Goal: Task Accomplishment & Management: Manage account settings

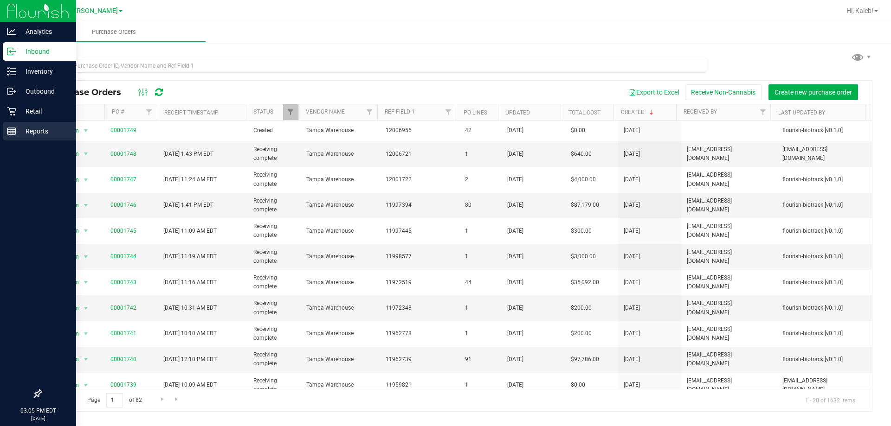
click at [14, 136] on div "Reports" at bounding box center [39, 131] width 73 height 19
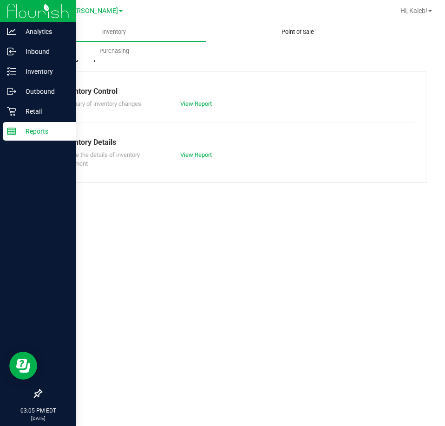
click at [262, 29] on uib-tab-heading "Point of Sale" at bounding box center [297, 32] width 182 height 19
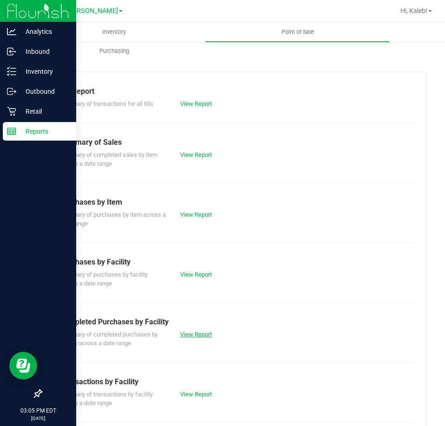
click at [199, 333] on link "View Report" at bounding box center [196, 334] width 32 height 7
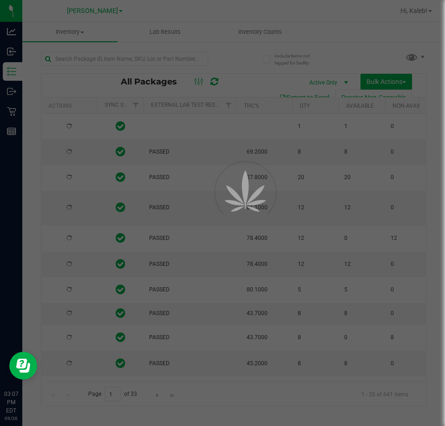
click at [99, 58] on div at bounding box center [222, 213] width 445 height 426
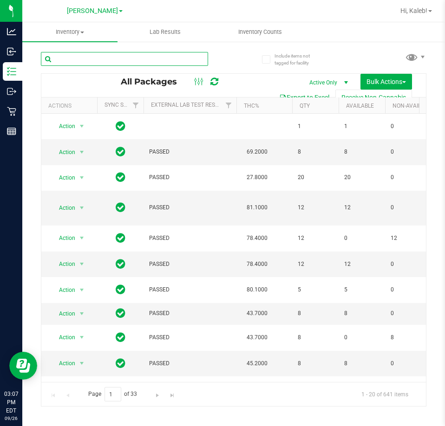
click at [99, 58] on input "text" at bounding box center [124, 59] width 167 height 14
type input "3545367639064732"
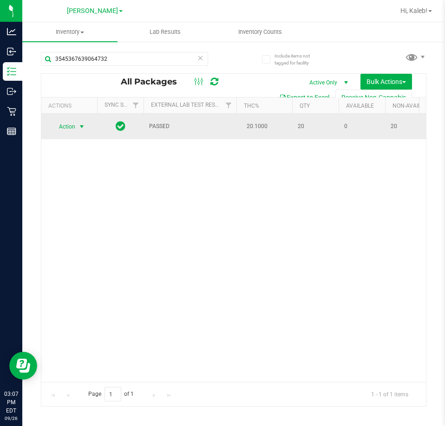
click at [74, 127] on span "Action" at bounding box center [63, 126] width 25 height 13
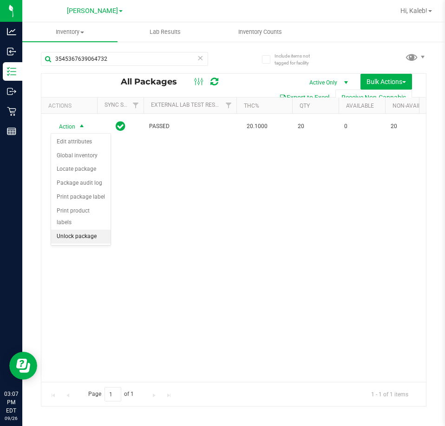
click at [71, 230] on li "Unlock package" at bounding box center [80, 237] width 59 height 14
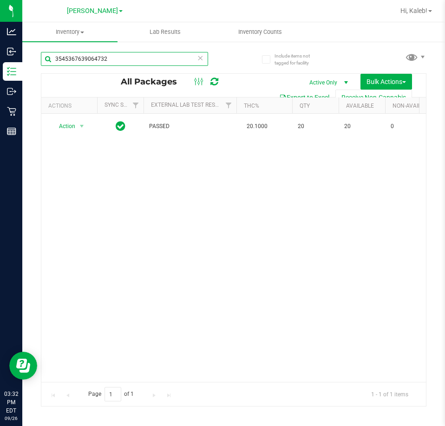
click at [78, 58] on input "3545367639064732" at bounding box center [124, 59] width 167 height 14
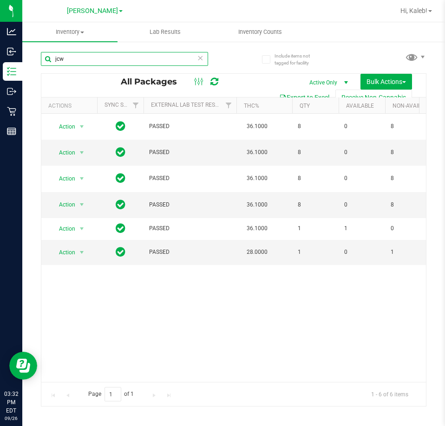
type input "jcw"
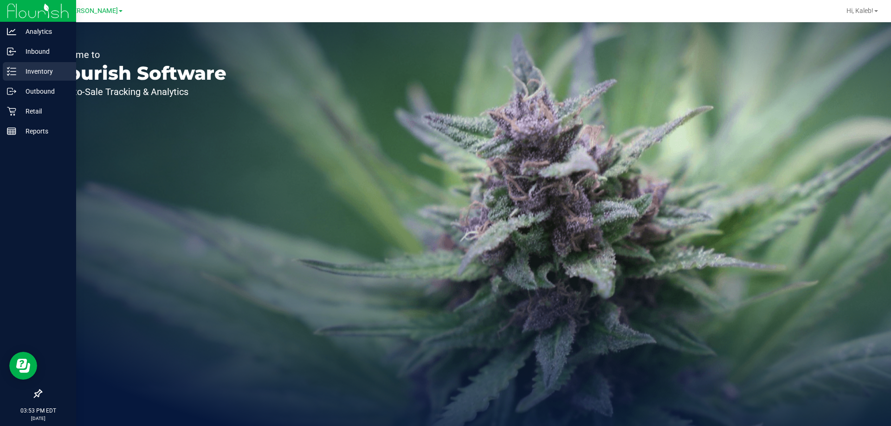
click at [17, 69] on p "Inventory" at bounding box center [44, 71] width 56 height 11
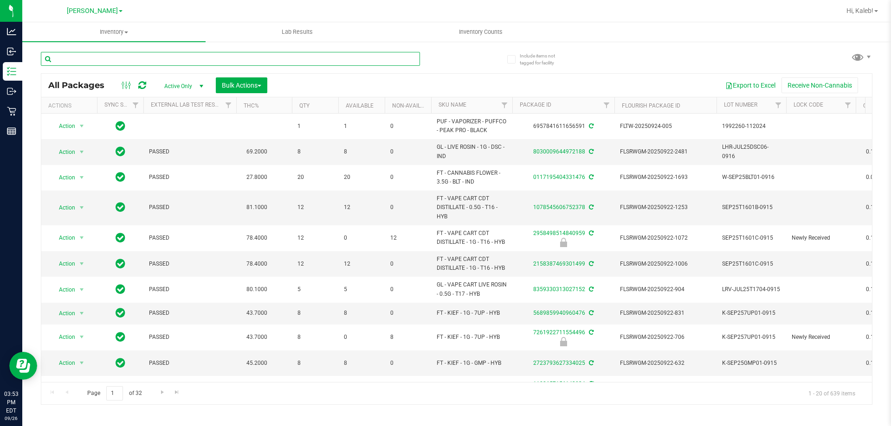
click at [109, 58] on input "text" at bounding box center [230, 59] width 379 height 14
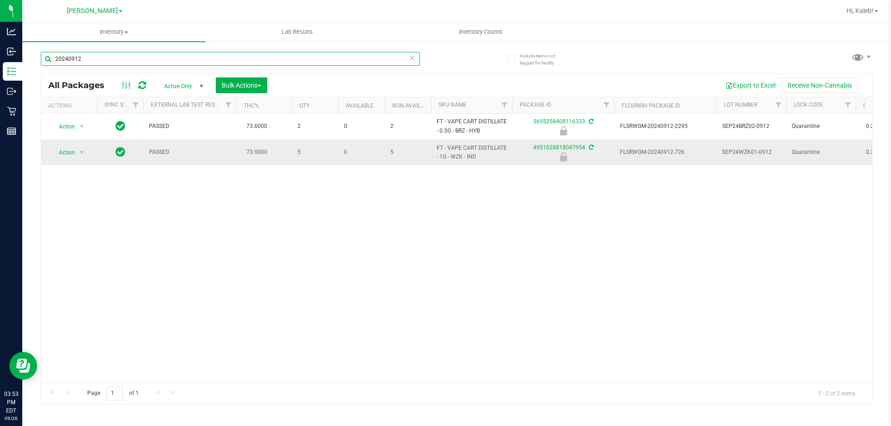
type input "20240912"
click at [62, 160] on td "Action Action Edit attributes Global inventory Locate package Package audit log…" at bounding box center [69, 153] width 56 height 26
click at [65, 155] on span "Action" at bounding box center [63, 152] width 25 height 13
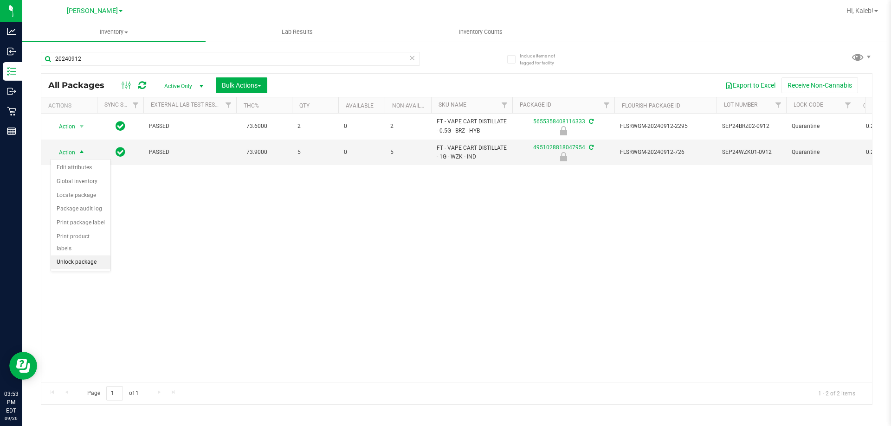
click at [63, 256] on li "Unlock package" at bounding box center [80, 263] width 59 height 14
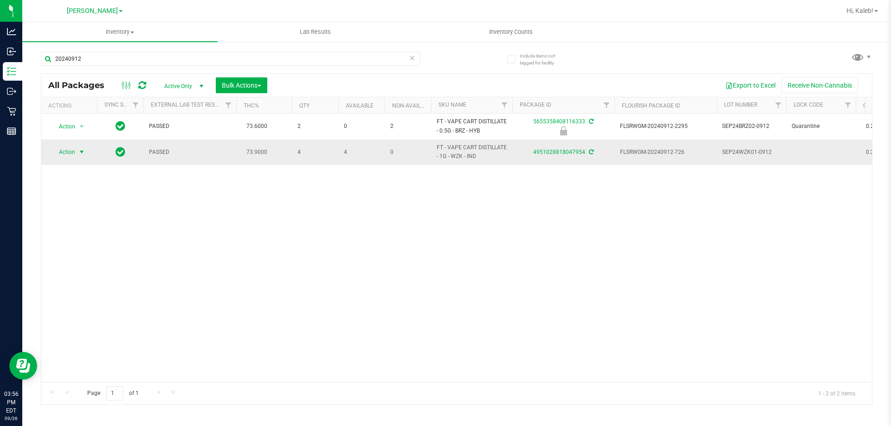
click at [68, 155] on span "Action" at bounding box center [63, 152] width 25 height 13
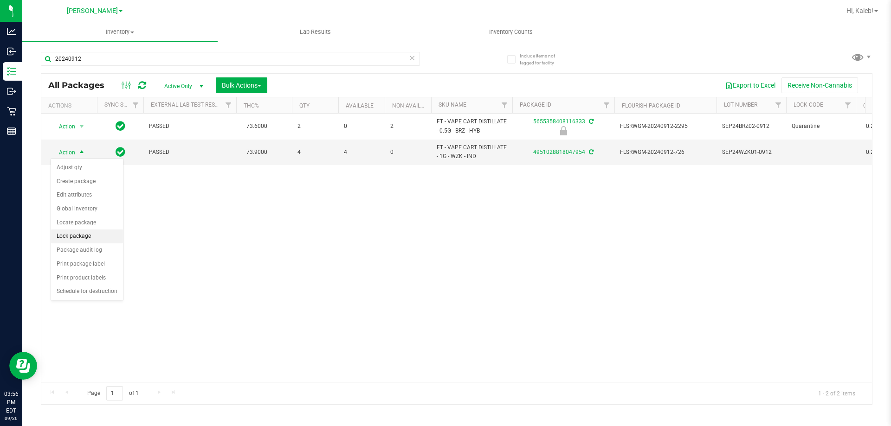
click at [80, 238] on li "Lock package" at bounding box center [87, 237] width 72 height 14
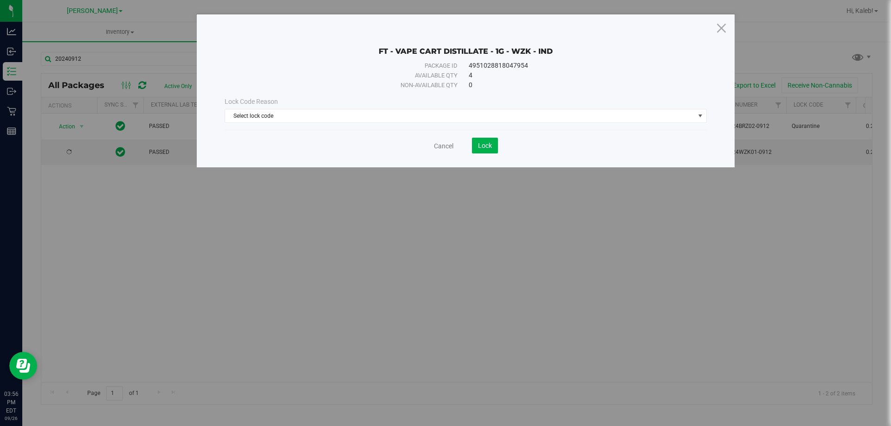
click at [391, 124] on div "Lock Code Reason Select lock code Select lock code Newly Received Administrativ…" at bounding box center [466, 110] width 496 height 40
click at [393, 122] on span "Select lock code" at bounding box center [460, 116] width 470 height 13
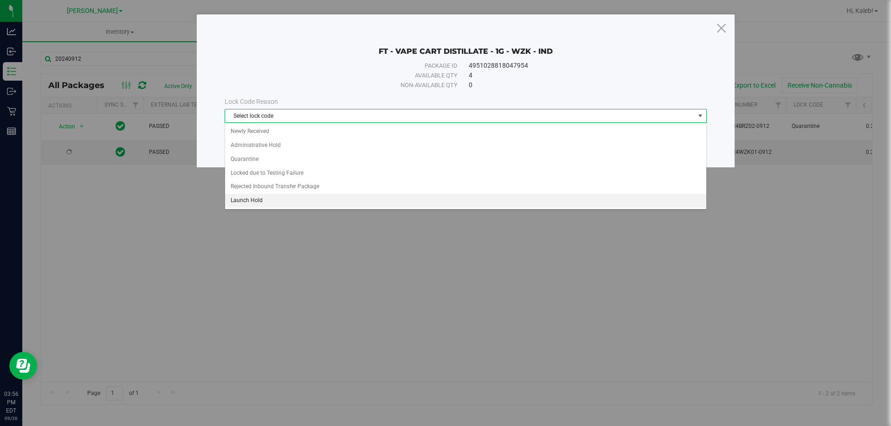
drag, startPoint x: 381, startPoint y: 135, endPoint x: 330, endPoint y: 205, distance: 86.8
click at [330, 205] on ul "Newly Received Administrative Hold Quarantine Locked due to Testing Failure Rej…" at bounding box center [465, 166] width 481 height 83
click at [330, 205] on li "Launch Hold" at bounding box center [465, 201] width 481 height 14
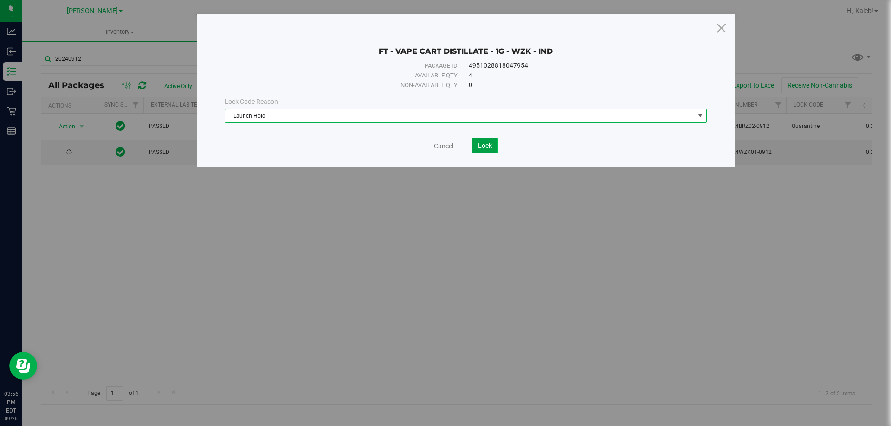
click at [497, 141] on button "Lock" at bounding box center [485, 146] width 26 height 16
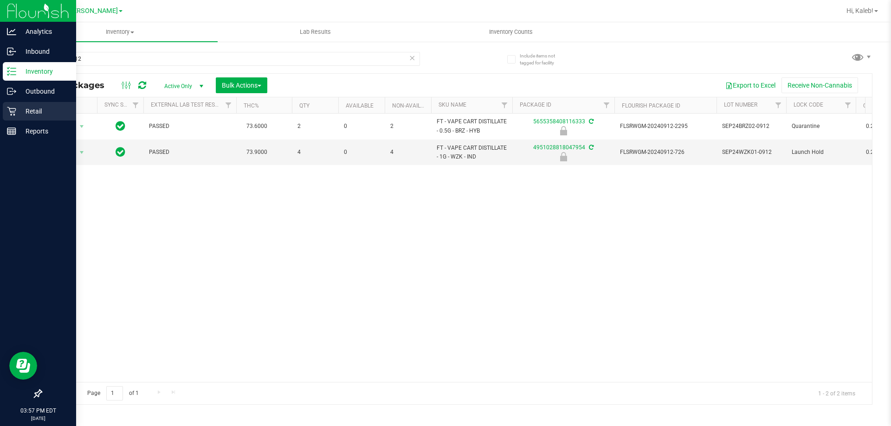
click at [23, 114] on p "Retail" at bounding box center [44, 111] width 56 height 11
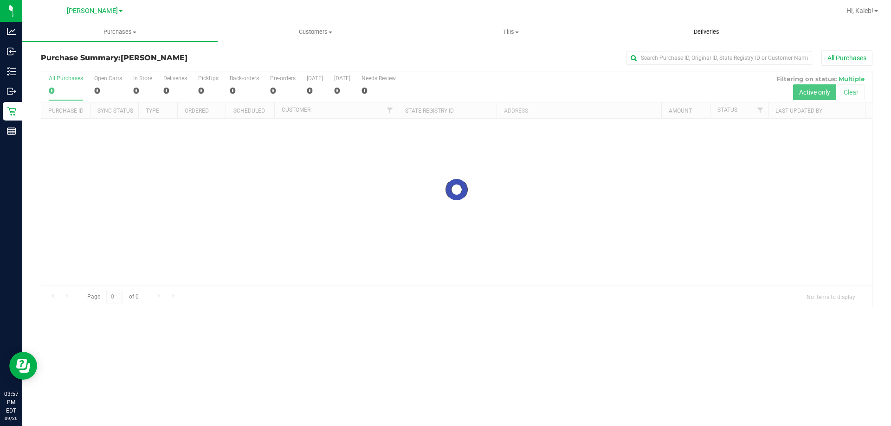
click at [680, 36] on uib-tab-heading "Deliveries" at bounding box center [706, 32] width 194 height 19
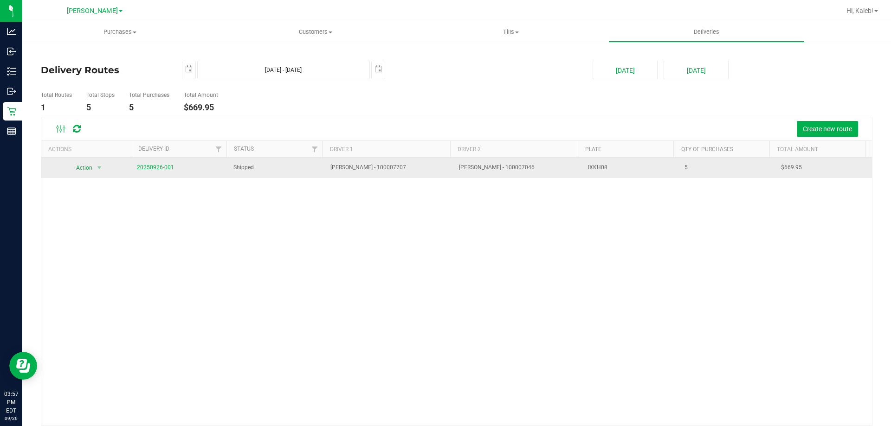
click at [163, 171] on span "20250926-001" at bounding box center [155, 167] width 37 height 9
click at [166, 169] on link "20250926-001" at bounding box center [155, 167] width 37 height 6
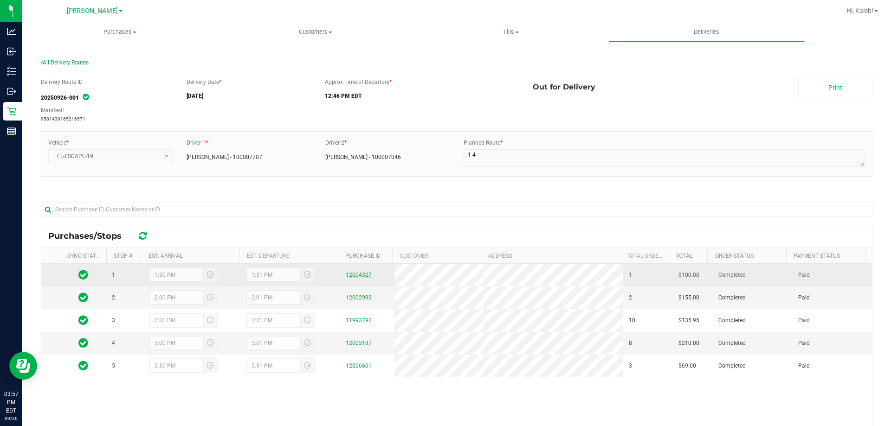
click at [358, 272] on link "12004327" at bounding box center [359, 275] width 26 height 6
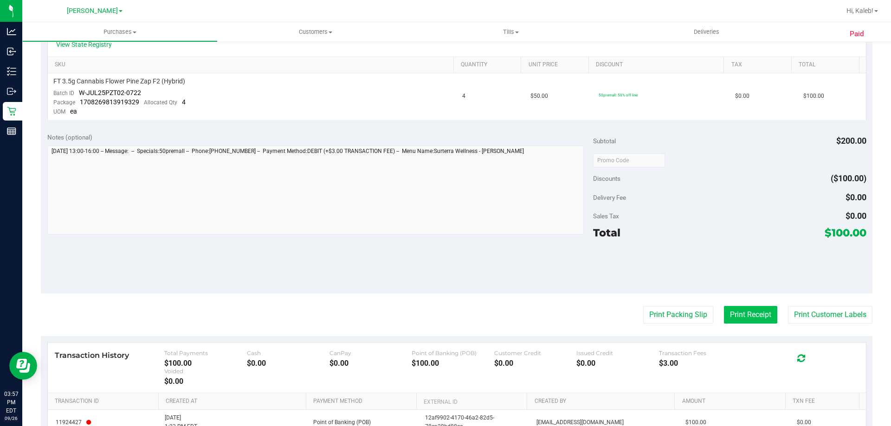
scroll to position [325, 0]
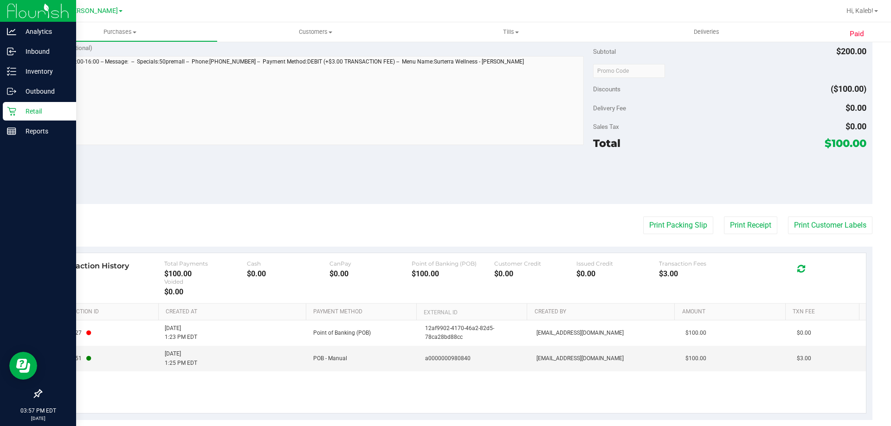
click at [19, 116] on p "Retail" at bounding box center [44, 111] width 56 height 11
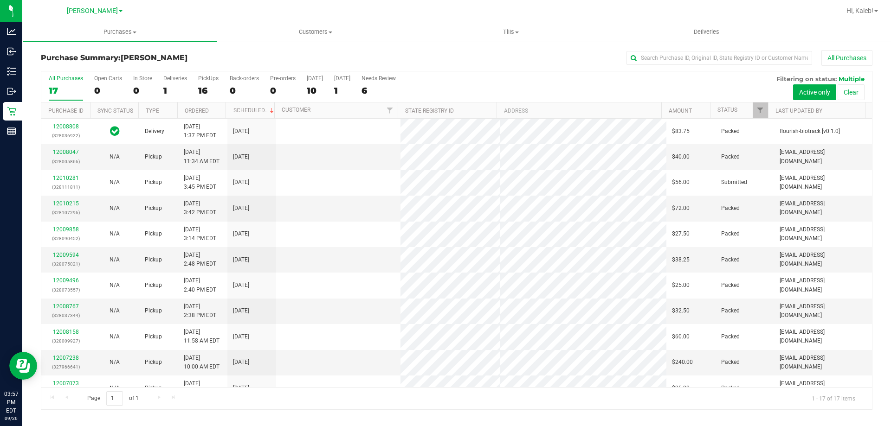
click at [315, 84] on label "Today 10" at bounding box center [315, 88] width 16 height 26
click at [0, 0] on input "Today 10" at bounding box center [0, 0] width 0 height 0
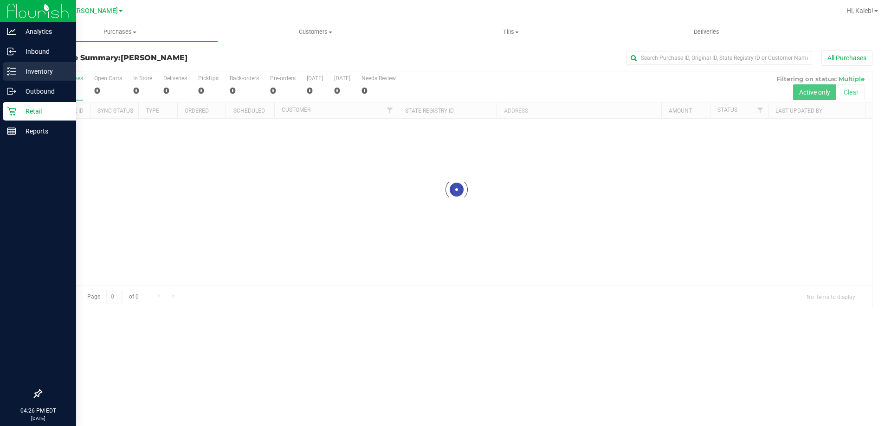
click at [9, 77] on div "Inventory" at bounding box center [39, 71] width 73 height 19
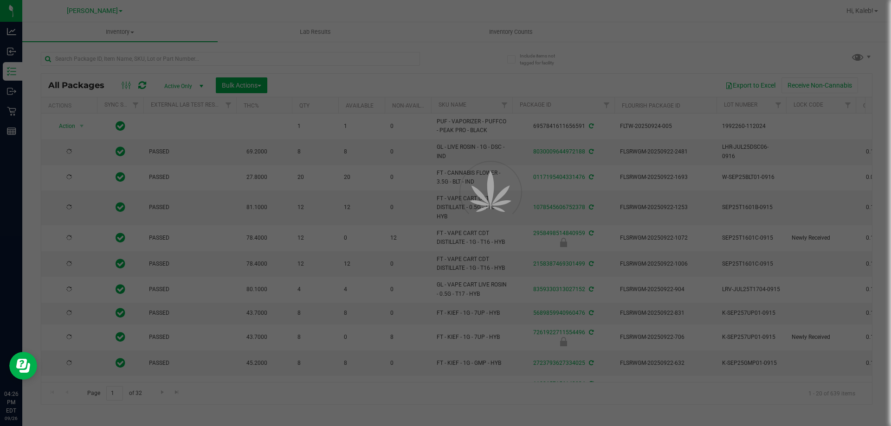
click at [215, 61] on div at bounding box center [445, 213] width 891 height 426
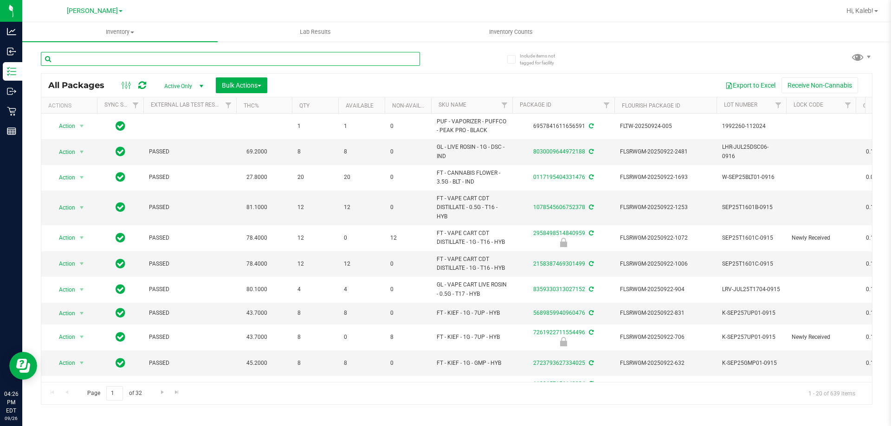
click at [215, 61] on input "text" at bounding box center [230, 59] width 379 height 14
type input "5631100479492780"
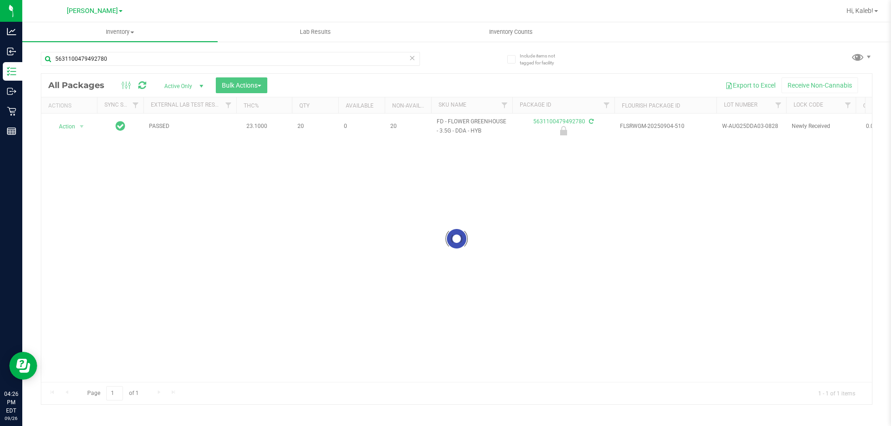
click at [72, 124] on div at bounding box center [456, 239] width 831 height 331
click at [69, 123] on div at bounding box center [456, 239] width 831 height 331
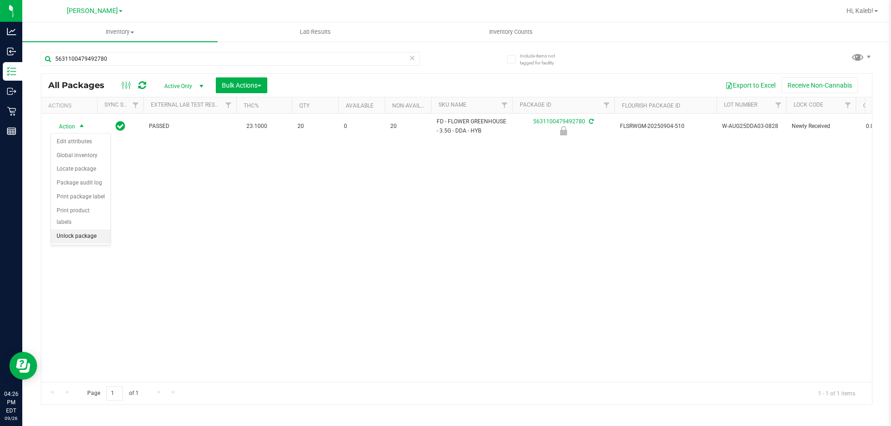
click at [87, 230] on li "Unlock package" at bounding box center [80, 237] width 59 height 14
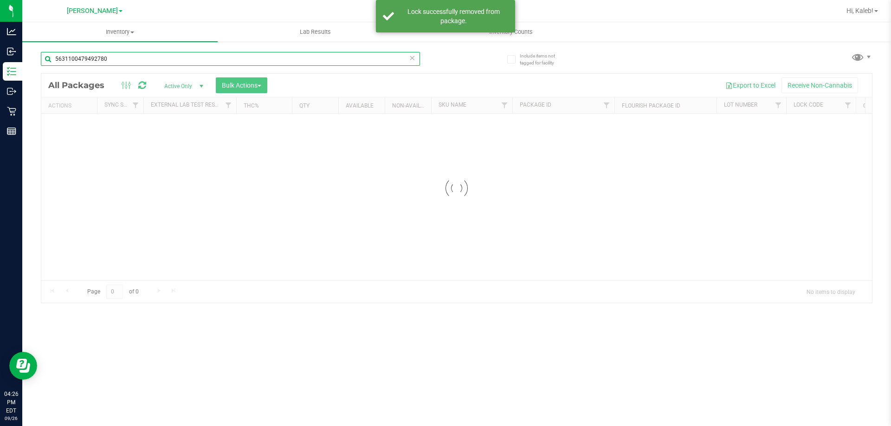
click at [101, 59] on input "5631100479492780" at bounding box center [230, 59] width 379 height 14
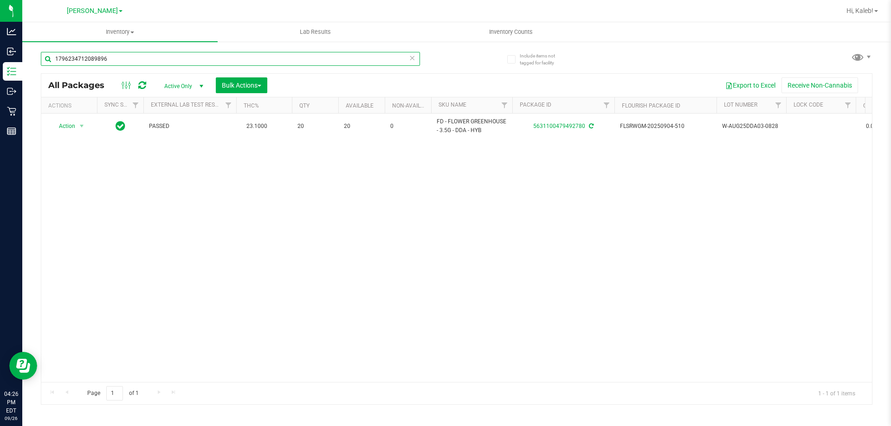
type input "1796234712089896"
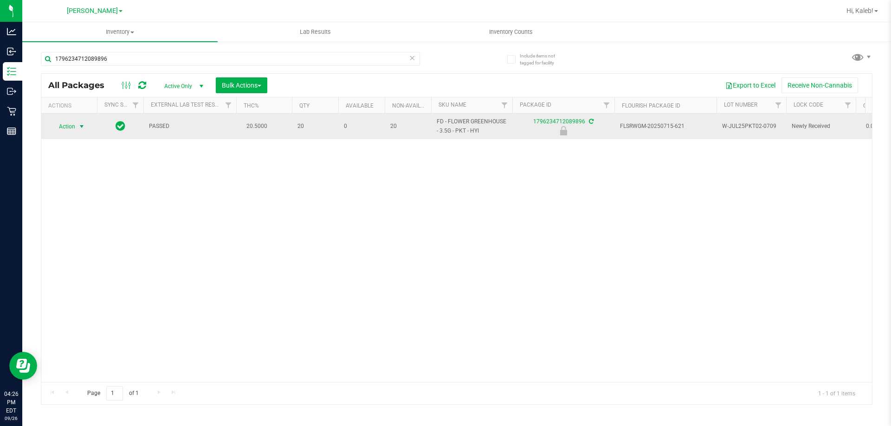
click at [69, 132] on span "Action" at bounding box center [63, 126] width 25 height 13
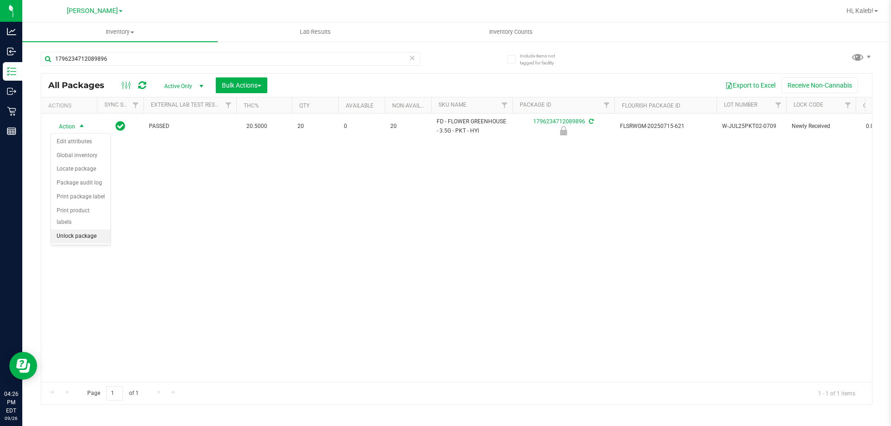
click at [67, 230] on li "Unlock package" at bounding box center [80, 237] width 59 height 14
click at [225, 68] on div "1796234712089896" at bounding box center [230, 62] width 379 height 21
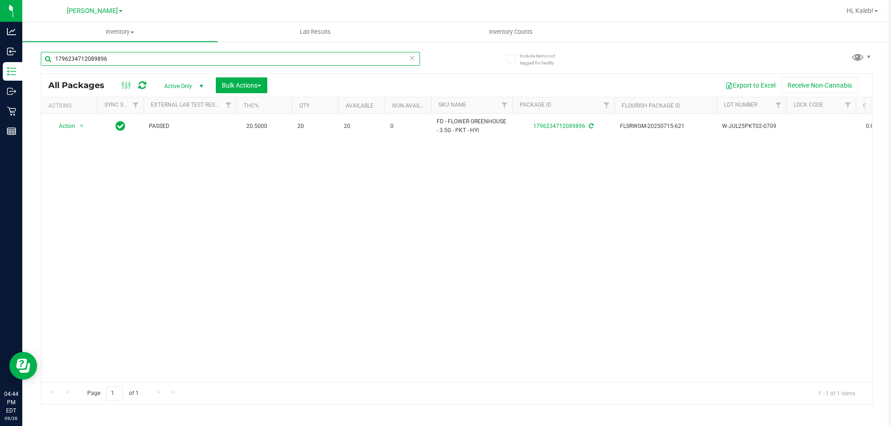
click at [230, 61] on input "1796234712089896" at bounding box center [230, 59] width 379 height 14
type input "SEP24PPU02-0925"
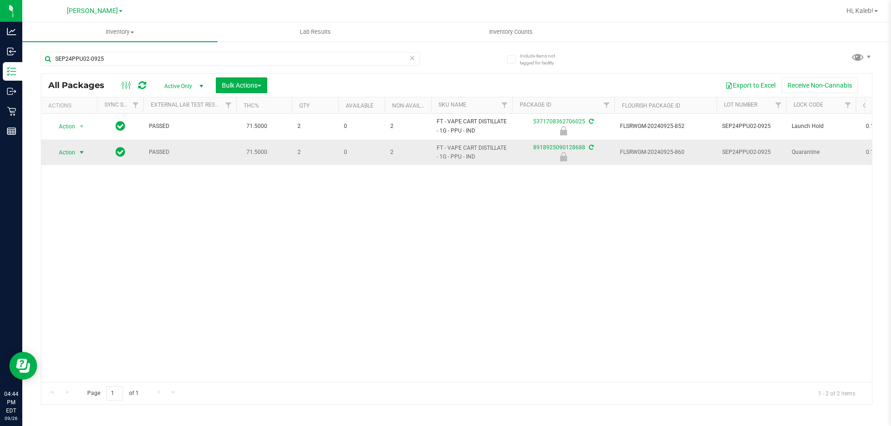
click at [80, 147] on span "select" at bounding box center [82, 152] width 12 height 13
click at [77, 257] on li "Unlock package" at bounding box center [80, 263] width 59 height 14
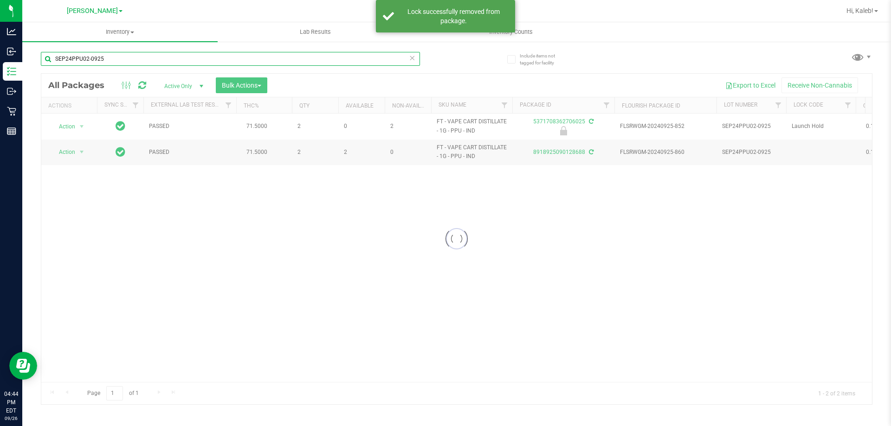
click at [203, 61] on input "SEP24PPU02-0925" at bounding box center [230, 59] width 379 height 14
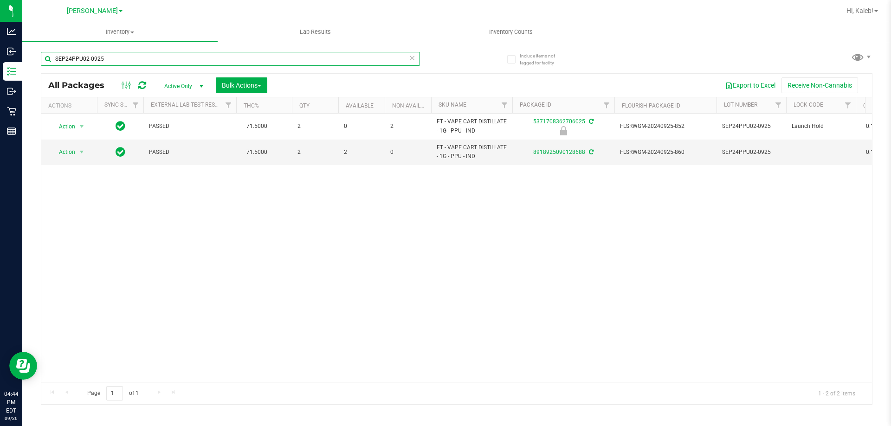
click at [203, 61] on input "SEP24PPU02-0925" at bounding box center [230, 59] width 379 height 14
type input "SEP24WZK01-0912"
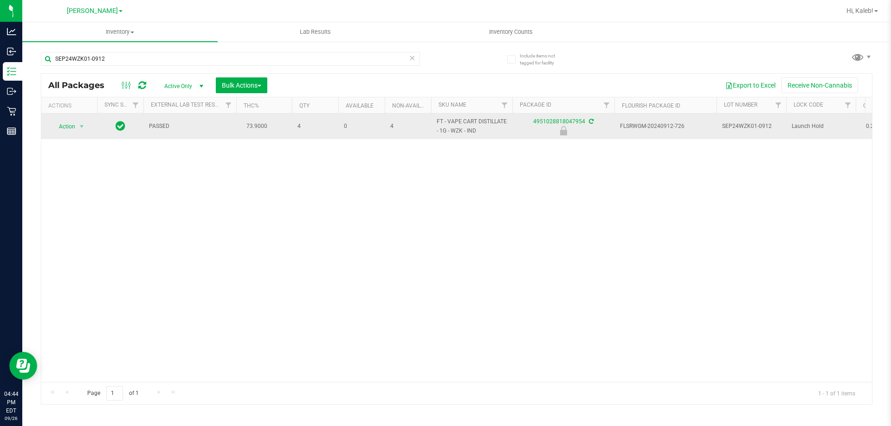
click at [77, 129] on span "select" at bounding box center [82, 126] width 12 height 13
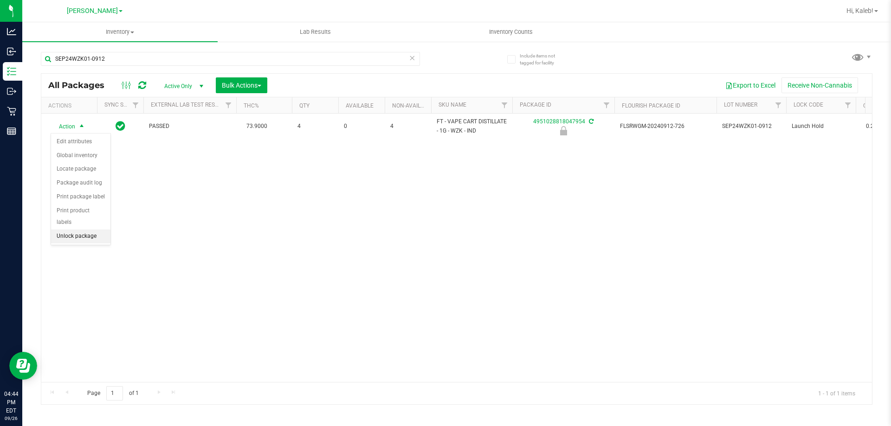
click at [71, 230] on li "Unlock package" at bounding box center [80, 237] width 59 height 14
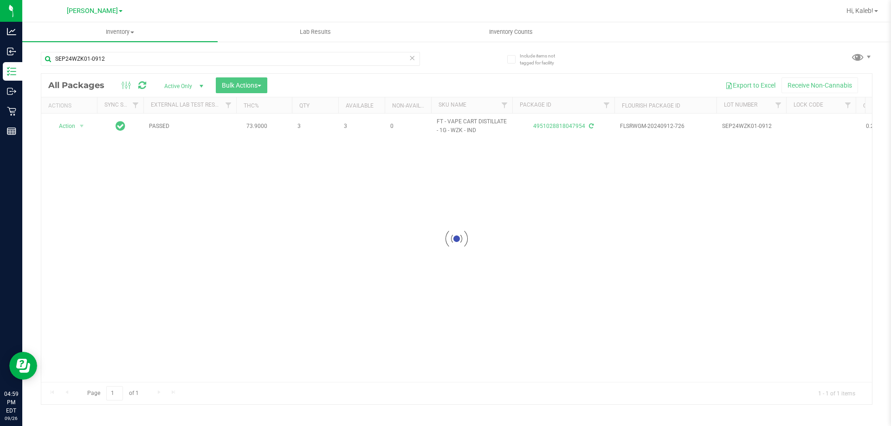
click at [69, 123] on div at bounding box center [456, 239] width 831 height 331
click at [70, 128] on div at bounding box center [456, 239] width 831 height 331
click at [70, 128] on span "Action" at bounding box center [63, 126] width 25 height 13
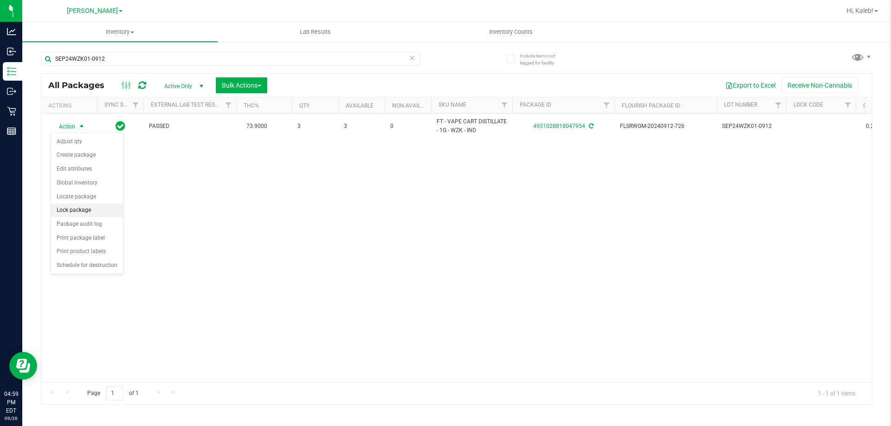
click at [100, 212] on li "Lock package" at bounding box center [87, 211] width 72 height 14
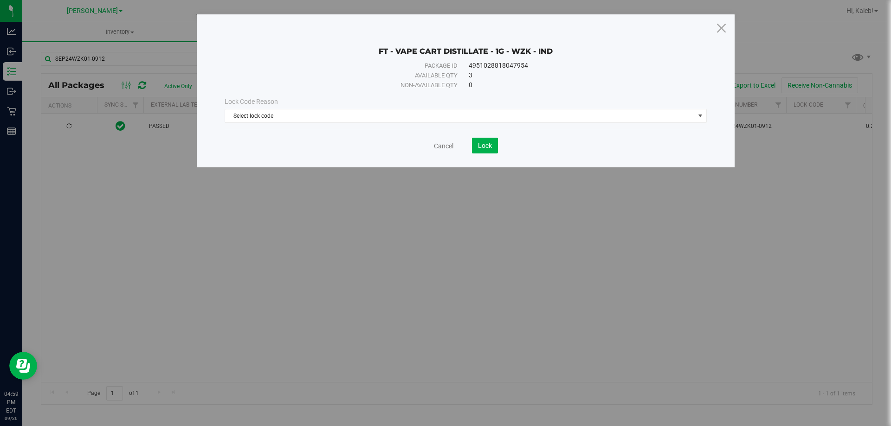
click at [285, 125] on div "Lock Code Reason Select lock code Select lock code Newly Received Administrativ…" at bounding box center [466, 110] width 496 height 40
click at [285, 116] on span "Select lock code" at bounding box center [460, 116] width 470 height 13
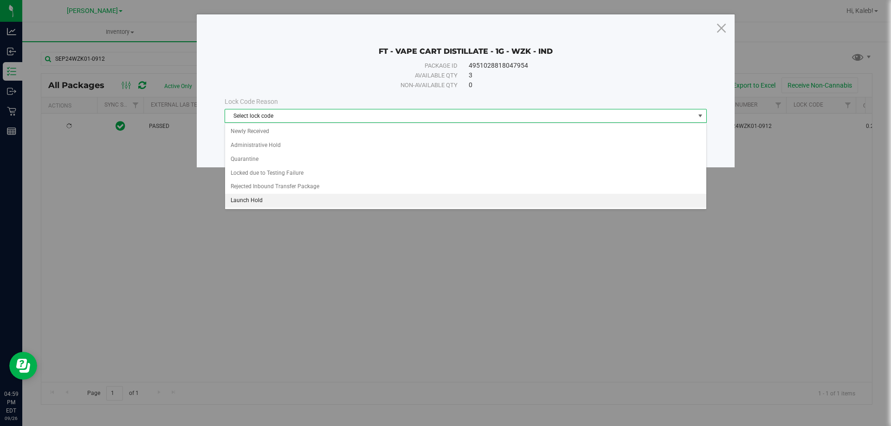
click at [269, 196] on li "Launch Hold" at bounding box center [465, 201] width 481 height 14
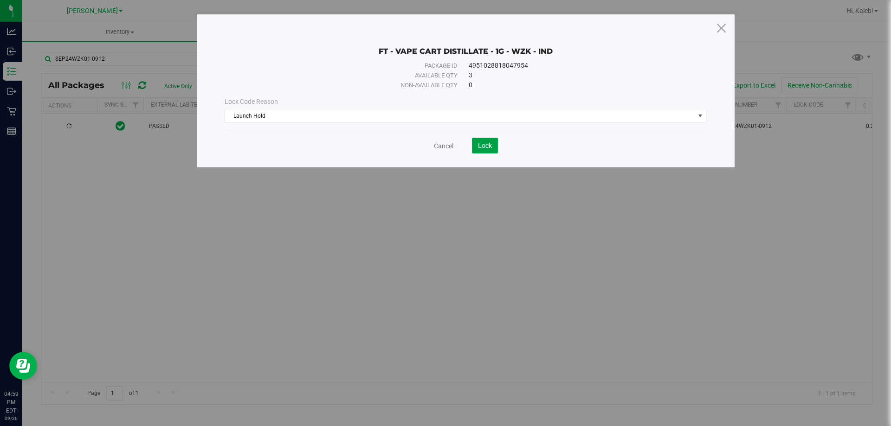
click at [475, 142] on button "Lock" at bounding box center [485, 146] width 26 height 16
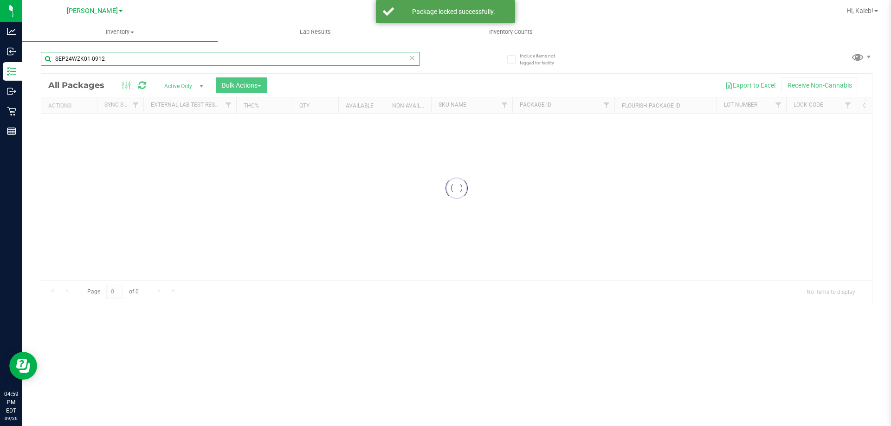
click at [195, 56] on input "SEP24WZK01-0912" at bounding box center [230, 59] width 379 height 14
click at [195, 56] on div "Inventory All packages All inventory Waste log Create inventory Lab Results Inv…" at bounding box center [456, 224] width 869 height 404
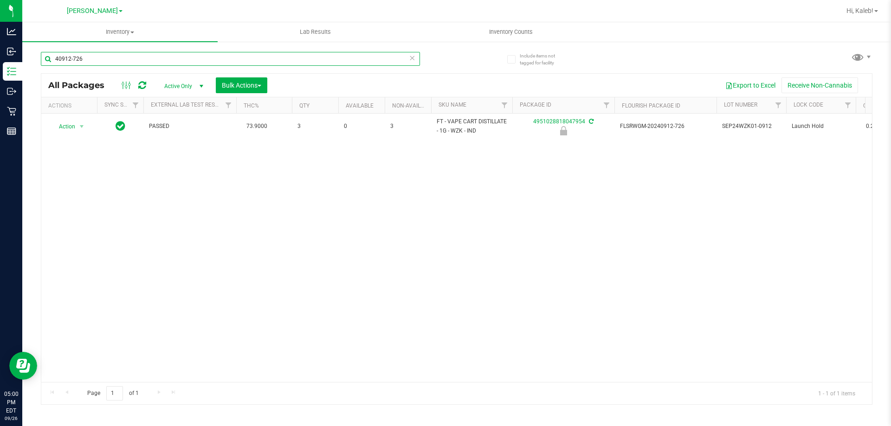
click at [133, 54] on input "40912-726" at bounding box center [230, 59] width 379 height 14
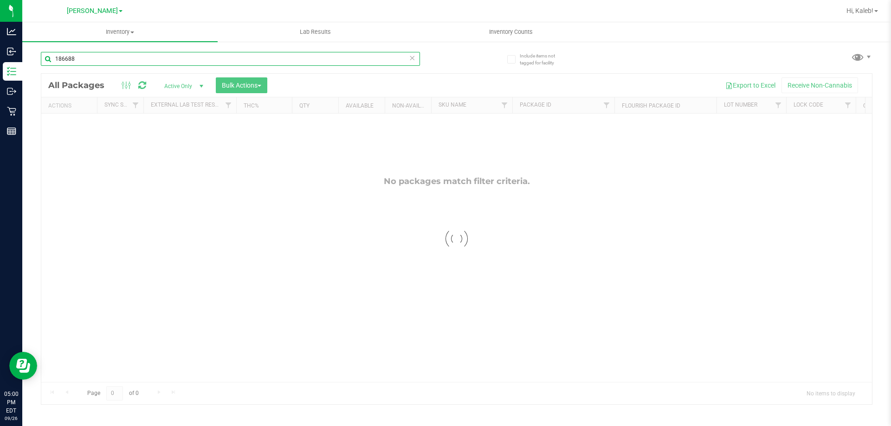
click at [124, 65] on input "186688" at bounding box center [230, 59] width 379 height 14
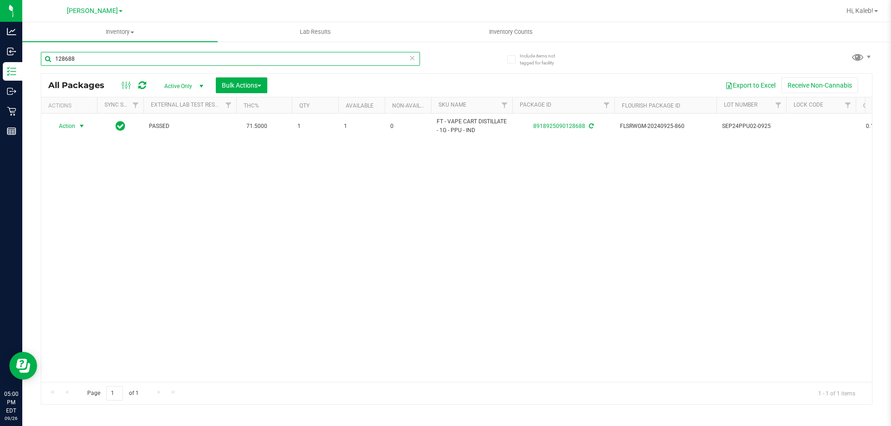
type input "128688"
click at [68, 121] on span "Action" at bounding box center [63, 126] width 25 height 13
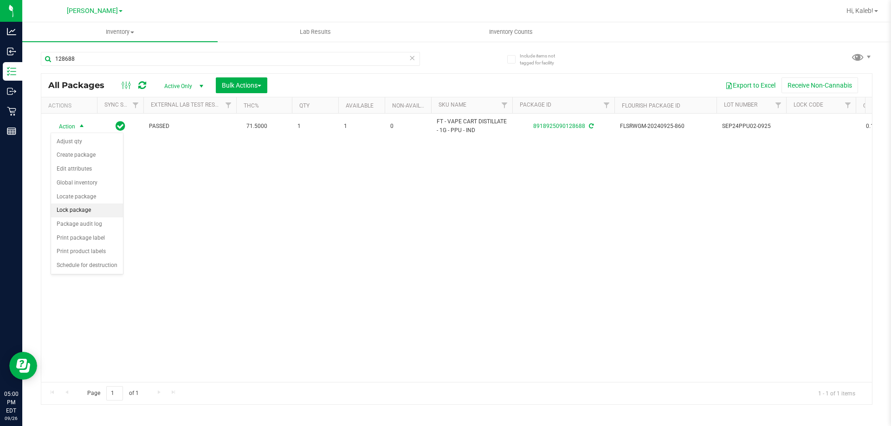
click at [66, 207] on li "Lock package" at bounding box center [87, 211] width 72 height 14
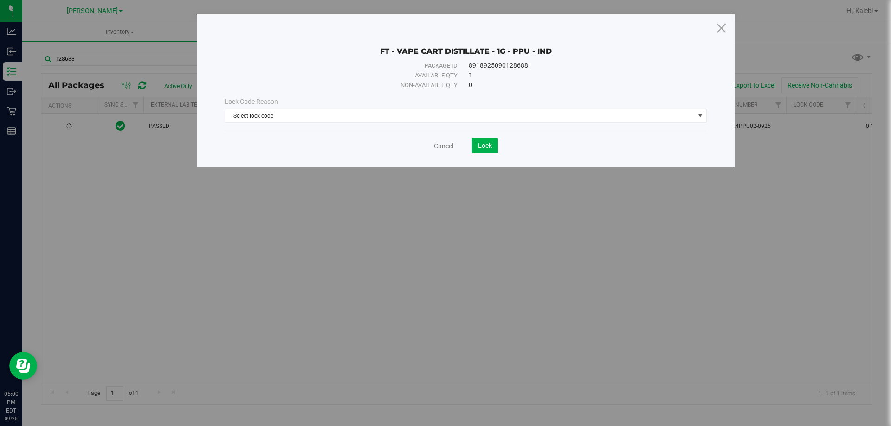
click at [288, 126] on div "Lock Code Reason Select lock code Select lock code Newly Received Administrativ…" at bounding box center [466, 110] width 496 height 40
click at [287, 126] on div "Lock Code Reason Select lock code Select lock code Newly Received Administrativ…" at bounding box center [466, 110] width 496 height 40
click at [284, 117] on span "Select lock code" at bounding box center [460, 116] width 470 height 13
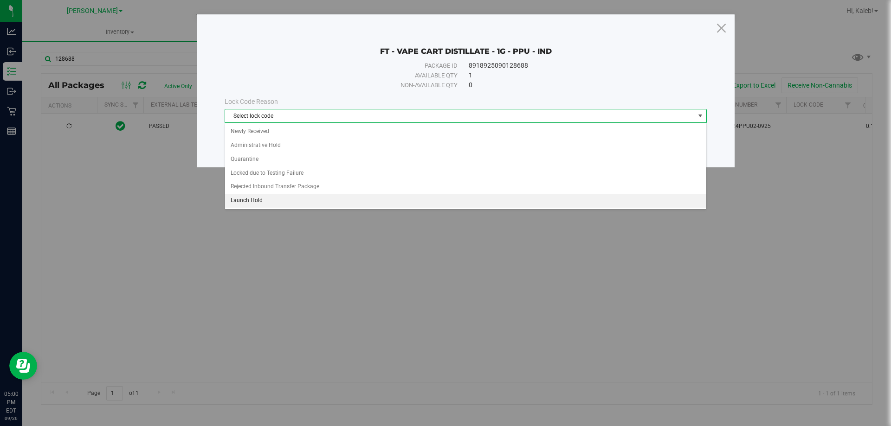
click at [241, 202] on li "Launch Hold" at bounding box center [465, 201] width 481 height 14
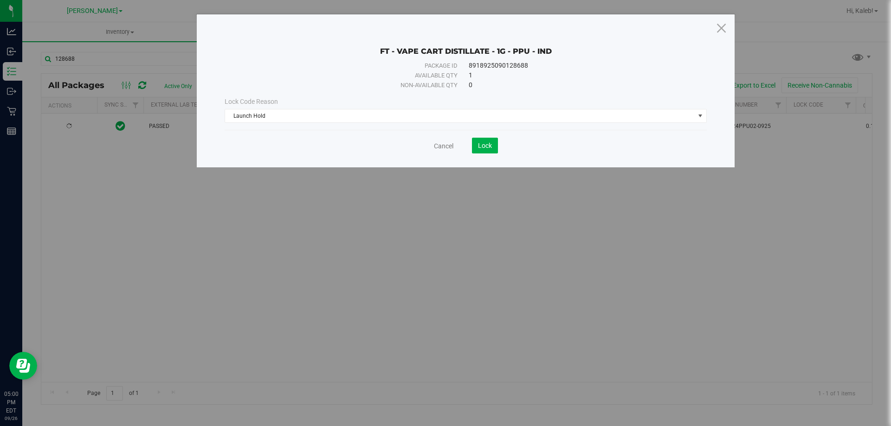
click at [471, 149] on save-button "Lock" at bounding box center [475, 146] width 45 height 16
click at [482, 151] on button "Lock" at bounding box center [485, 146] width 26 height 16
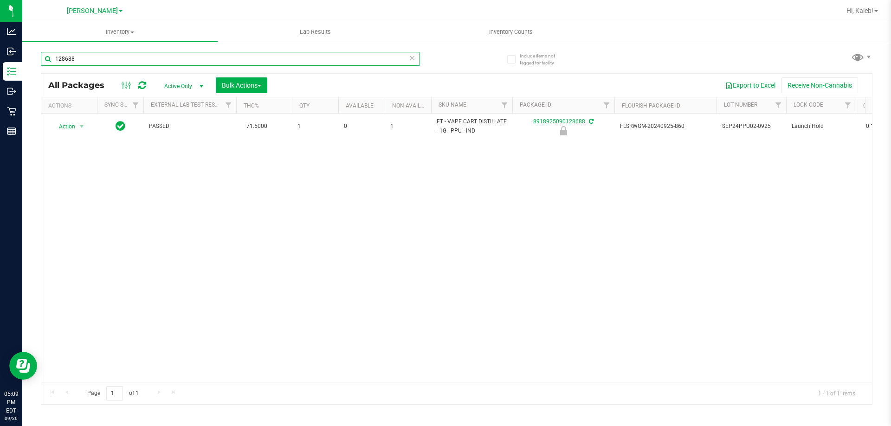
click at [305, 61] on input "128688" at bounding box center [230, 59] width 379 height 14
type input "0804367405183030"
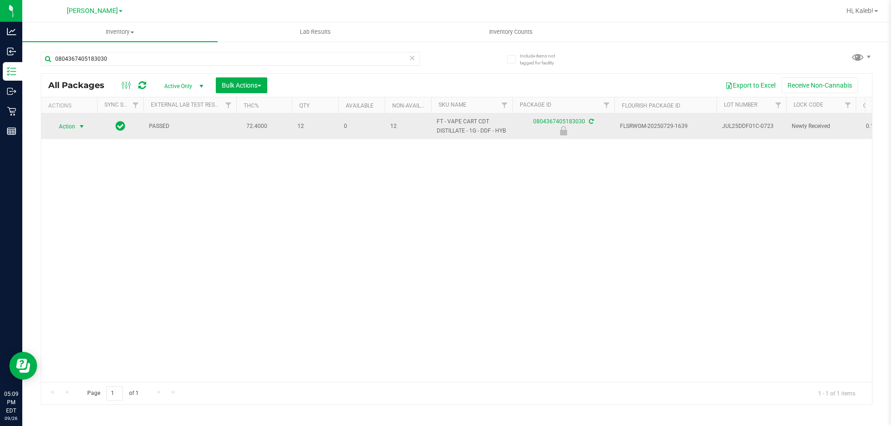
click at [84, 125] on span "select" at bounding box center [81, 126] width 7 height 7
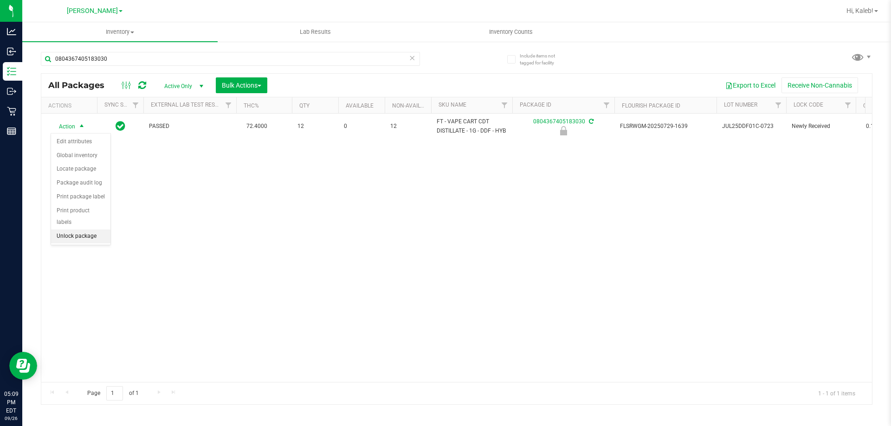
click at [79, 230] on li "Unlock package" at bounding box center [80, 237] width 59 height 14
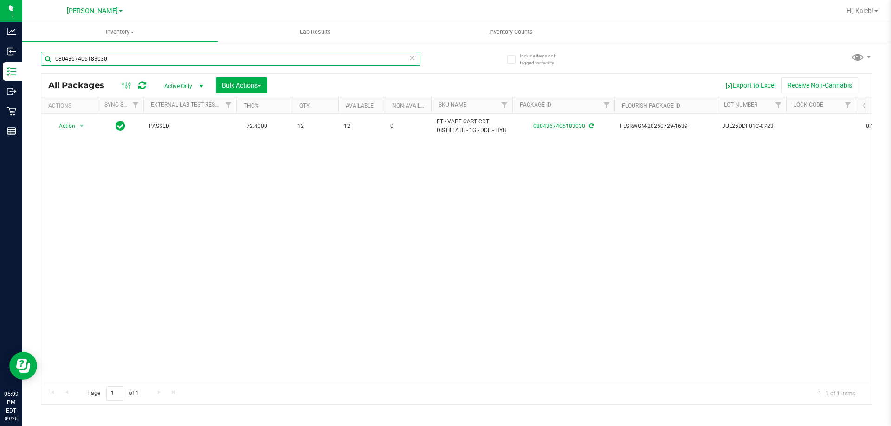
click at [111, 54] on input "0804367405183030" at bounding box center [230, 59] width 379 height 14
type input "0427259379163287"
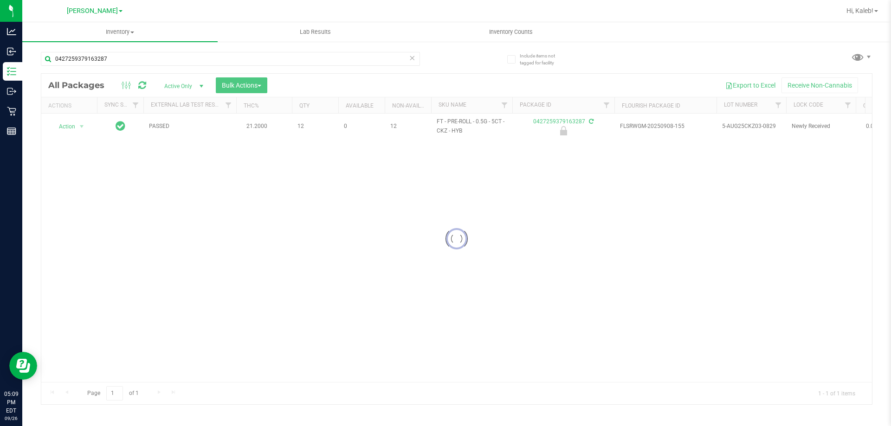
click at [67, 128] on div at bounding box center [456, 239] width 831 height 331
click at [76, 128] on span "select" at bounding box center [82, 126] width 12 height 13
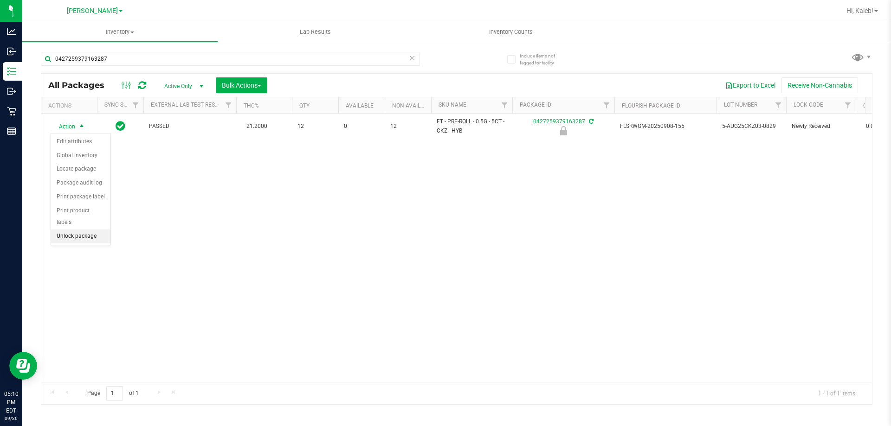
click at [75, 230] on li "Unlock package" at bounding box center [80, 237] width 59 height 14
click at [79, 228] on div "Inventory All packages All inventory Waste log Create inventory Lab Results Inv…" at bounding box center [456, 224] width 869 height 404
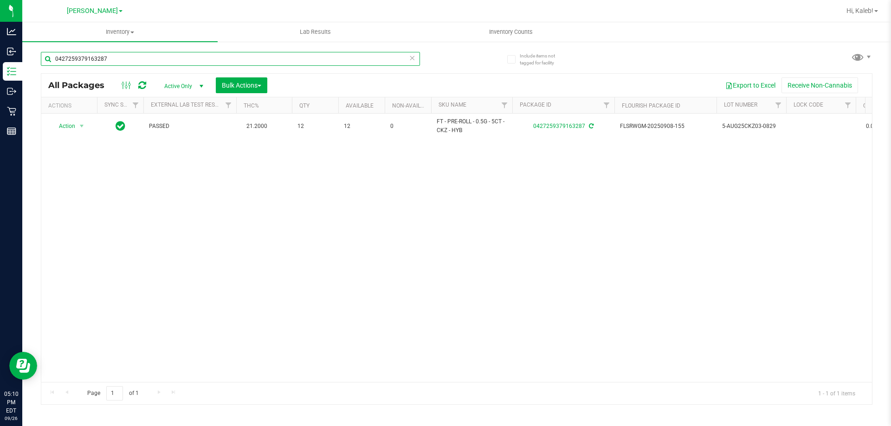
click at [151, 55] on input "0427259379163287" at bounding box center [230, 59] width 379 height 14
type input "7814569673181369"
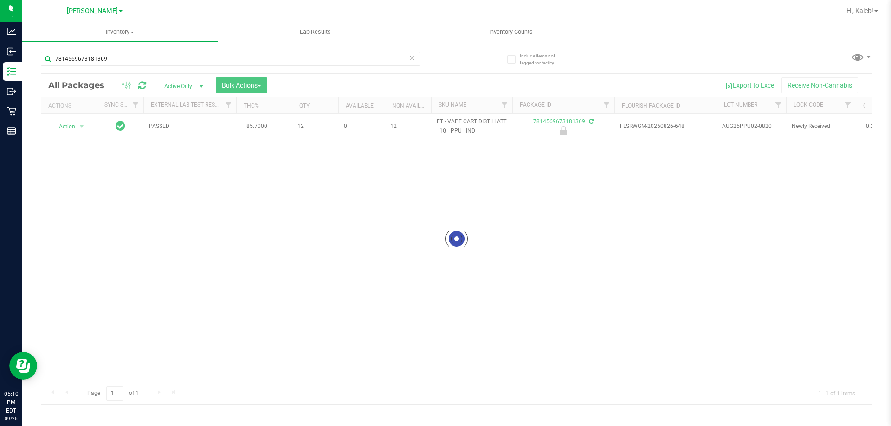
click at [75, 127] on div at bounding box center [456, 239] width 831 height 331
click at [75, 127] on span "Action" at bounding box center [63, 126] width 25 height 13
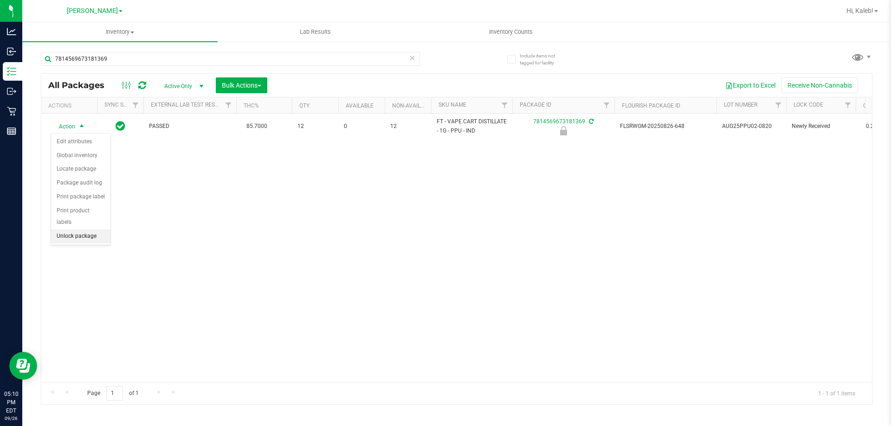
click at [97, 230] on li "Unlock package" at bounding box center [80, 237] width 59 height 14
click at [404, 300] on div "Action Action Adjust qty Create package Edit attributes Global inventory Locate…" at bounding box center [456, 248] width 831 height 269
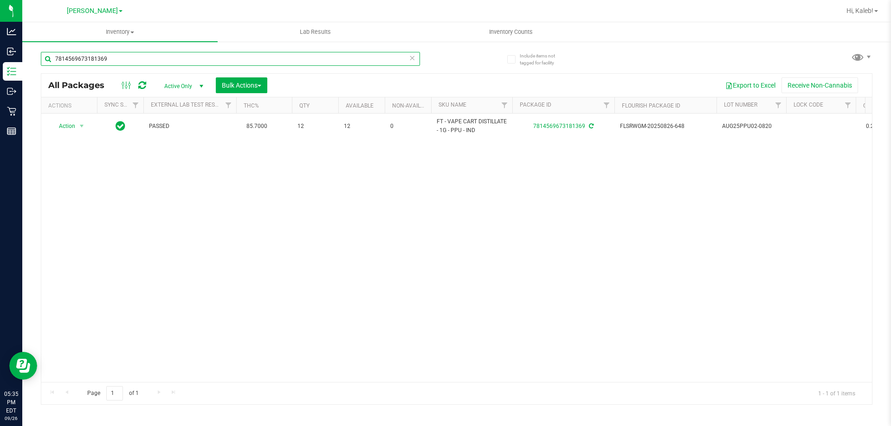
click at [149, 61] on input "7814569673181369" at bounding box center [230, 59] width 379 height 14
type input "7246976587370045"
type input "2026-02-28"
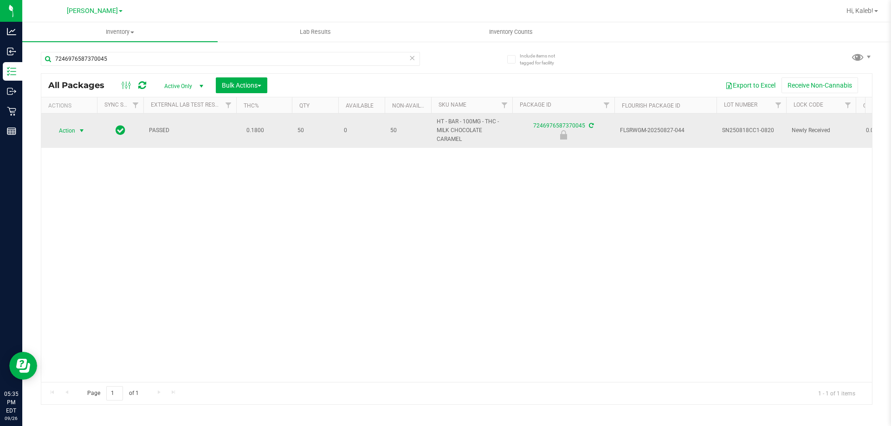
click at [68, 132] on span "Action" at bounding box center [63, 130] width 25 height 13
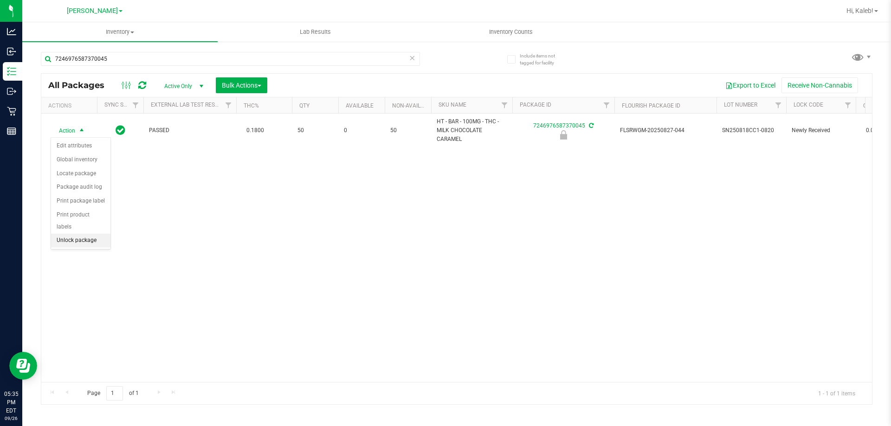
click at [71, 234] on li "Unlock package" at bounding box center [80, 241] width 59 height 14
click at [411, 50] on div "7246976587370045" at bounding box center [249, 59] width 416 height 30
click at [411, 56] on icon at bounding box center [412, 57] width 6 height 11
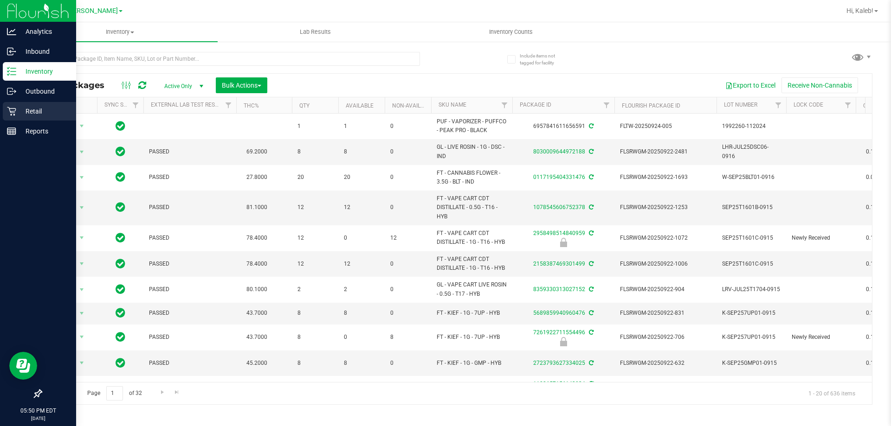
click at [21, 113] on p "Retail" at bounding box center [44, 111] width 56 height 11
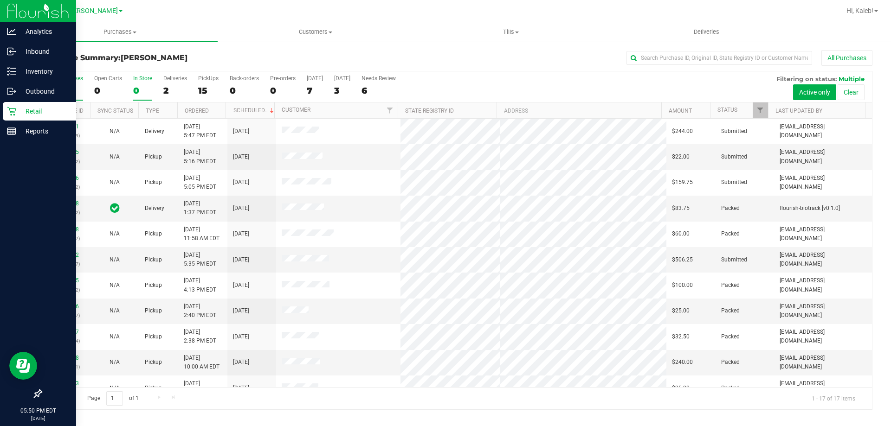
click at [149, 77] on div "In Store" at bounding box center [142, 78] width 19 height 6
click at [0, 0] on input "In Store 0" at bounding box center [0, 0] width 0 height 0
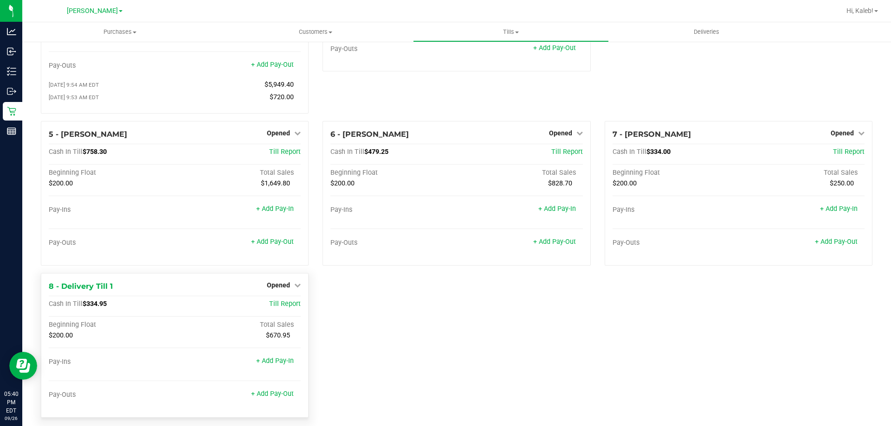
scroll to position [135, 0]
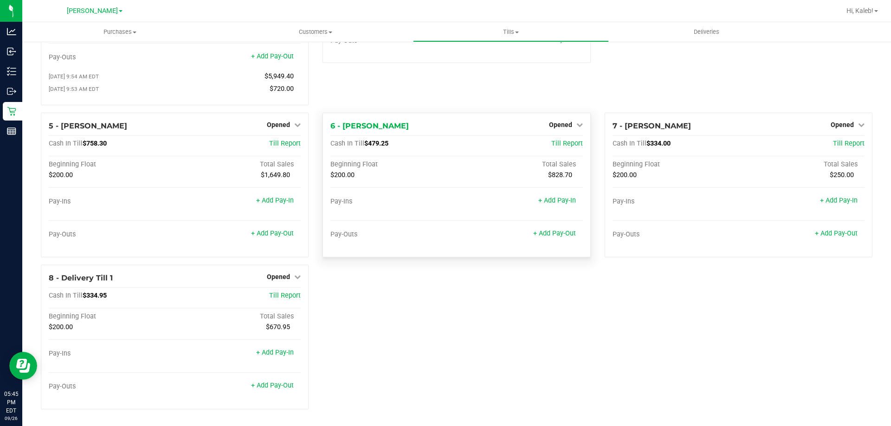
click at [559, 129] on div "Opened" at bounding box center [566, 124] width 34 height 11
click at [559, 128] on span "Opened" at bounding box center [560, 124] width 23 height 7
click at [556, 148] on div "Close Till" at bounding box center [561, 144] width 69 height 12
click at [558, 140] on link "Close Till" at bounding box center [561, 143] width 25 height 7
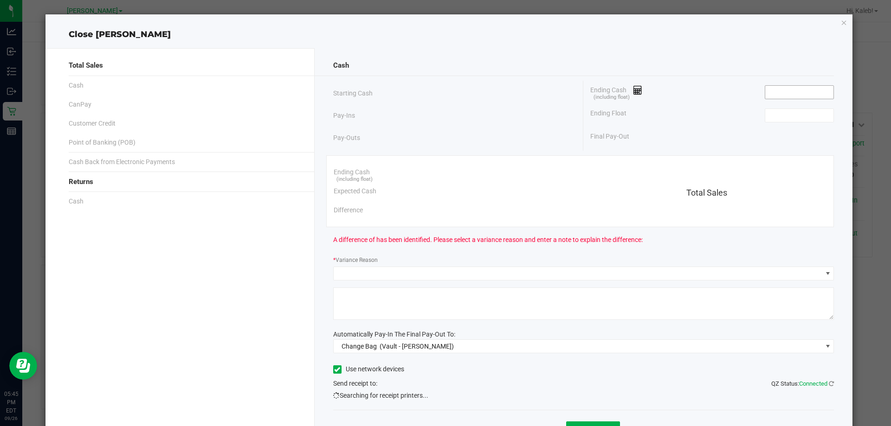
click at [810, 95] on input at bounding box center [799, 92] width 68 height 13
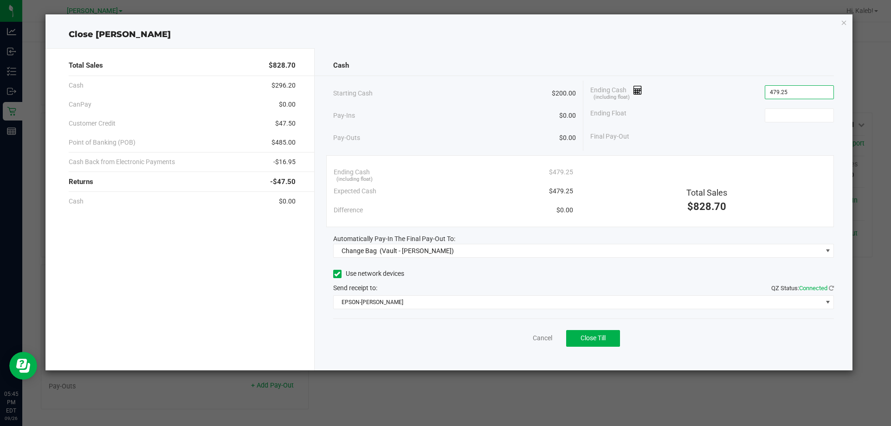
type input "$479.25"
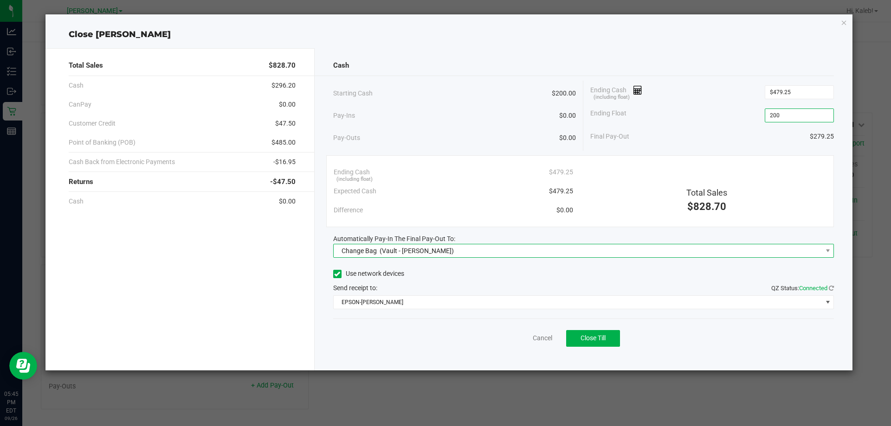
type input "$200.00"
click at [602, 245] on span "Change Bag (Vault - [PERSON_NAME])" at bounding box center [578, 251] width 489 height 13
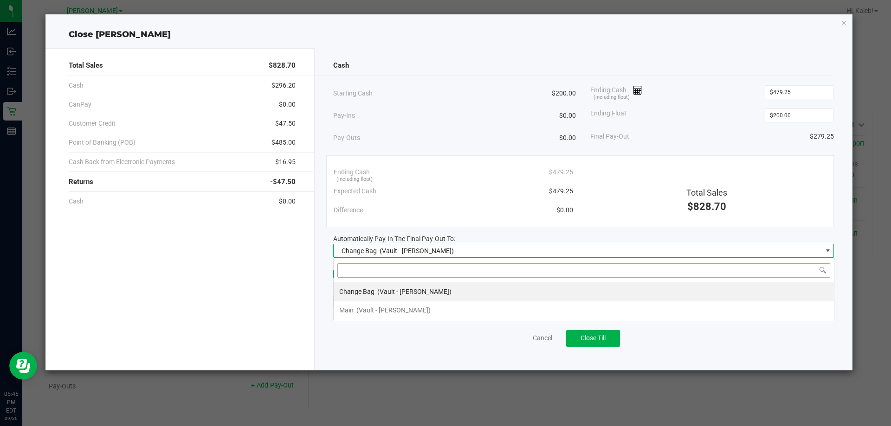
scroll to position [14, 501]
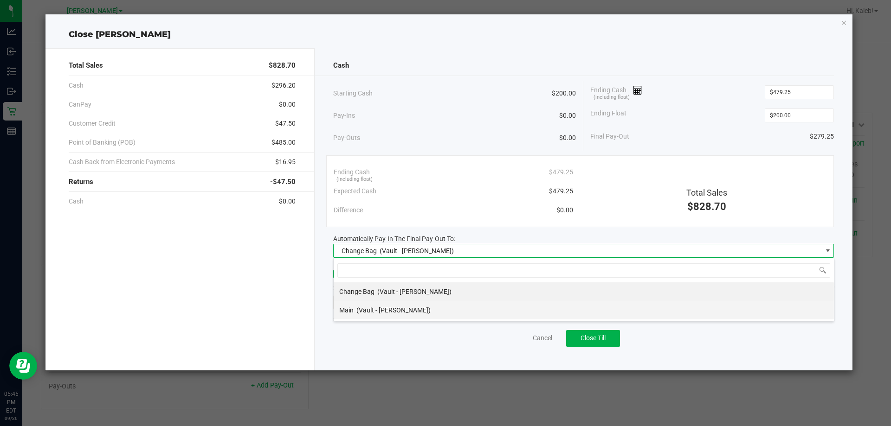
click at [416, 316] on div "Main (Vault - [PERSON_NAME])" at bounding box center [384, 310] width 91 height 17
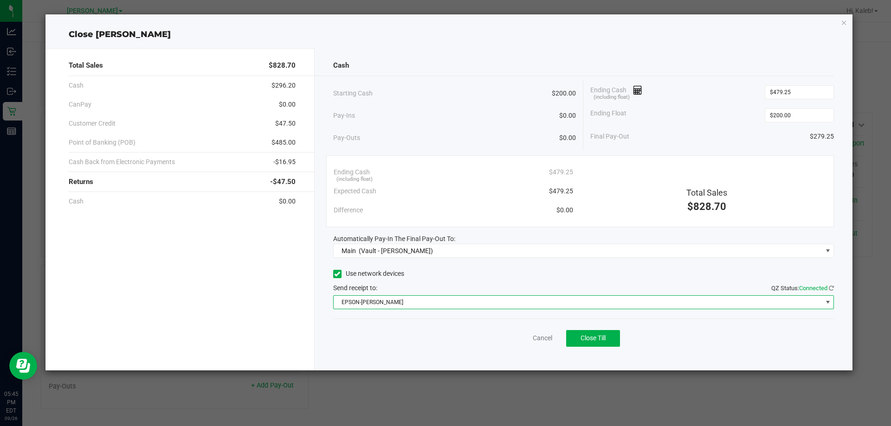
click at [420, 307] on span "EPSON-[PERSON_NAME]" at bounding box center [578, 302] width 489 height 13
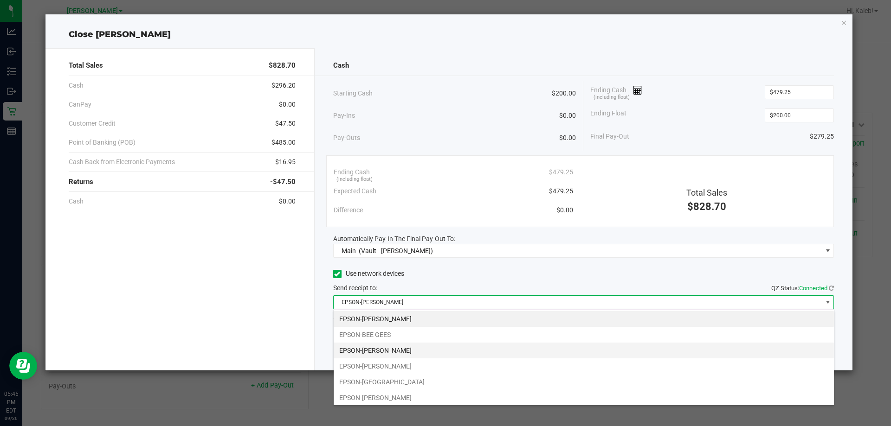
scroll to position [49, 0]
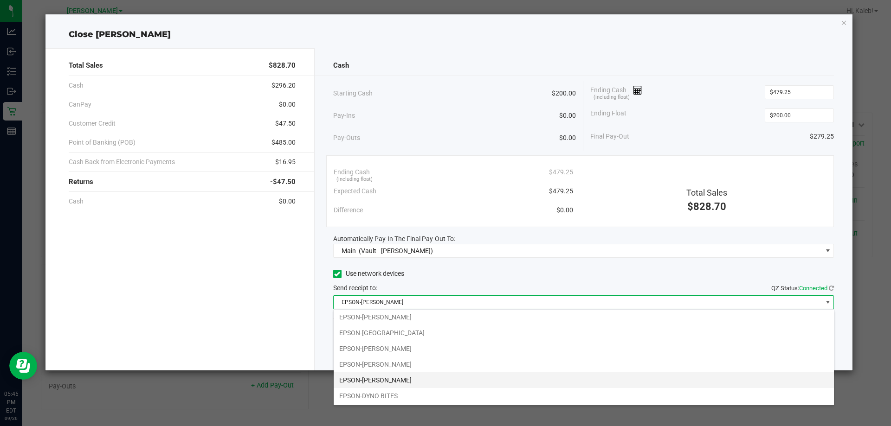
click at [406, 385] on li "EPSON-[PERSON_NAME]" at bounding box center [584, 381] width 500 height 16
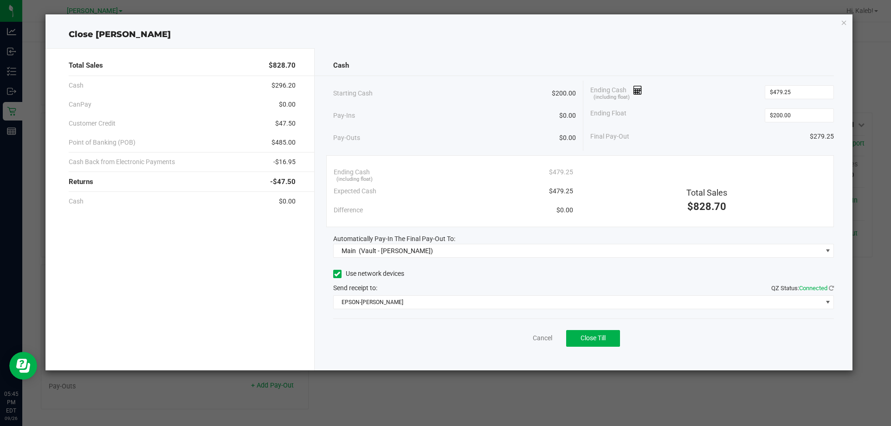
click at [420, 330] on div "Cancel Close Till" at bounding box center [583, 337] width 501 height 36
click at [452, 311] on div "Cash Starting Cash $200.00 Pay-Ins $0.00 Pay-Outs $0.00 Ending Cash (including …" at bounding box center [584, 209] width 538 height 323
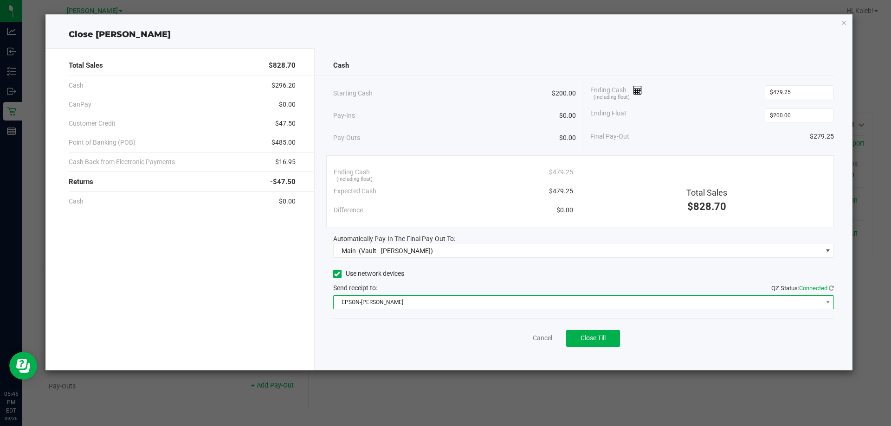
click at [452, 308] on span "EPSON-DWIGHT YOAKAM" at bounding box center [578, 302] width 489 height 13
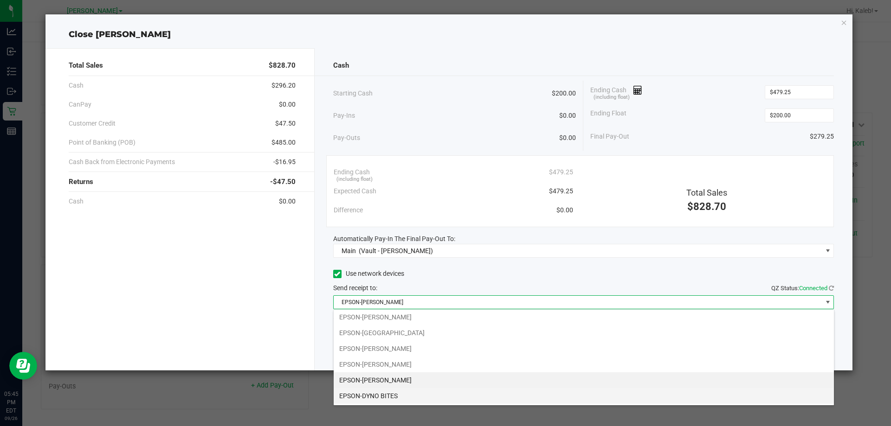
click at [394, 396] on li "EPSON-DYNO BITES" at bounding box center [584, 396] width 500 height 16
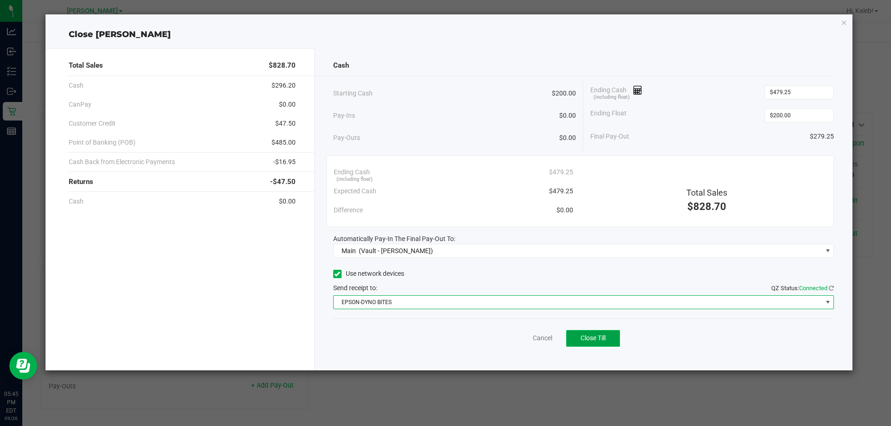
click at [576, 339] on button "Close Till" at bounding box center [593, 338] width 54 height 17
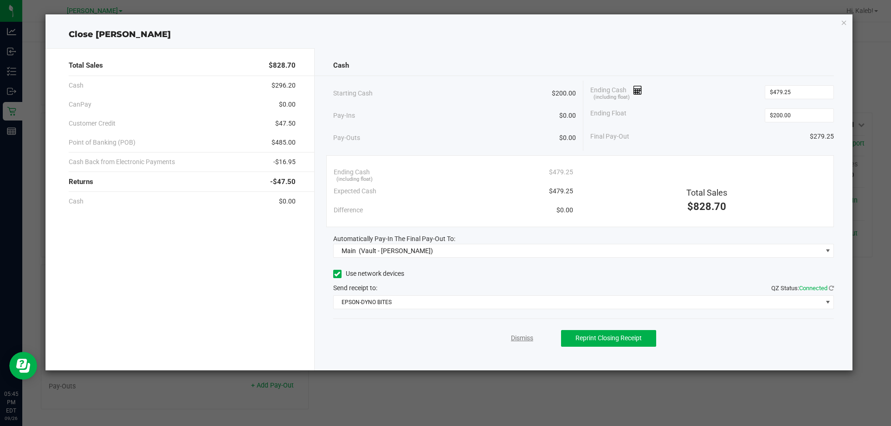
click at [525, 341] on link "Dismiss" at bounding box center [522, 339] width 22 height 10
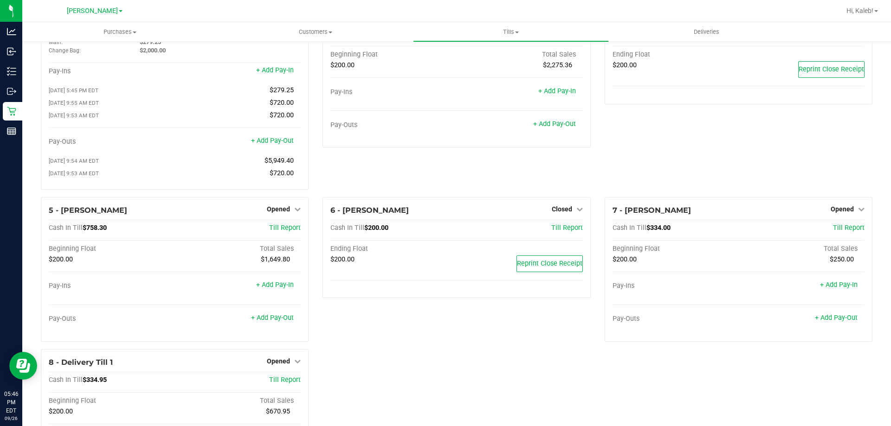
scroll to position [71, 0]
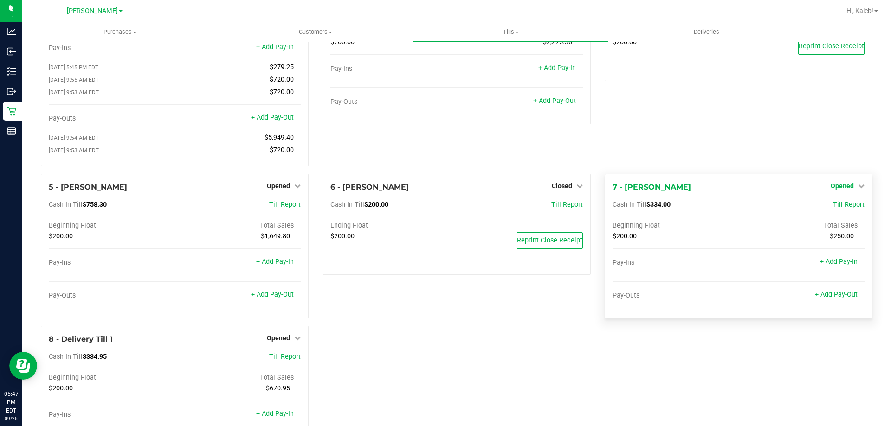
click at [840, 189] on span "Opened" at bounding box center [842, 185] width 23 height 7
click at [832, 204] on div "Close Till" at bounding box center [843, 206] width 69 height 12
click at [831, 207] on link "Close Till" at bounding box center [843, 204] width 25 height 7
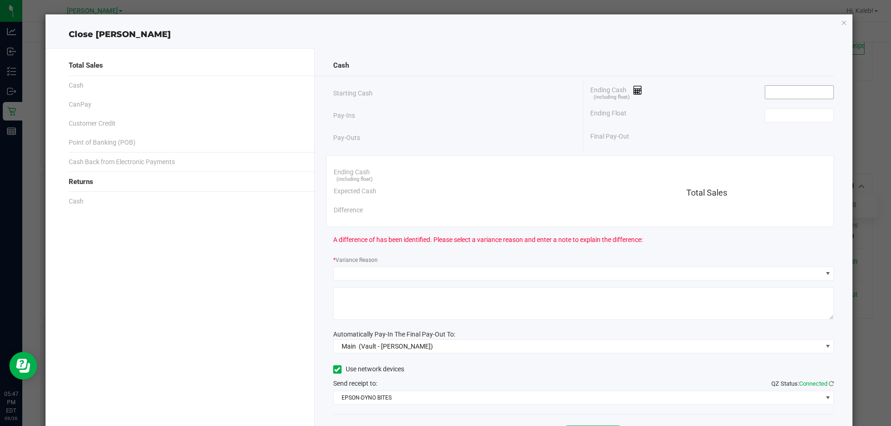
click at [765, 87] on input at bounding box center [799, 92] width 68 height 13
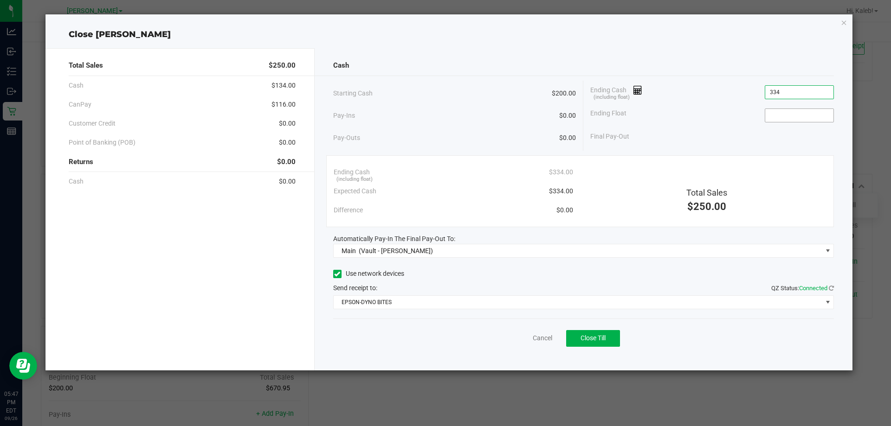
type input "$334.00"
click at [812, 116] on input at bounding box center [799, 115] width 68 height 13
type input "$200.00"
click at [704, 139] on div "Final Pay-Out $134.00" at bounding box center [712, 136] width 244 height 19
click at [615, 345] on button "Close Till" at bounding box center [593, 338] width 54 height 17
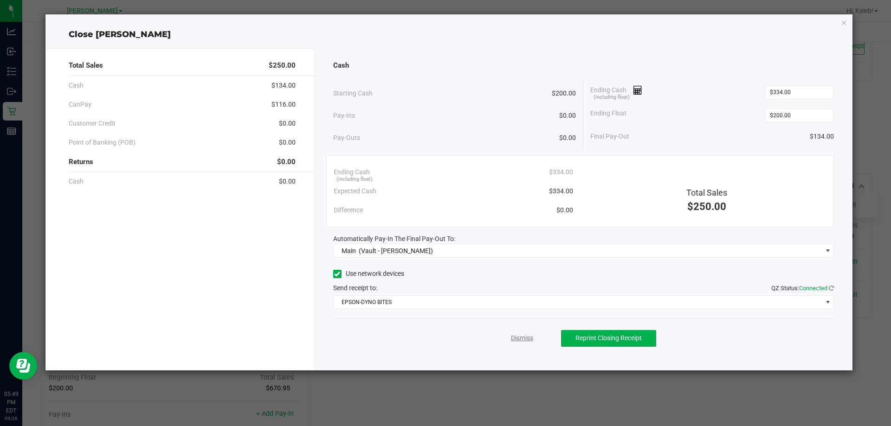
click at [528, 337] on link "Dismiss" at bounding box center [522, 339] width 22 height 10
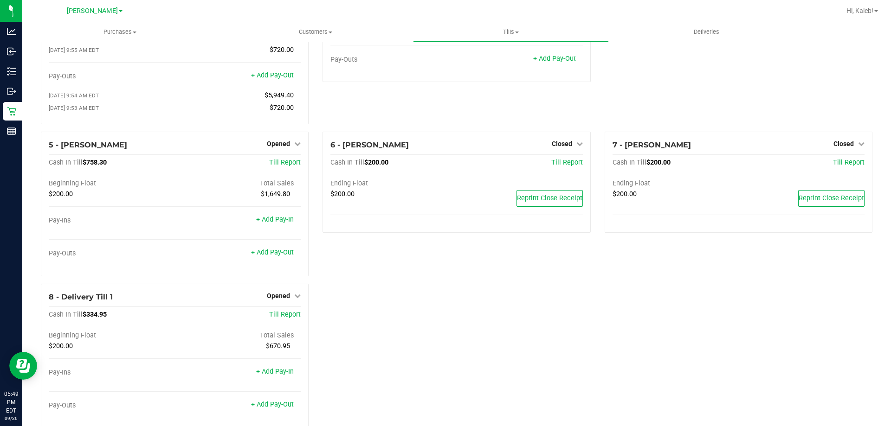
scroll to position [135, 0]
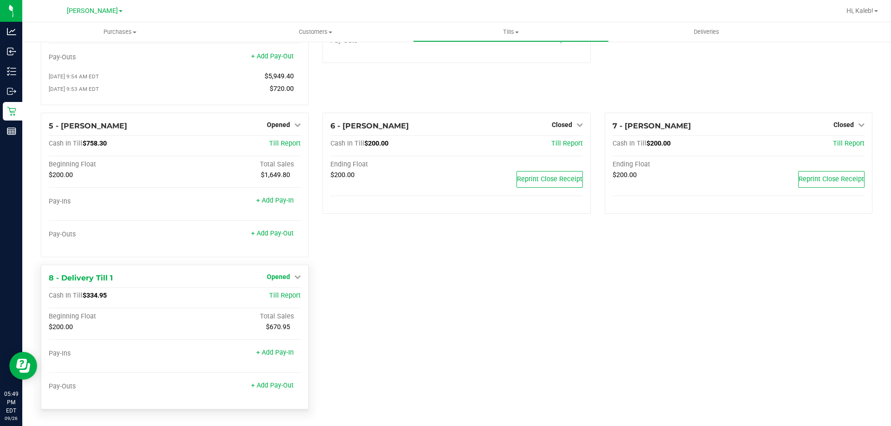
click at [286, 279] on span "Opened" at bounding box center [278, 276] width 23 height 7
click at [291, 296] on link "Close Till" at bounding box center [279, 295] width 25 height 7
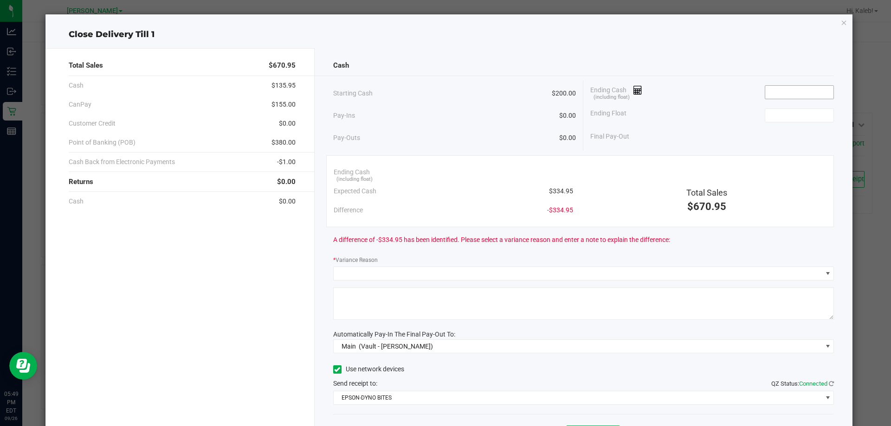
click at [791, 87] on input at bounding box center [799, 92] width 68 height 13
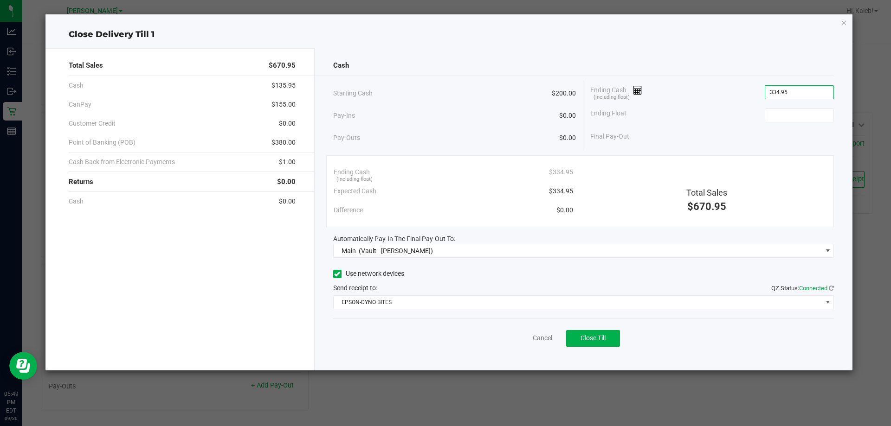
type input "$334.95"
click at [766, 108] on div "Ending Float" at bounding box center [712, 115] width 244 height 23
click at [768, 110] on input at bounding box center [799, 115] width 68 height 13
type input "$200.00"
click at [711, 107] on div "Ending Float $200.00" at bounding box center [712, 115] width 244 height 23
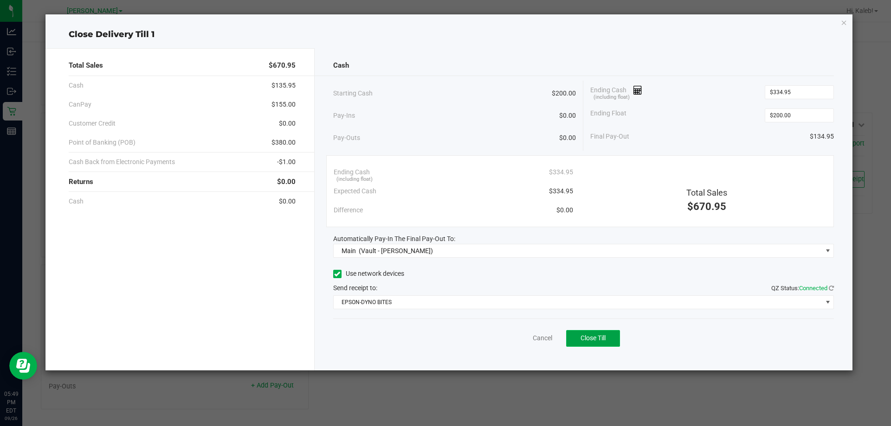
click at [584, 346] on button "Close Till" at bounding box center [593, 338] width 54 height 17
click at [491, 151] on div "Cash Starting Cash $200.00 Pay-Ins $0.00 Pay-Outs $0.00 Ending Cash (including …" at bounding box center [584, 209] width 538 height 323
click at [521, 336] on link "Dismiss" at bounding box center [522, 339] width 22 height 10
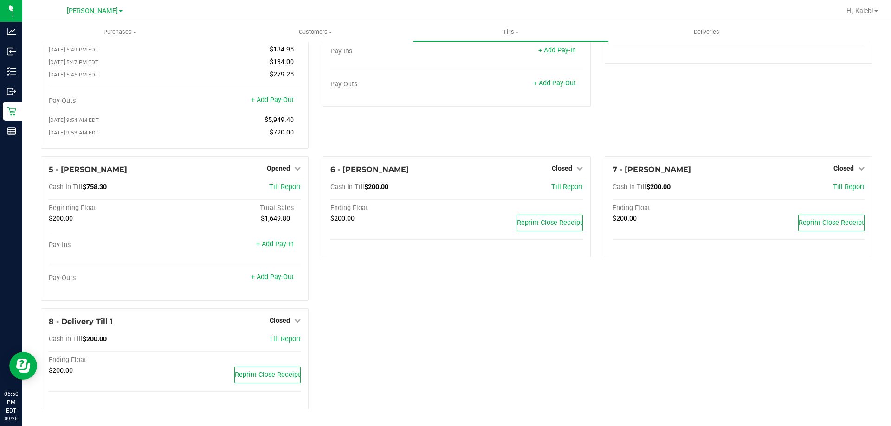
scroll to position [0, 0]
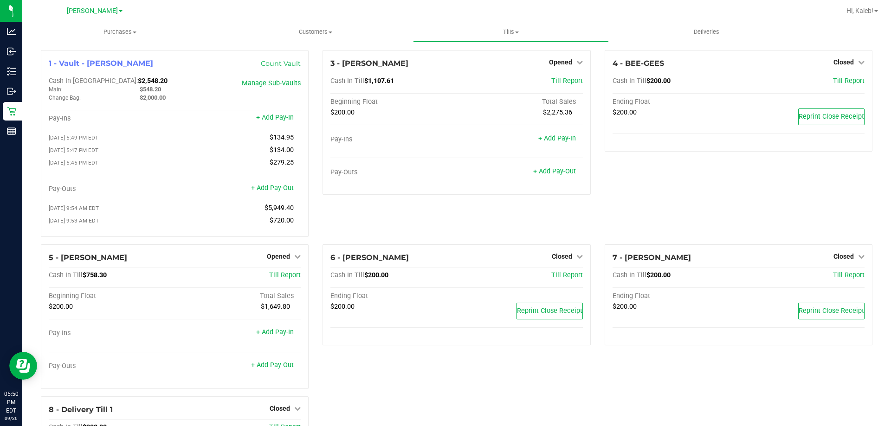
click at [447, 229] on div "3 - CONNIE-SMITH Opened Close Till Cash In Till $1,107.61 Till Report Beginning…" at bounding box center [457, 147] width 282 height 194
click at [347, 226] on div "3 - CONNIE-SMITH Opened Close Till Cash In Till $1,107.61 Till Report Beginning…" at bounding box center [457, 147] width 282 height 194
click at [839, 260] on span "Closed" at bounding box center [843, 256] width 20 height 7
click at [835, 279] on link "Open Till" at bounding box center [843, 275] width 25 height 7
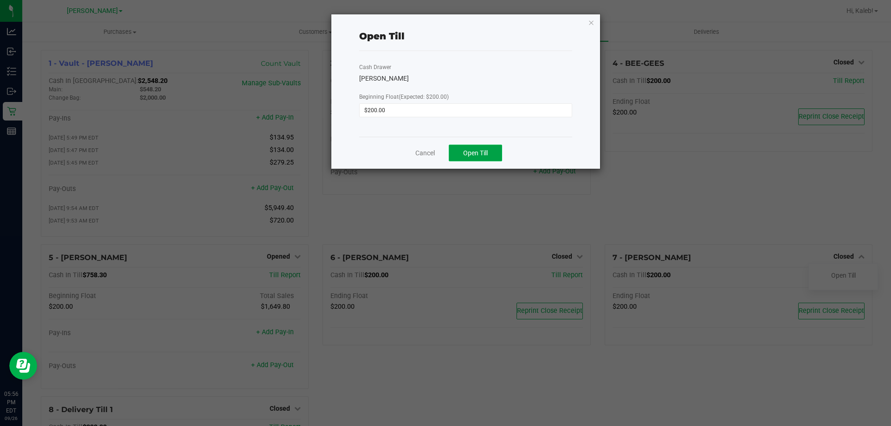
click at [483, 153] on span "Open Till" at bounding box center [475, 152] width 25 height 7
click at [496, 67] on div "Cash Drawer DAVID-BOWIE Beginning Float (Expected: $200.00) $200.00" at bounding box center [465, 94] width 213 height 86
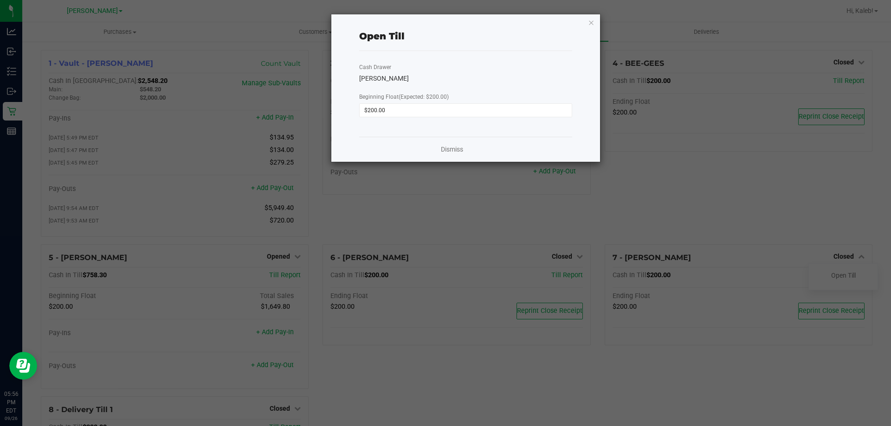
click at [465, 174] on ngb-modal-window "Open Till Cash Drawer DAVID-BOWIE Beginning Float (Expected: $200.00) $200.00 D…" at bounding box center [449, 213] width 898 height 426
click at [444, 153] on link "Dismiss" at bounding box center [452, 150] width 22 height 10
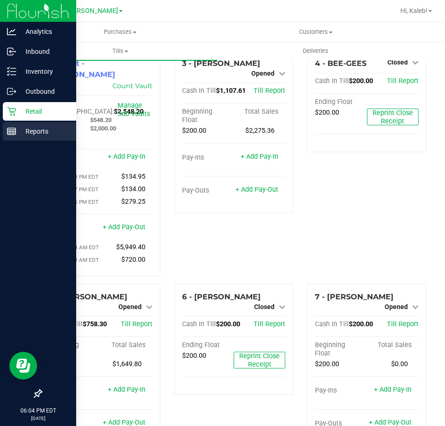
click at [19, 134] on p "Reports" at bounding box center [44, 131] width 56 height 11
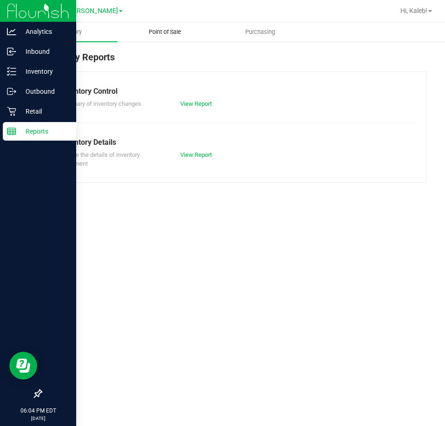
click at [181, 30] on span "Point of Sale" at bounding box center [165, 32] width 58 height 8
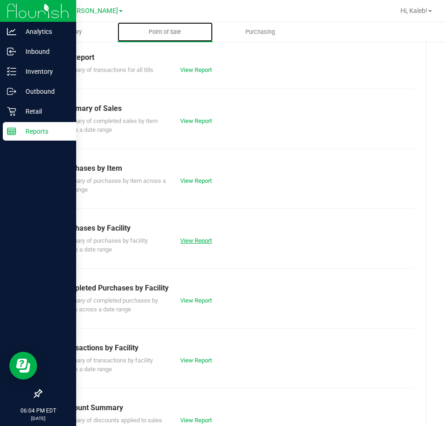
scroll to position [93, 0]
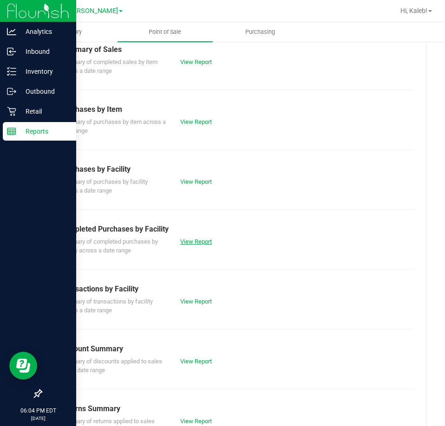
click at [205, 239] on link "View Report" at bounding box center [196, 241] width 32 height 7
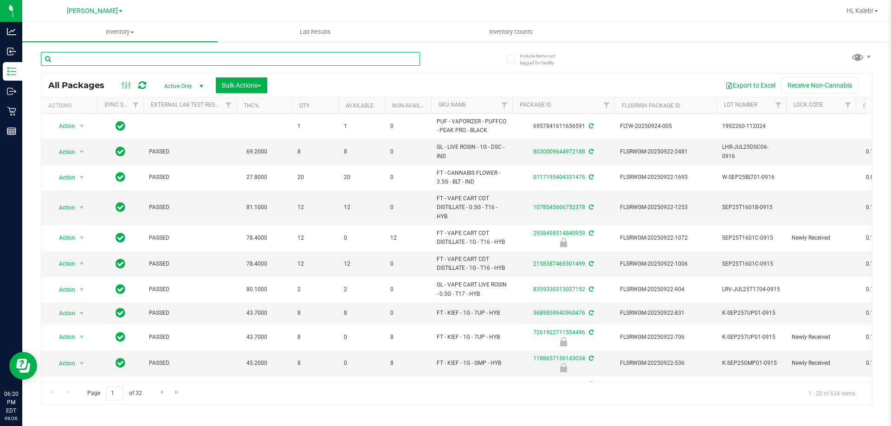
click at [323, 65] on input "text" at bounding box center [230, 59] width 379 height 14
type input "1188657156143034"
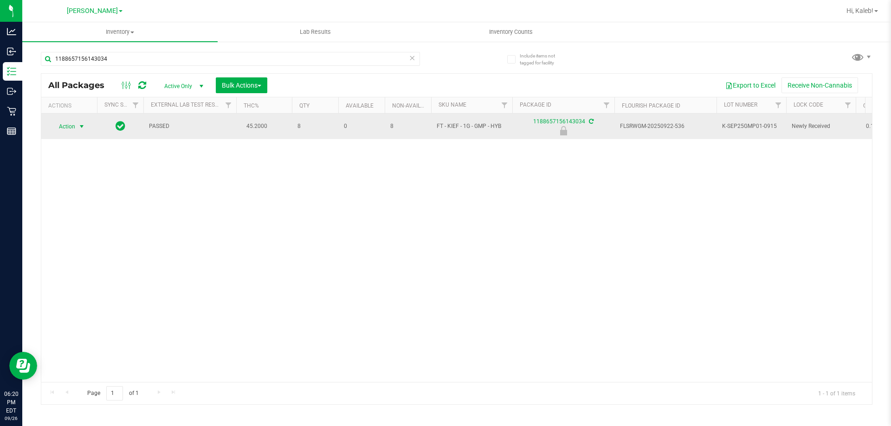
click at [78, 126] on span "select" at bounding box center [81, 126] width 7 height 7
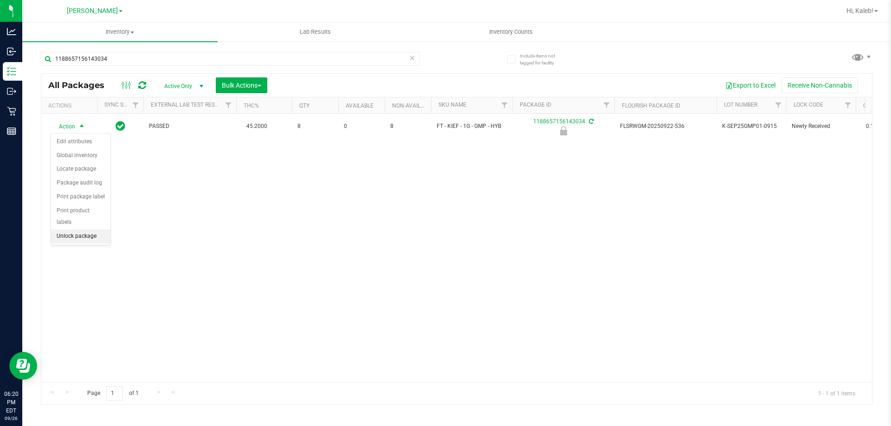
click at [77, 230] on li "Unlock package" at bounding box center [80, 237] width 59 height 14
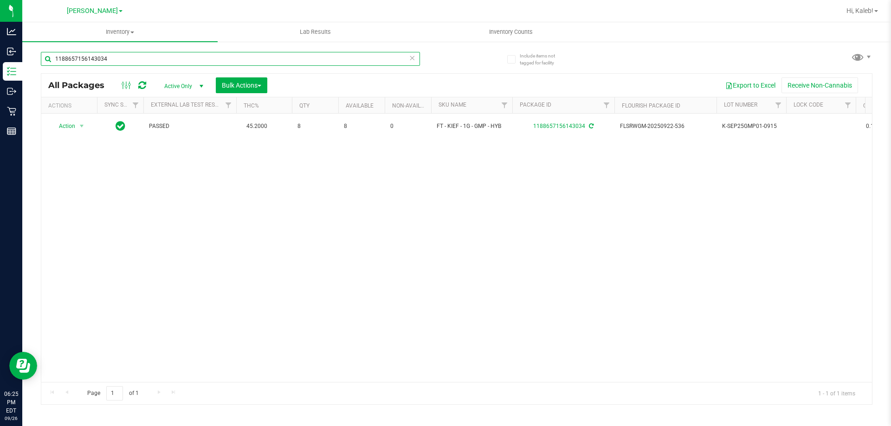
click at [140, 55] on input "1188657156143034" at bounding box center [230, 59] width 379 height 14
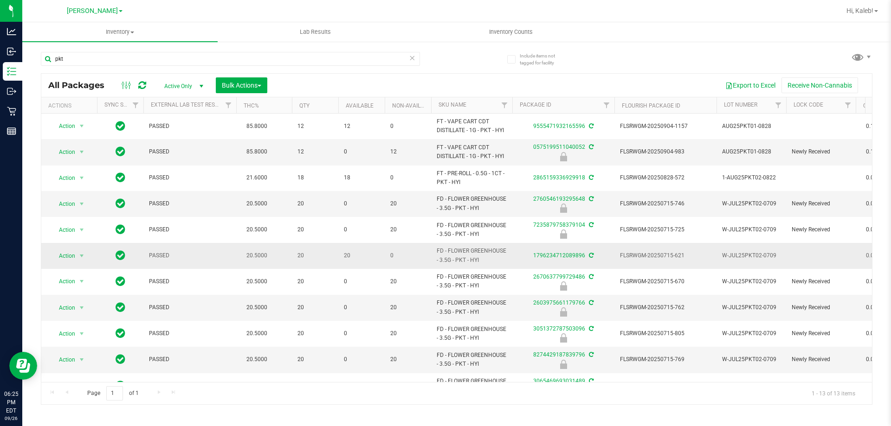
click at [453, 259] on span "FD - FLOWER GREENHOUSE - 3.5G - PKT - HYI" at bounding box center [472, 256] width 70 height 18
copy tr "FD - FLOWER GREENHOUSE - 3.5G - PKT - HYI"
click at [297, 59] on input "pkt" at bounding box center [230, 59] width 379 height 14
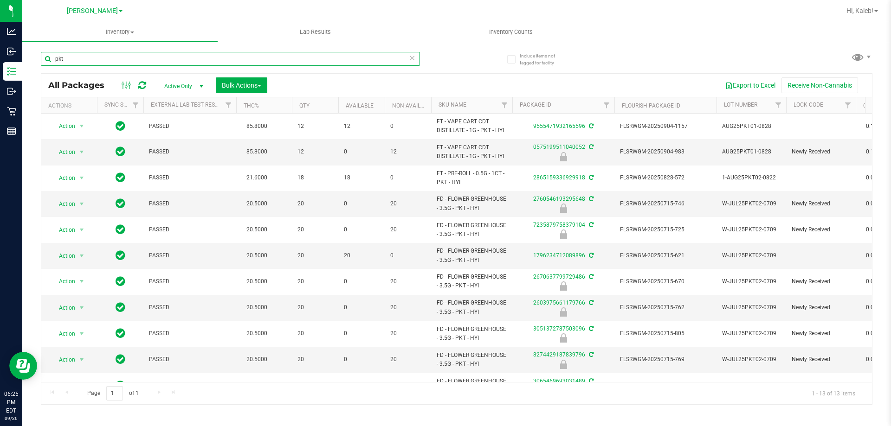
click at [297, 59] on input "pkt" at bounding box center [230, 59] width 379 height 14
paste input "FD - FLOWER GREENHOUSE - 3.5G - PKT - HYI"
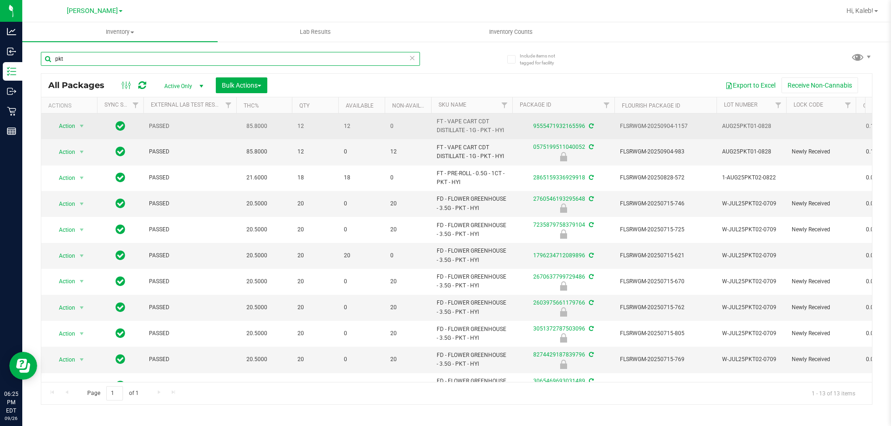
type input "FD - FLOWER GREENHOUSE - 3.5G - PKT - HYI"
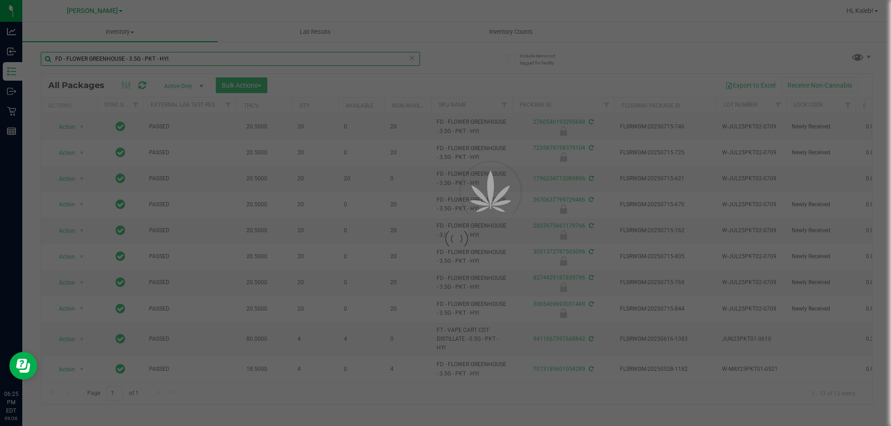
scroll to position [84, 0]
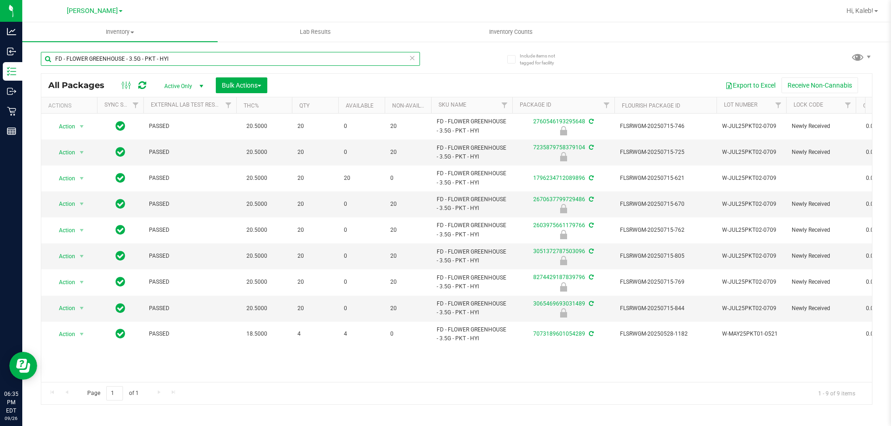
click at [77, 61] on input "FD - FLOWER GREENHOUSE - 3.5G - PKT - HYI" at bounding box center [230, 59] width 379 height 14
type input "8293819017408899"
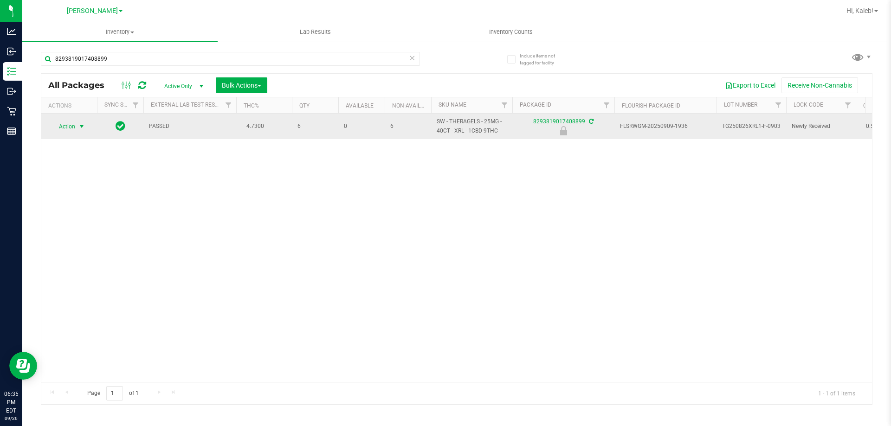
click at [66, 134] on td "Action Action Edit attributes Global inventory Locate package Package audit log…" at bounding box center [69, 127] width 56 height 26
click at [72, 128] on span "Action" at bounding box center [63, 126] width 25 height 13
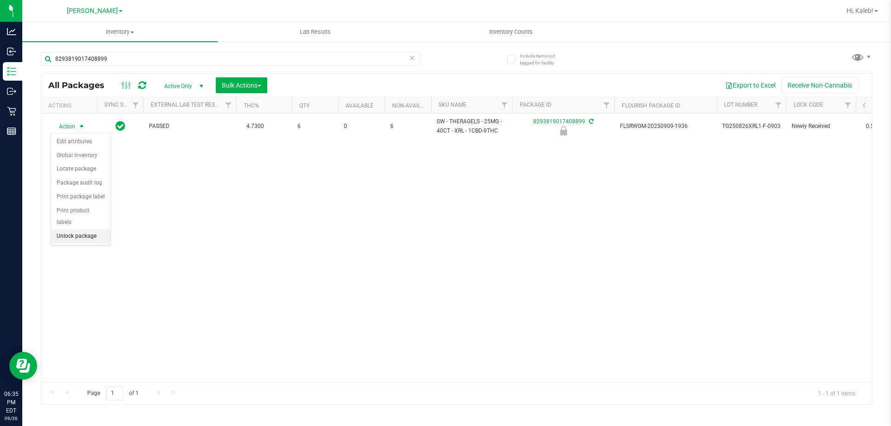
click at [64, 230] on li "Unlock package" at bounding box center [80, 237] width 59 height 14
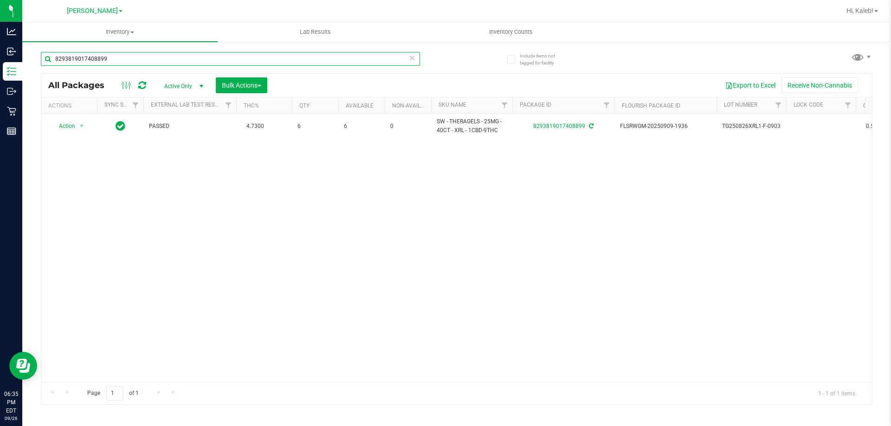
click at [137, 52] on input "8293819017408899" at bounding box center [230, 59] width 379 height 14
type input "7900537494938451"
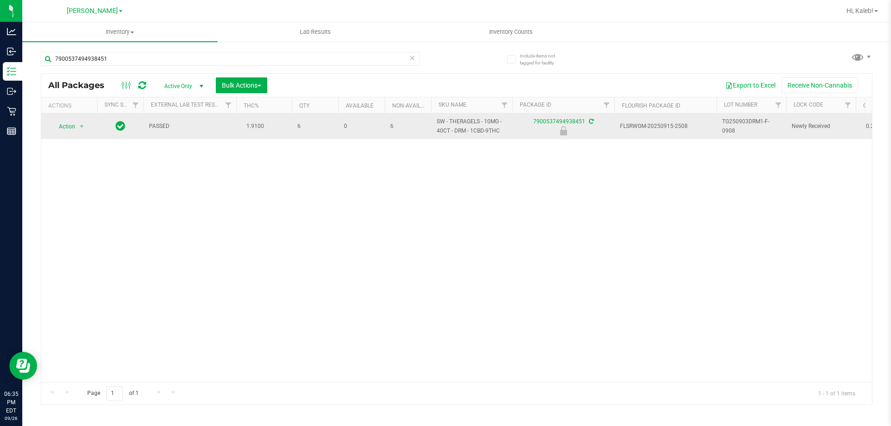
click at [66, 126] on span "Action" at bounding box center [63, 126] width 25 height 13
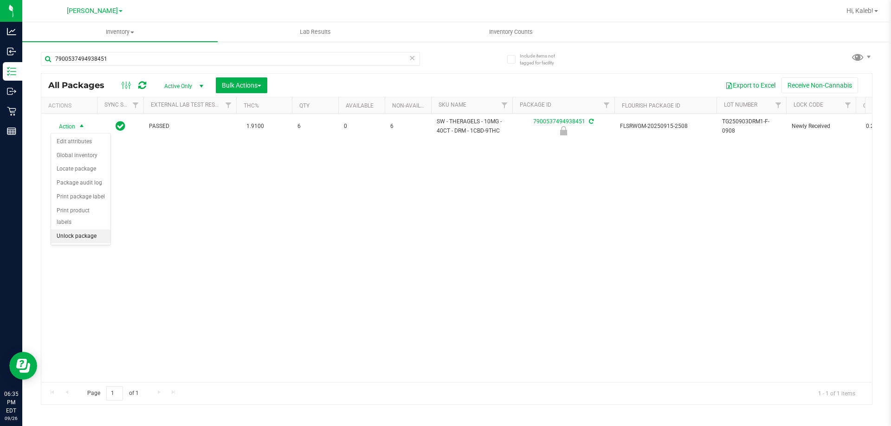
click at [86, 230] on li "Unlock package" at bounding box center [80, 237] width 59 height 14
click at [496, 28] on span "Inventory Counts" at bounding box center [511, 32] width 69 height 8
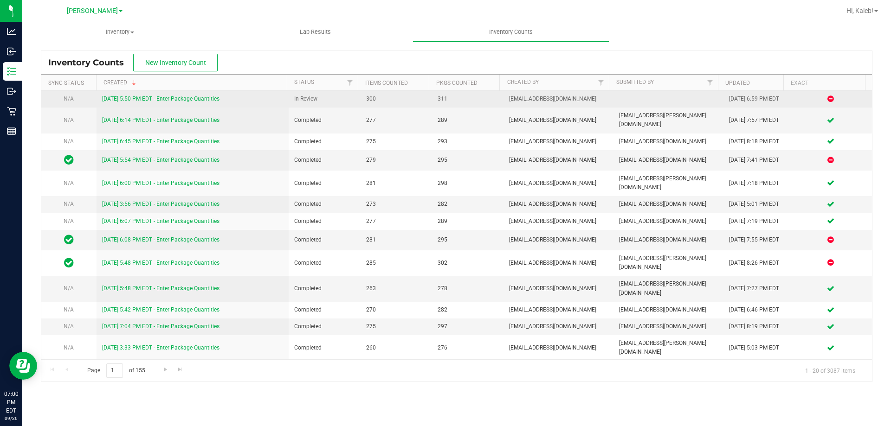
click at [150, 98] on link "[DATE] 5:50 PM EDT - Enter Package Quantities" at bounding box center [160, 99] width 117 height 6
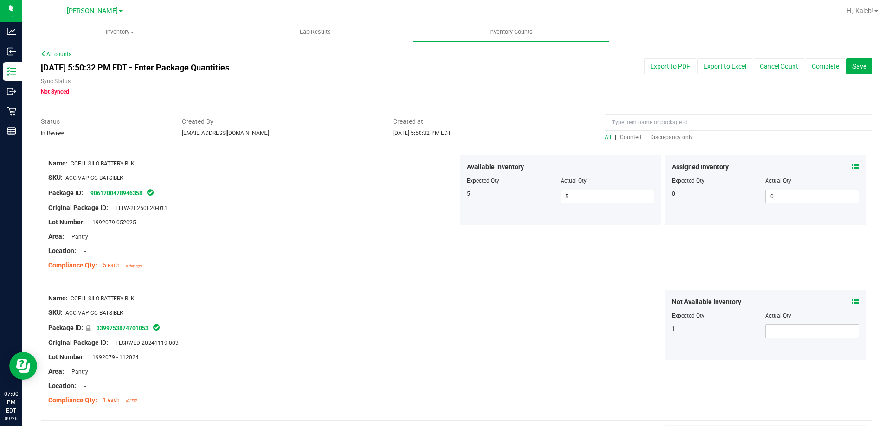
click at [659, 137] on span "Discrepancy only" at bounding box center [671, 137] width 43 height 6
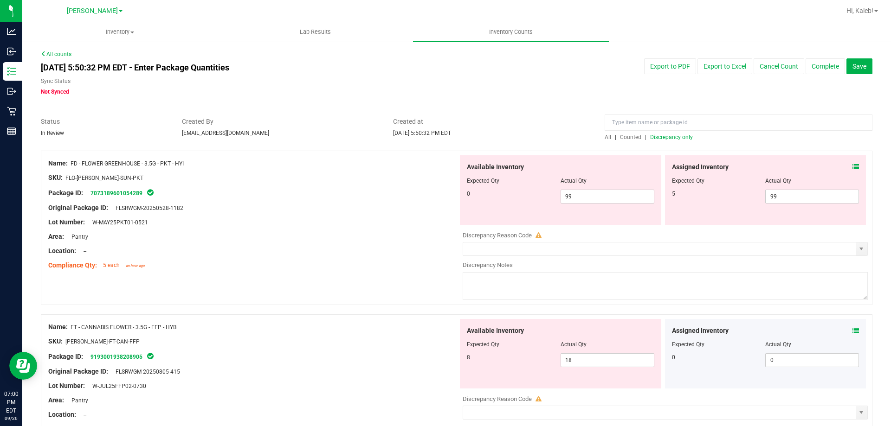
click at [852, 172] on div "Assigned Inventory Expected Qty Actual Qty 5 99 99" at bounding box center [765, 190] width 201 height 70
click at [849, 173] on div at bounding box center [765, 174] width 187 height 5
click at [852, 163] on div "Assigned Inventory Expected Qty Actual Qty 5 99 99" at bounding box center [765, 190] width 201 height 70
click at [852, 167] on icon at bounding box center [855, 167] width 6 height 6
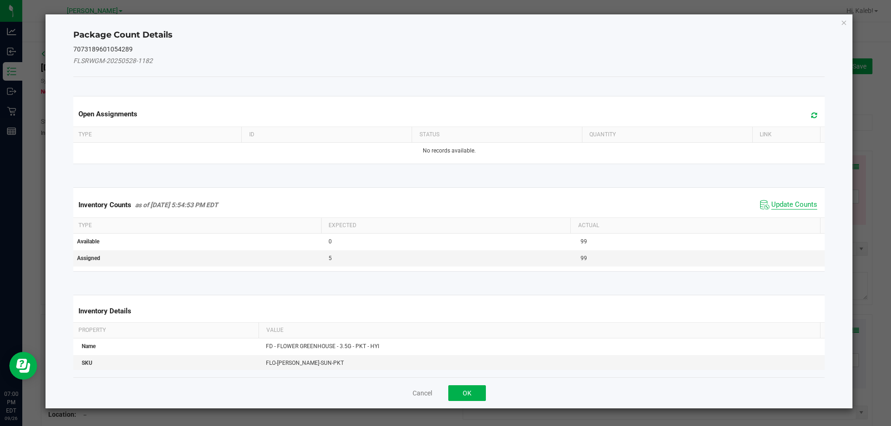
drag, startPoint x: 793, startPoint y: 195, endPoint x: 794, endPoint y: 208, distance: 12.5
click at [794, 201] on div "Inventory Counts as of [DATE] 5:54:53 PM EDT Update Counts" at bounding box center [449, 205] width 756 height 25
click at [793, 209] on span "Update Counts" at bounding box center [794, 204] width 46 height 9
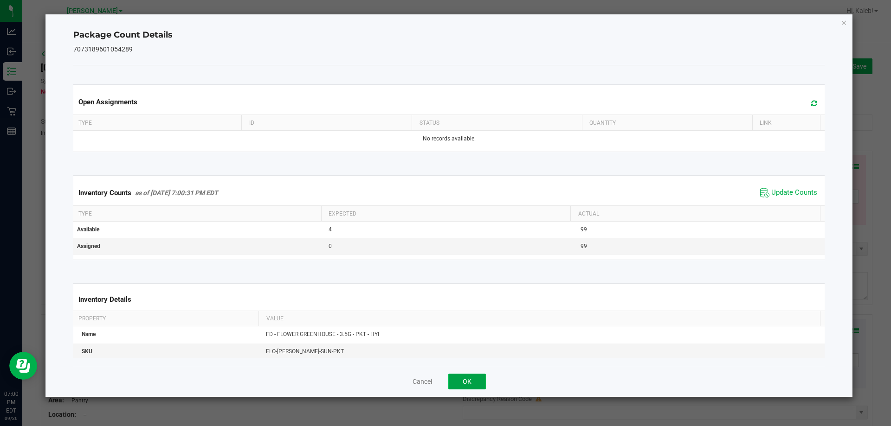
click at [478, 379] on button "OK" at bounding box center [467, 382] width 38 height 16
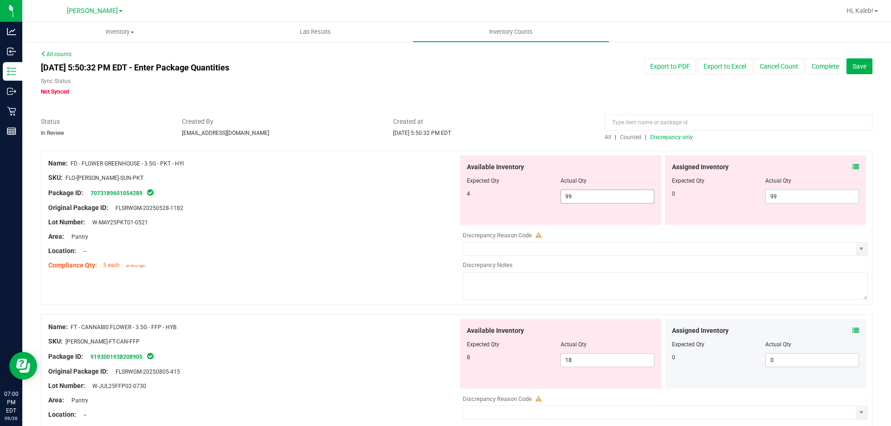
click at [577, 203] on span "99 99" at bounding box center [608, 197] width 94 height 14
click at [577, 203] on input "99" at bounding box center [607, 196] width 93 height 13
type input "4"
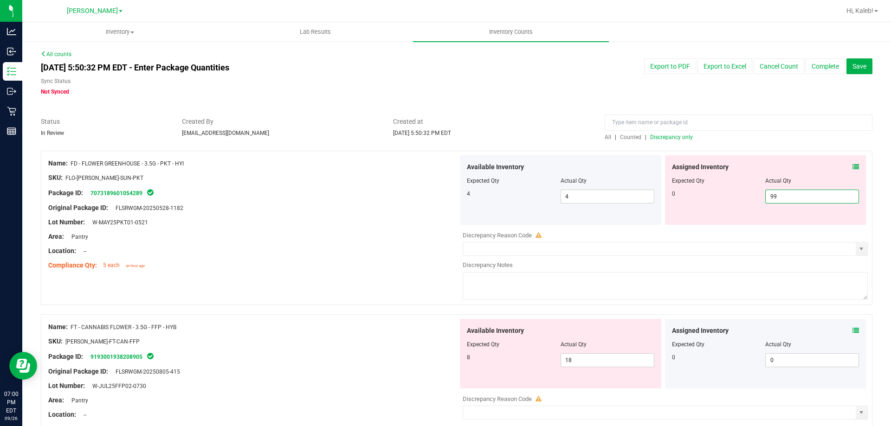
click at [801, 200] on span "99 99" at bounding box center [812, 197] width 94 height 14
click at [801, 200] on input "99" at bounding box center [812, 196] width 93 height 13
type input "0"
click at [436, 218] on div "Lot Number: W-MAY25PKT01-0521" at bounding box center [253, 223] width 410 height 10
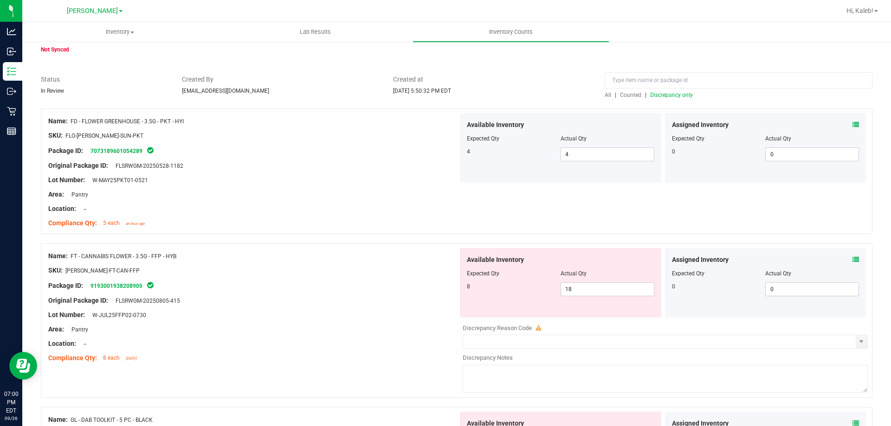
scroll to position [93, 0]
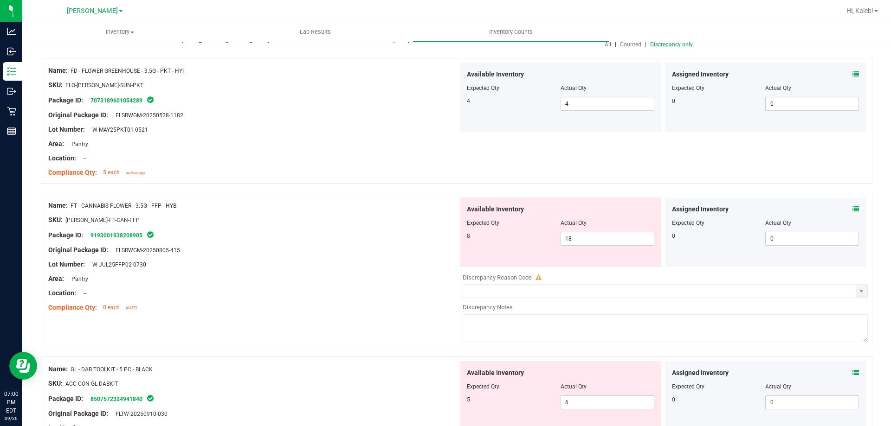
click at [852, 208] on icon at bounding box center [855, 209] width 6 height 6
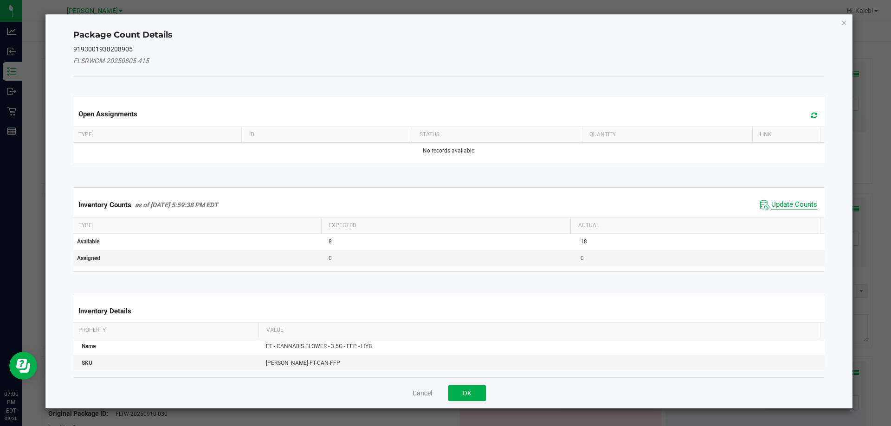
drag, startPoint x: 787, startPoint y: 218, endPoint x: 785, endPoint y: 202, distance: 15.9
click at [785, 213] on kendo-grid "Inventory Counts as of [DATE] 5:59:38 PM EDT Update Counts Type Expected Actual…" at bounding box center [449, 229] width 766 height 84
click at [785, 202] on span "Update Counts" at bounding box center [794, 204] width 46 height 9
click at [785, 202] on span "Update Counts" at bounding box center [794, 204] width 46 height 8
click at [785, 202] on div "Inventory Counts as of [DATE] 5:59:38 PM EDT Update Counts" at bounding box center [449, 205] width 756 height 24
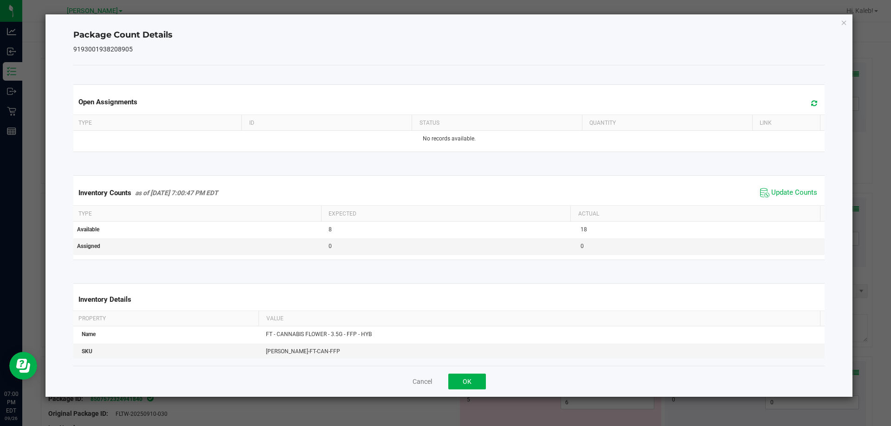
click at [471, 393] on div "Cancel OK" at bounding box center [449, 381] width 752 height 31
click at [467, 383] on button "OK" at bounding box center [467, 382] width 38 height 16
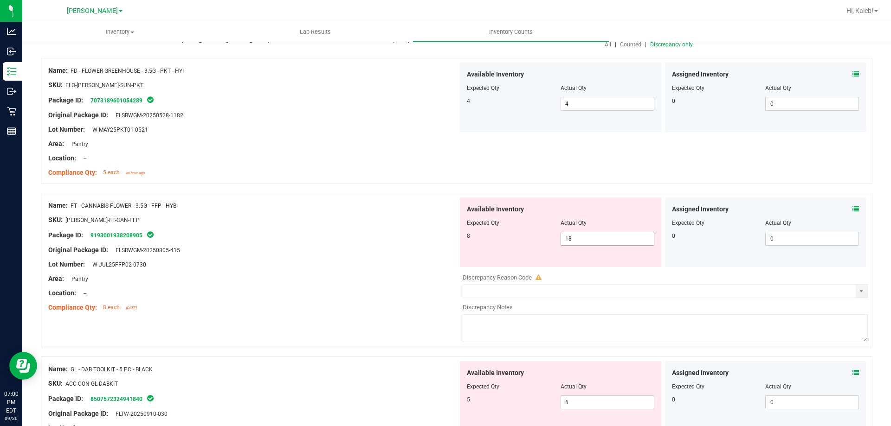
click at [594, 233] on span "18 18" at bounding box center [608, 239] width 94 height 14
click at [594, 233] on input "18" at bounding box center [607, 238] width 93 height 13
type input "8"
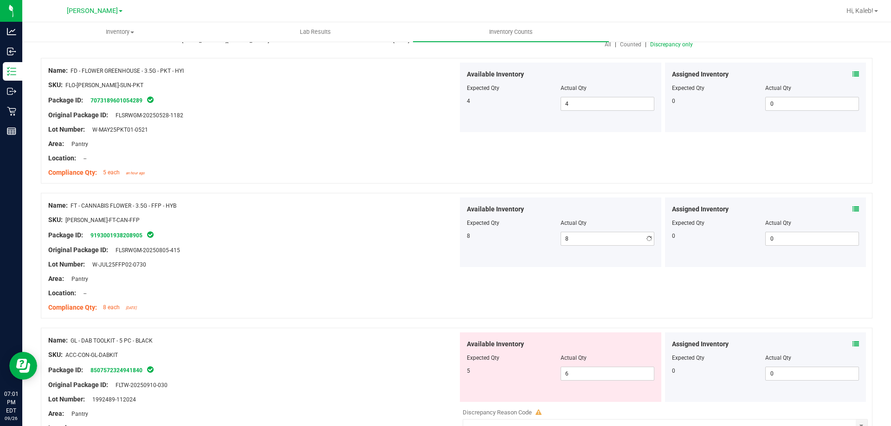
click at [257, 251] on div "Original Package ID: FLSRWGM-20250805-415" at bounding box center [253, 250] width 410 height 10
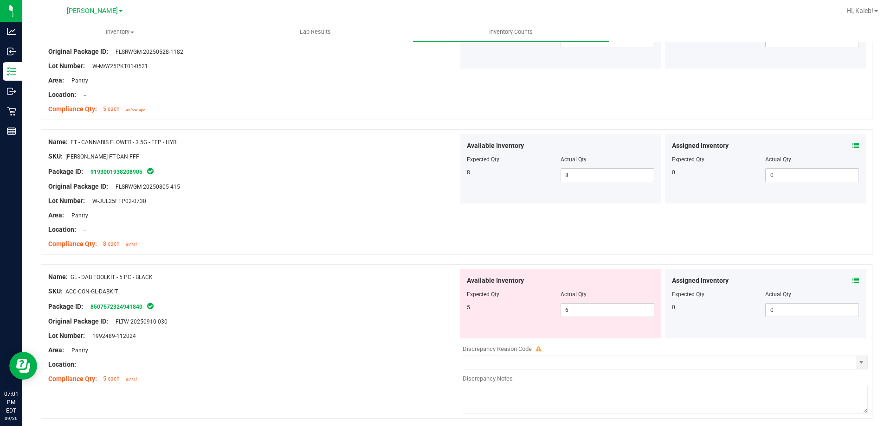
scroll to position [186, 0]
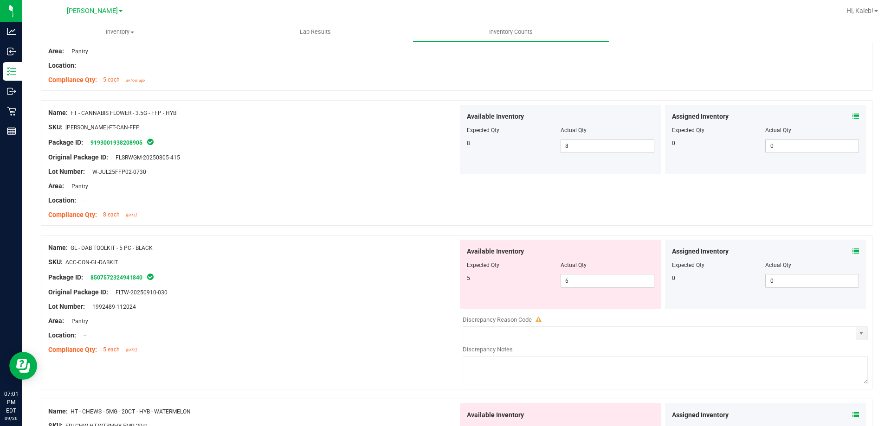
click at [852, 251] on div "Assigned Inventory Expected Qty Actual Qty 0 0 0" at bounding box center [765, 275] width 201 height 70
click at [852, 253] on icon at bounding box center [855, 251] width 6 height 6
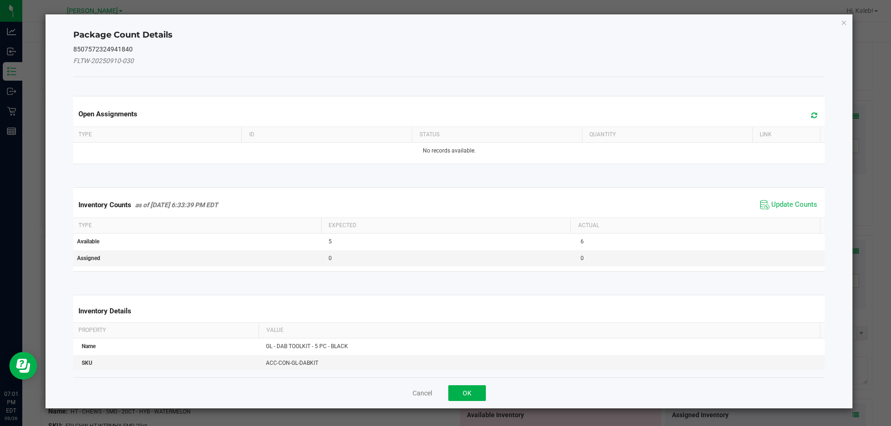
click at [790, 211] on span "Update Counts" at bounding box center [789, 205] width 62 height 14
click at [780, 197] on div "Inventory Counts as of Sep 26, 2025 6:33:39 PM EDT Update Counts" at bounding box center [449, 205] width 756 height 24
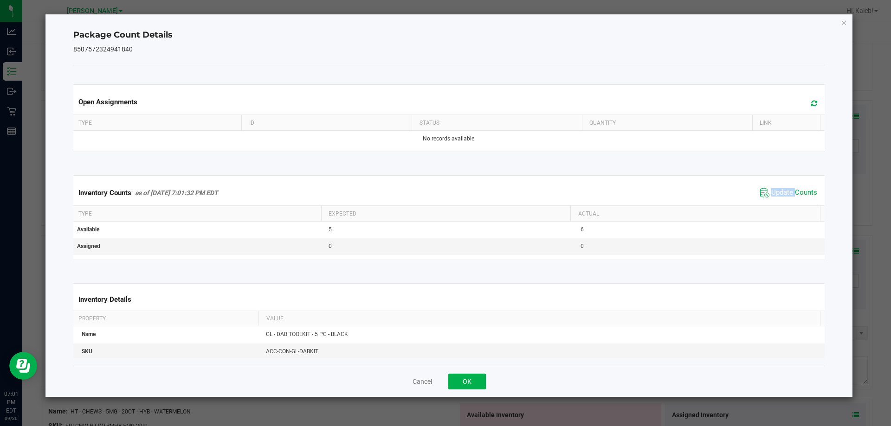
click at [780, 197] on span "Update Counts" at bounding box center [794, 192] width 46 height 9
click at [474, 383] on button "OK" at bounding box center [467, 382] width 38 height 16
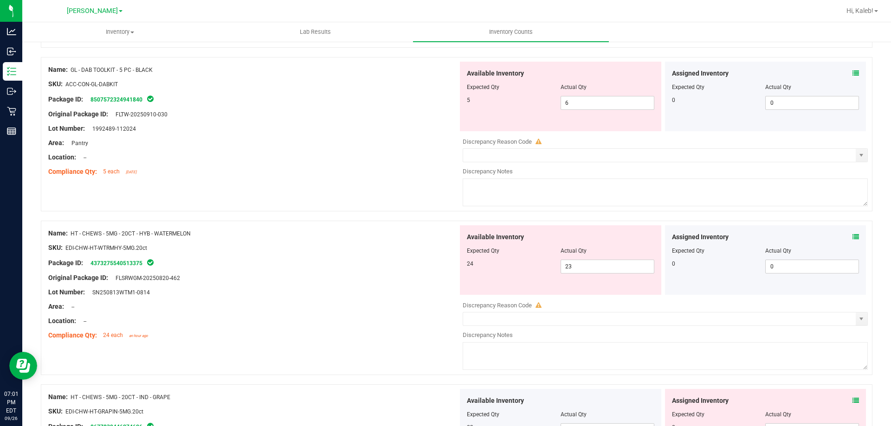
scroll to position [371, 0]
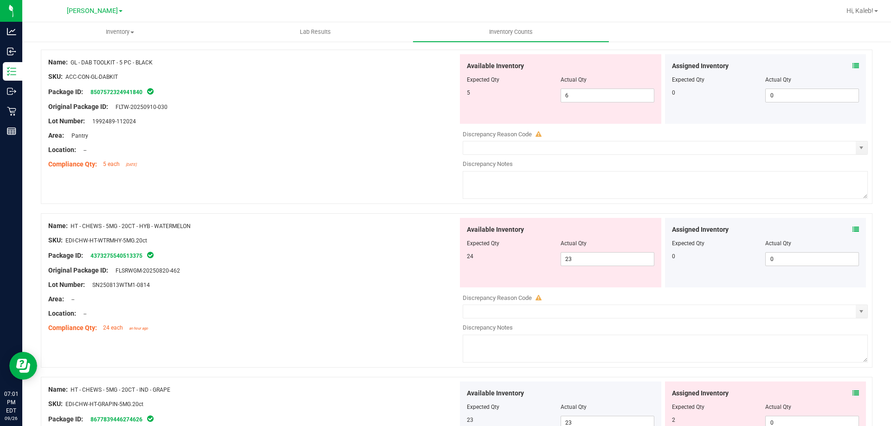
click at [852, 227] on icon at bounding box center [855, 229] width 6 height 6
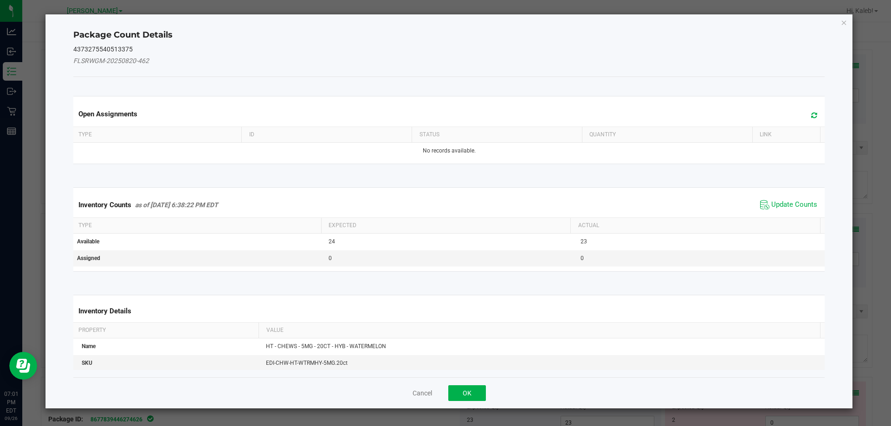
click at [791, 210] on span "Update Counts" at bounding box center [789, 205] width 62 height 14
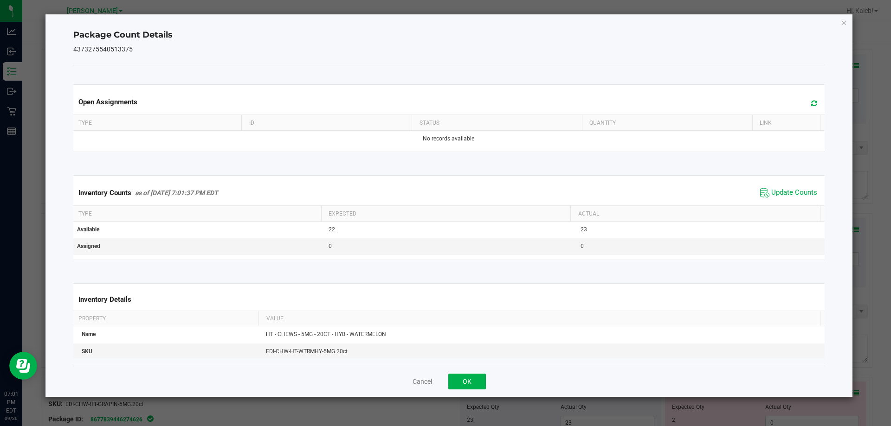
click at [787, 207] on th "Actual" at bounding box center [695, 214] width 250 height 16
click at [449, 383] on button "OK" at bounding box center [467, 382] width 38 height 16
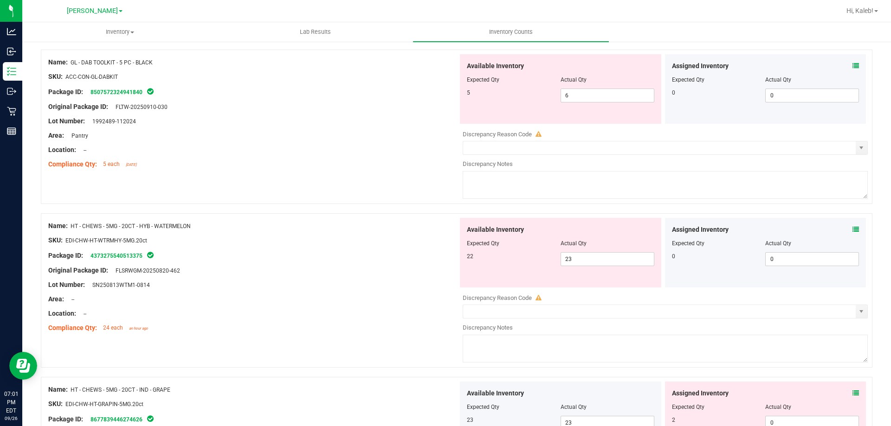
click at [362, 302] on div "Area: --" at bounding box center [253, 300] width 410 height 10
click at [568, 259] on span "23 23" at bounding box center [608, 259] width 94 height 14
click at [568, 259] on input "23" at bounding box center [607, 259] width 93 height 13
type input "22"
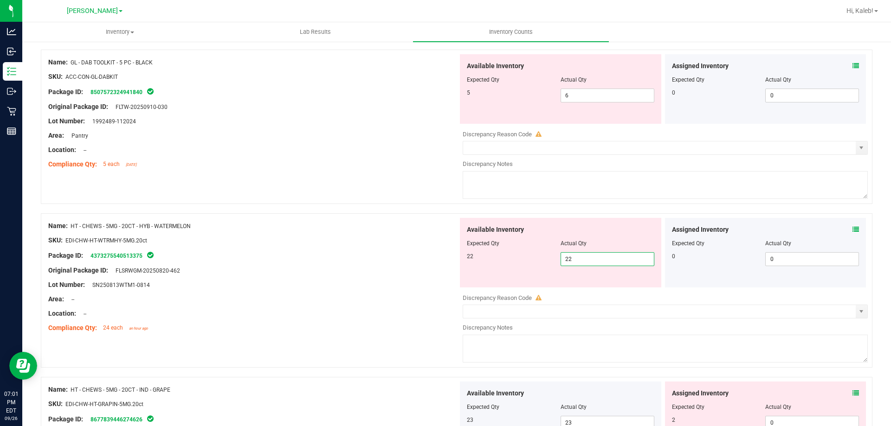
type input "22"
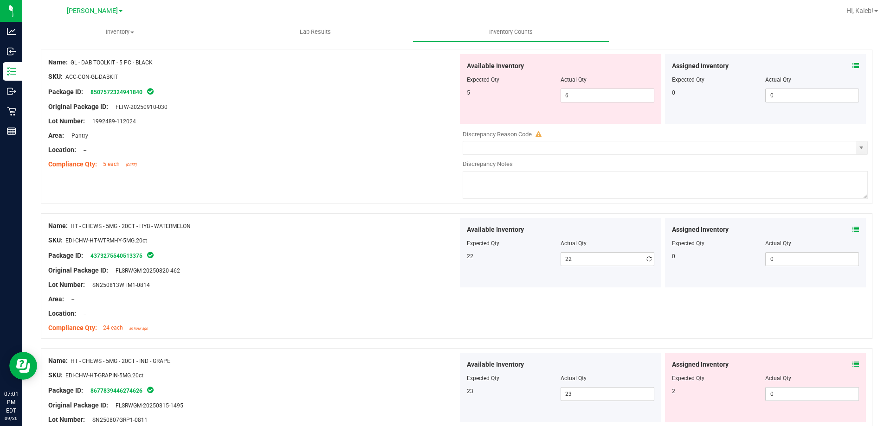
click at [277, 309] on div "Location: --" at bounding box center [253, 314] width 410 height 10
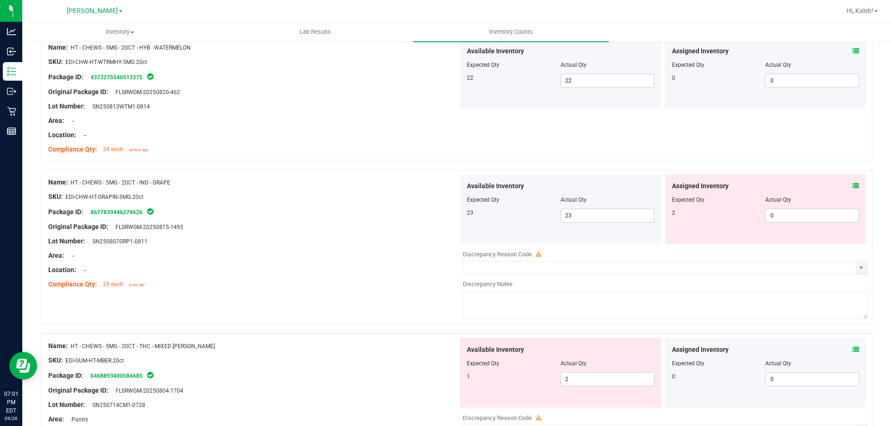
scroll to position [557, 0]
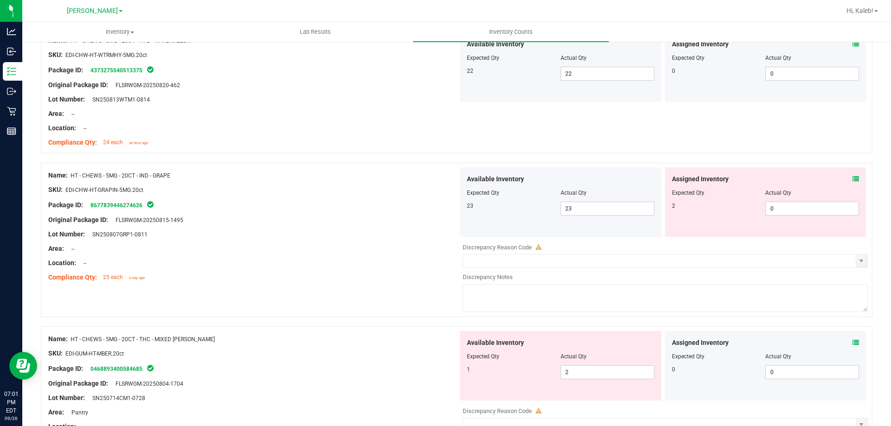
click at [852, 178] on icon at bounding box center [855, 179] width 6 height 6
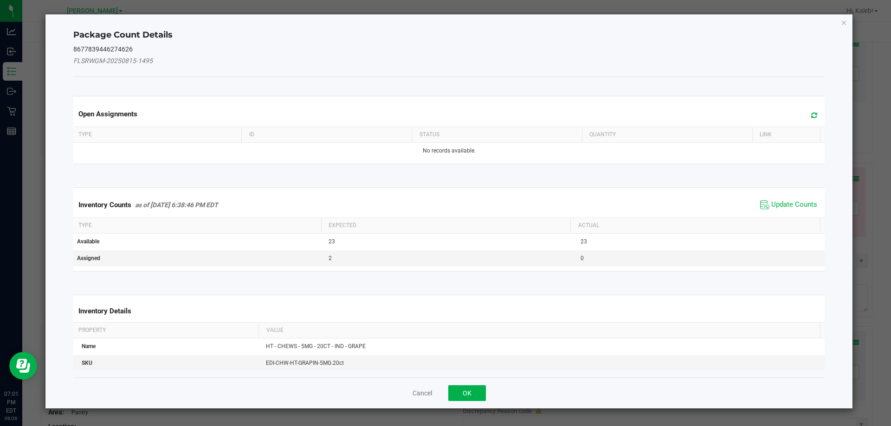
click at [803, 199] on span "Update Counts" at bounding box center [789, 205] width 62 height 14
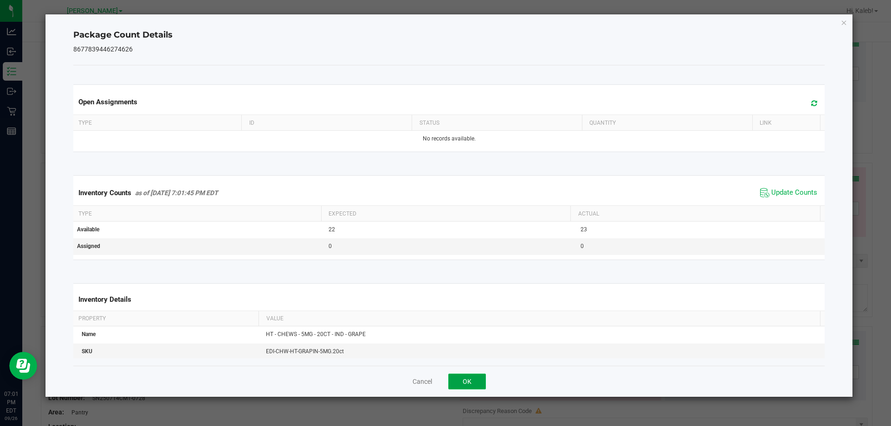
click at [455, 375] on button "OK" at bounding box center [467, 382] width 38 height 16
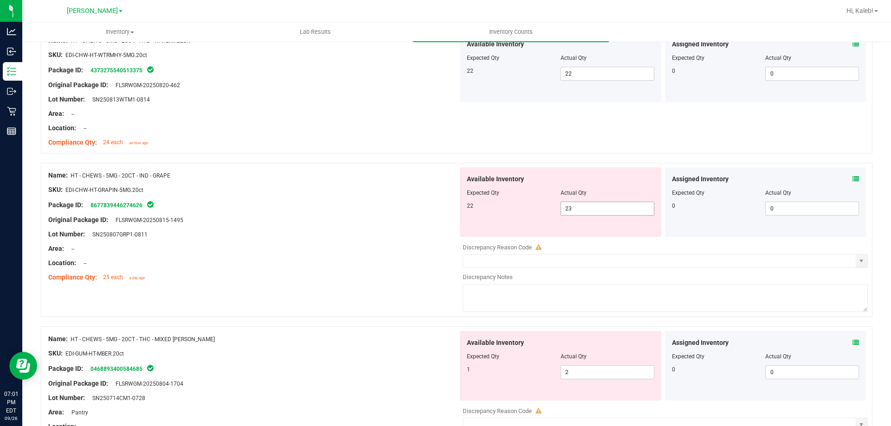
click at [589, 204] on span "23 23" at bounding box center [608, 209] width 94 height 14
click at [589, 204] on input "23" at bounding box center [607, 208] width 93 height 13
type input "22"
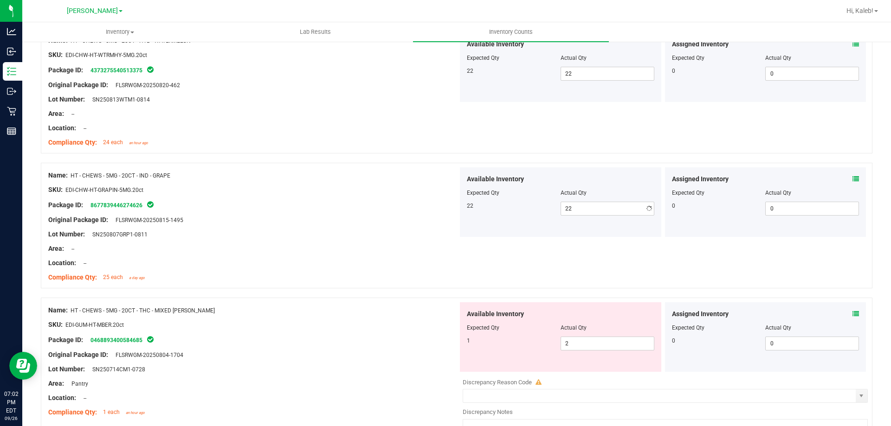
click at [284, 231] on div "Lot Number: SN250807GRP1-0811" at bounding box center [253, 235] width 410 height 10
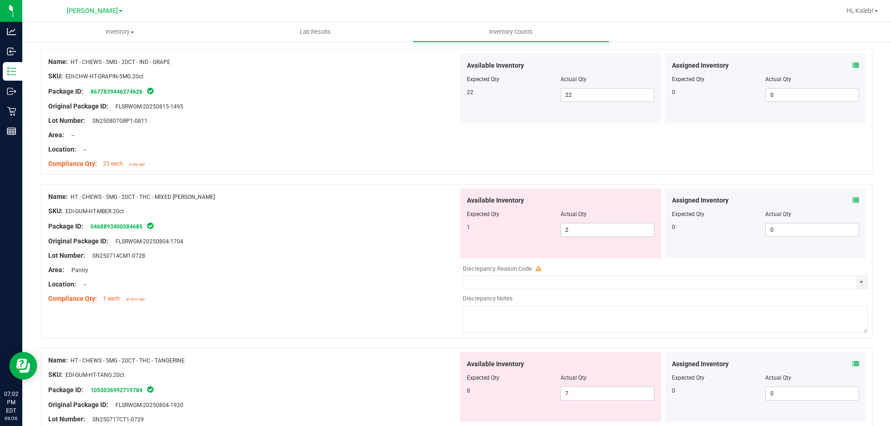
scroll to position [696, 0]
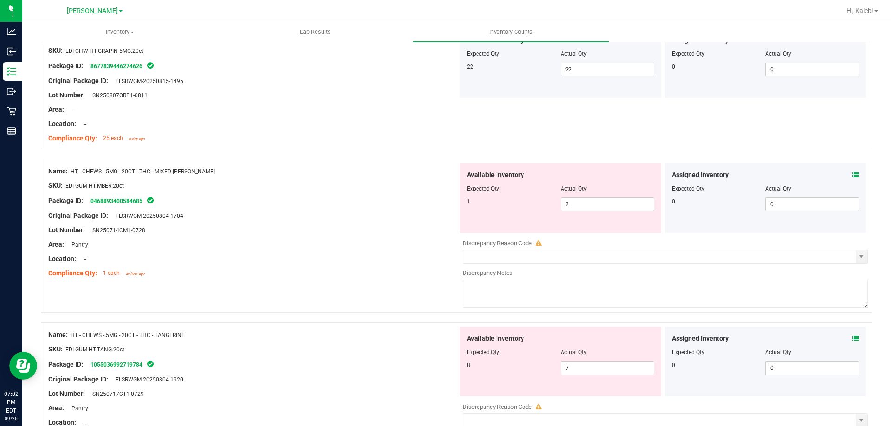
click at [849, 182] on div at bounding box center [765, 182] width 187 height 5
click at [852, 175] on icon at bounding box center [855, 175] width 6 height 6
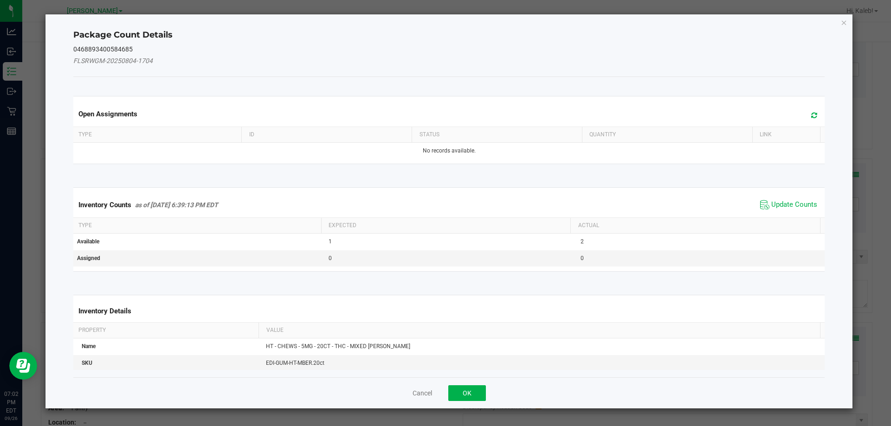
click at [776, 213] on div "Inventory Counts as of Sep 26, 2025 6:39:13 PM EDT Update Counts" at bounding box center [449, 205] width 756 height 25
click at [778, 200] on span "Update Counts" at bounding box center [789, 205] width 62 height 14
click at [778, 200] on span "Update Counts" at bounding box center [789, 204] width 59 height 13
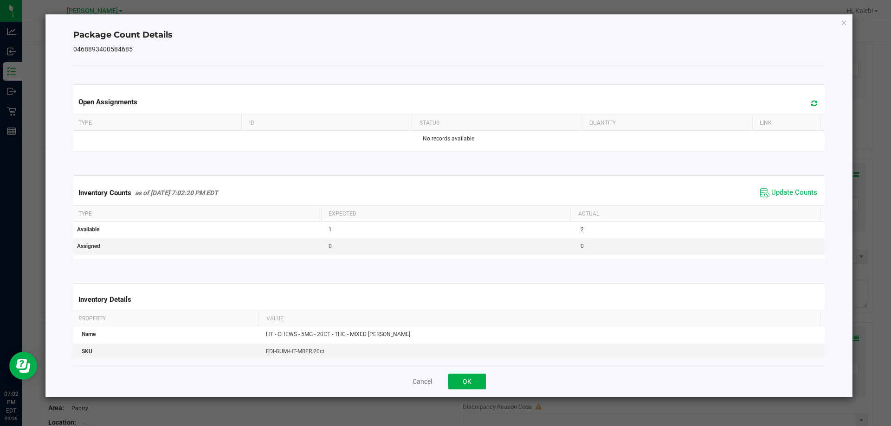
click at [438, 385] on div "Cancel OK" at bounding box center [449, 381] width 752 height 31
click at [451, 384] on button "OK" at bounding box center [467, 382] width 38 height 16
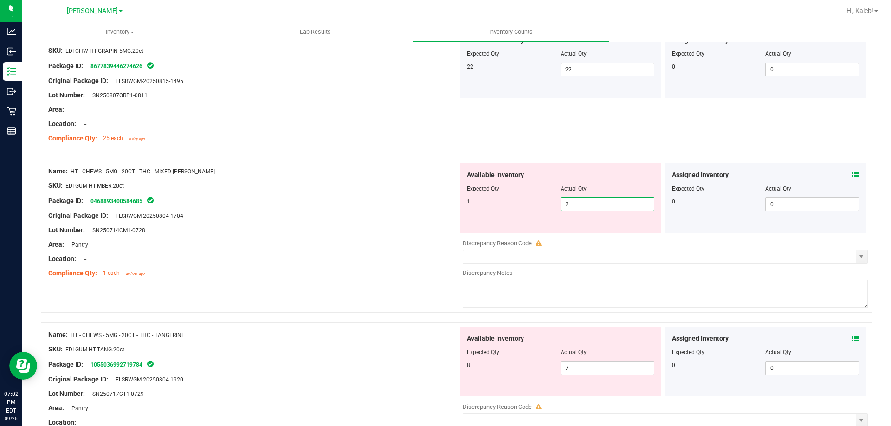
click at [575, 205] on span "2 2" at bounding box center [608, 205] width 94 height 14
type input "1"
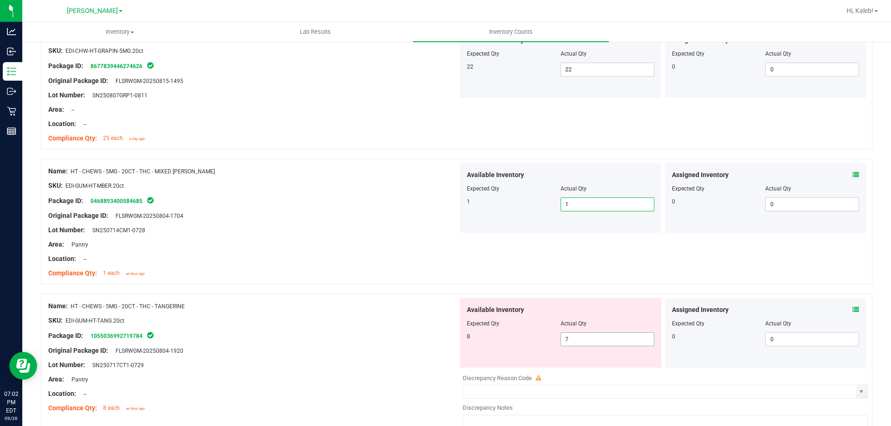
click at [594, 340] on input "7" at bounding box center [607, 339] width 93 height 13
type input "8"
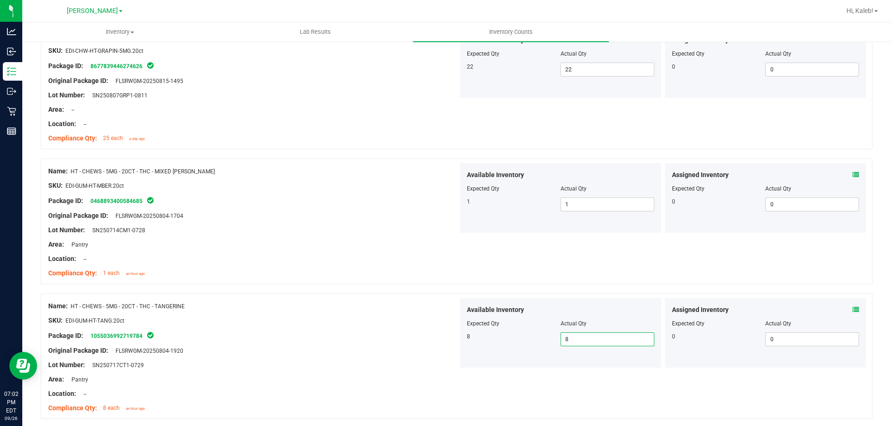
click at [851, 302] on div "Assigned Inventory Expected Qty Actual Qty 0 0 0" at bounding box center [765, 333] width 201 height 70
click at [852, 307] on icon at bounding box center [855, 310] width 6 height 6
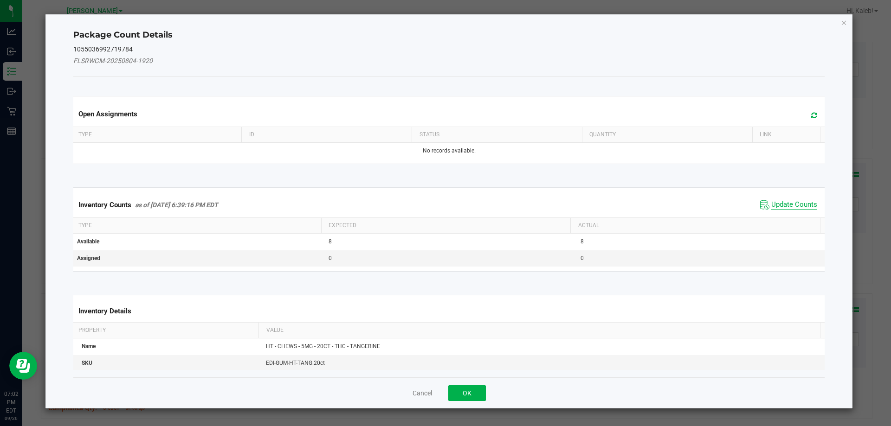
click at [785, 202] on span "Update Counts" at bounding box center [794, 204] width 46 height 9
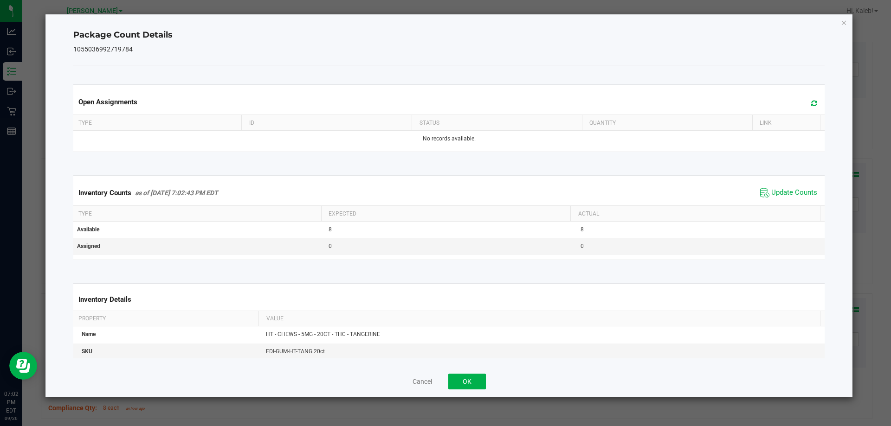
drag, startPoint x: 488, startPoint y: 377, endPoint x: 475, endPoint y: 385, distance: 15.4
click at [486, 378] on div "Cancel OK" at bounding box center [449, 381] width 752 height 31
click at [475, 385] on button "OK" at bounding box center [467, 382] width 38 height 16
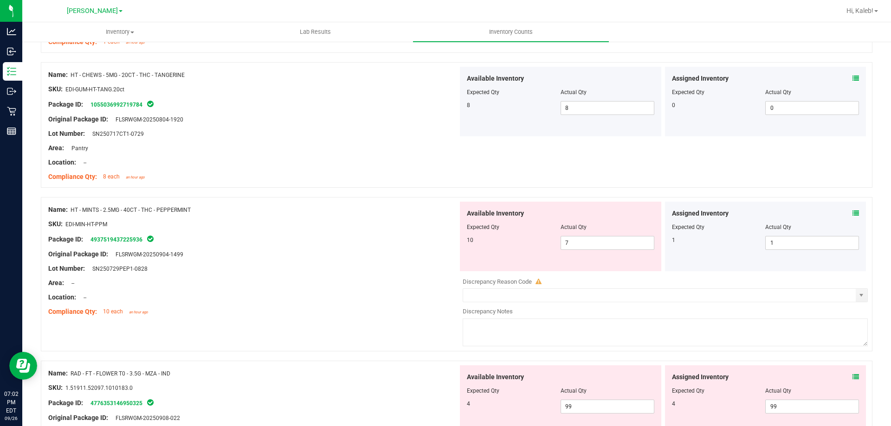
scroll to position [928, 0]
drag, startPoint x: 853, startPoint y: 209, endPoint x: 847, endPoint y: 213, distance: 7.6
click at [850, 211] on div "Assigned Inventory Expected Qty Actual Qty 1 1 1" at bounding box center [765, 236] width 201 height 70
click at [852, 213] on icon at bounding box center [855, 213] width 6 height 6
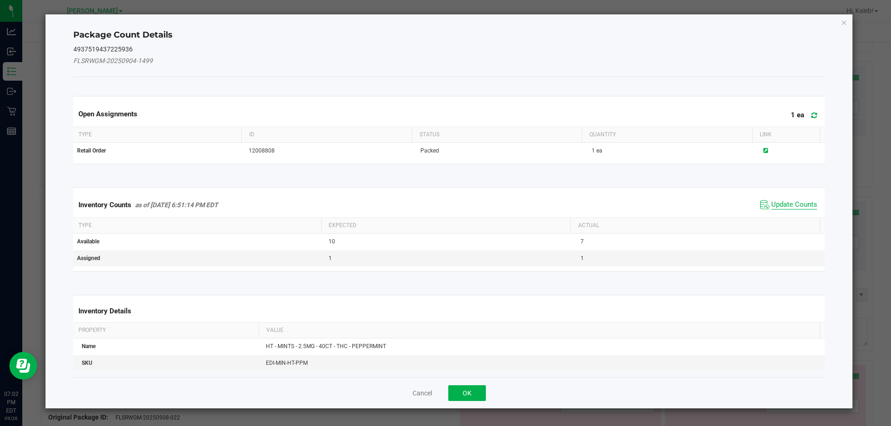
click at [797, 206] on span "Update Counts" at bounding box center [794, 204] width 46 height 9
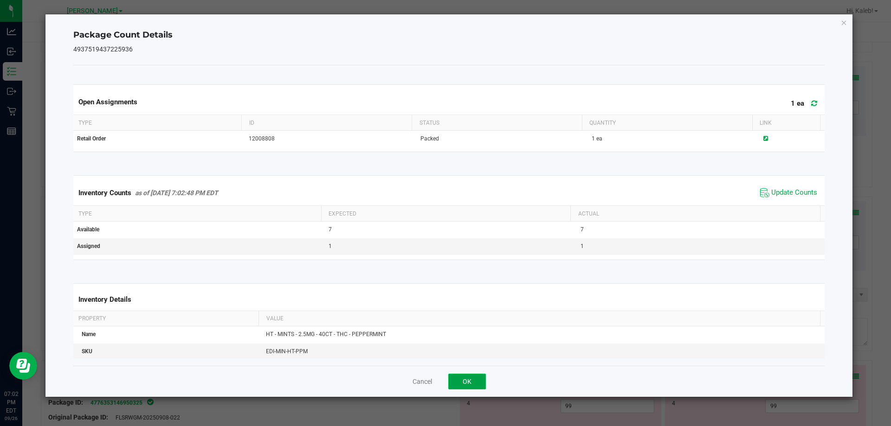
click at [461, 378] on button "OK" at bounding box center [467, 382] width 38 height 16
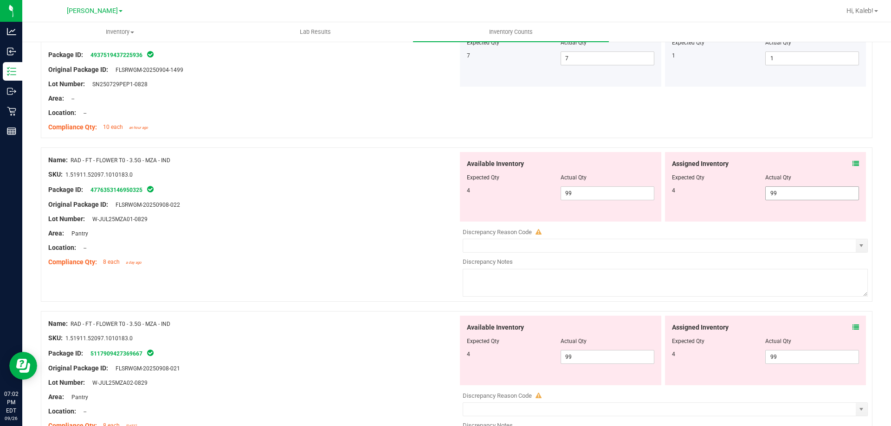
scroll to position [1114, 0]
click at [852, 165] on icon at bounding box center [855, 162] width 6 height 6
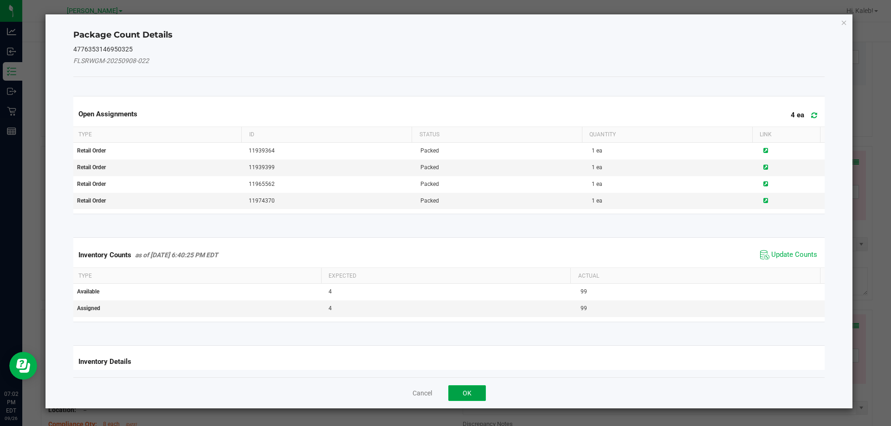
click at [477, 390] on button "OK" at bounding box center [467, 394] width 38 height 16
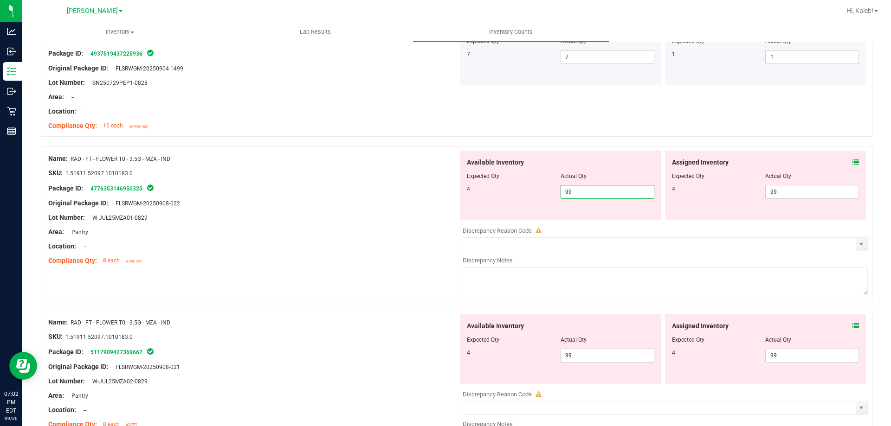
click at [580, 194] on span "99 99" at bounding box center [608, 192] width 94 height 14
click at [580, 194] on input "99" at bounding box center [607, 192] width 93 height 13
type input "4"
click at [839, 191] on span "99 99" at bounding box center [812, 192] width 94 height 14
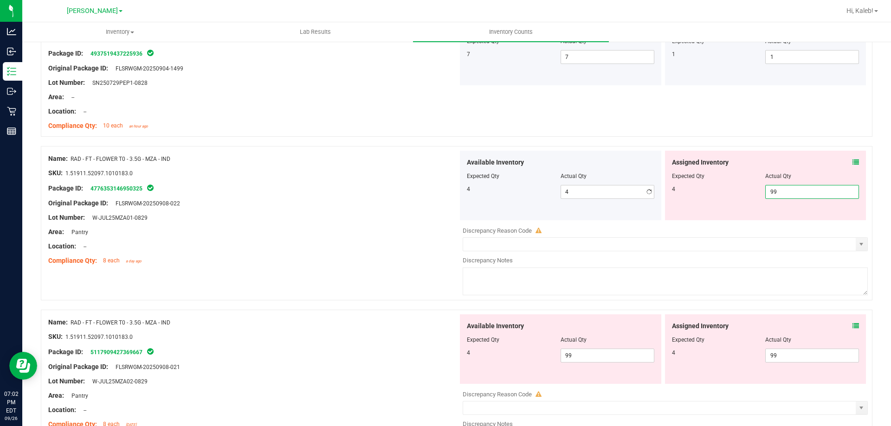
click at [839, 191] on input "99" at bounding box center [812, 192] width 93 height 13
type input "4"
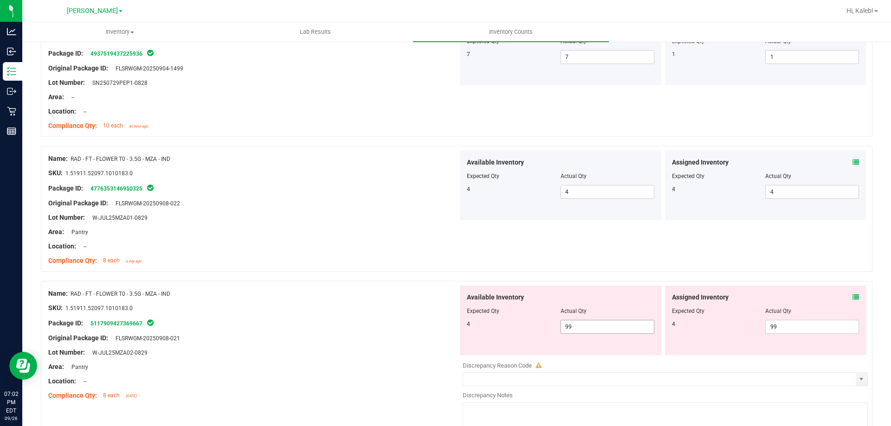
click at [603, 327] on span "99 99" at bounding box center [608, 327] width 94 height 14
click at [603, 327] on input "99" at bounding box center [607, 327] width 93 height 13
type input "4"
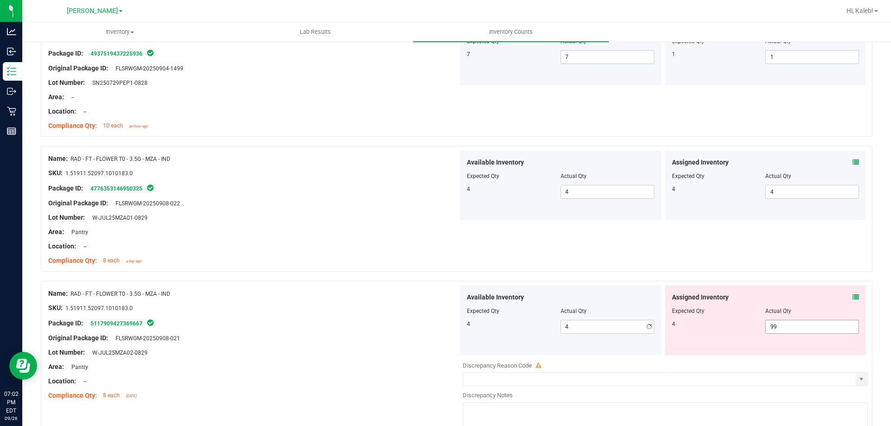
drag, startPoint x: 812, startPoint y: 335, endPoint x: 807, endPoint y: 324, distance: 11.0
click at [811, 334] on div "Assigned Inventory Expected Qty Actual Qty 4 99 99" at bounding box center [765, 321] width 201 height 70
click at [807, 323] on span "99 99" at bounding box center [812, 327] width 94 height 14
click at [807, 323] on input "99" at bounding box center [812, 327] width 93 height 13
type input "4"
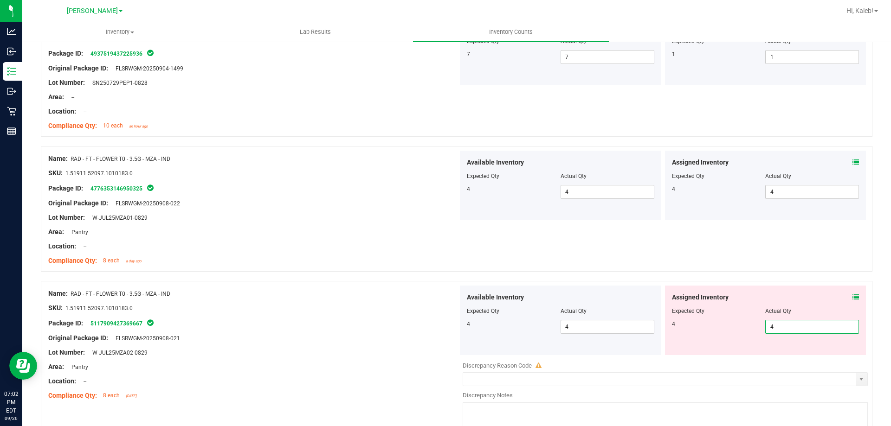
type input "4"
click at [765, 308] on div "Actual Qty" at bounding box center [812, 311] width 94 height 8
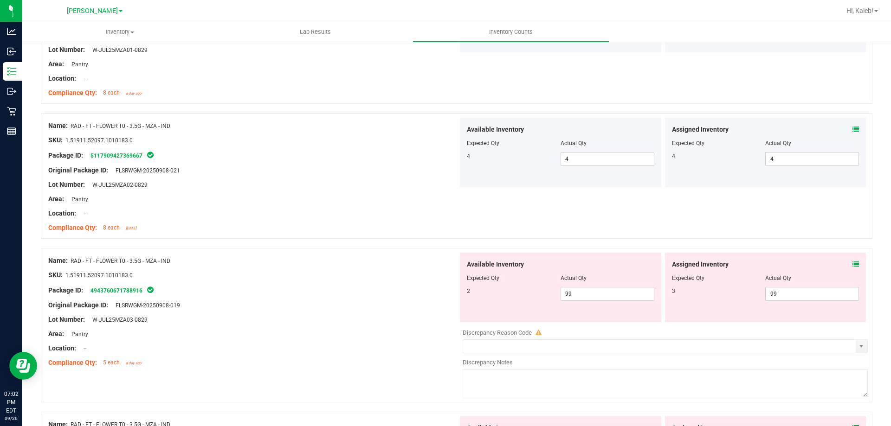
scroll to position [1299, 0]
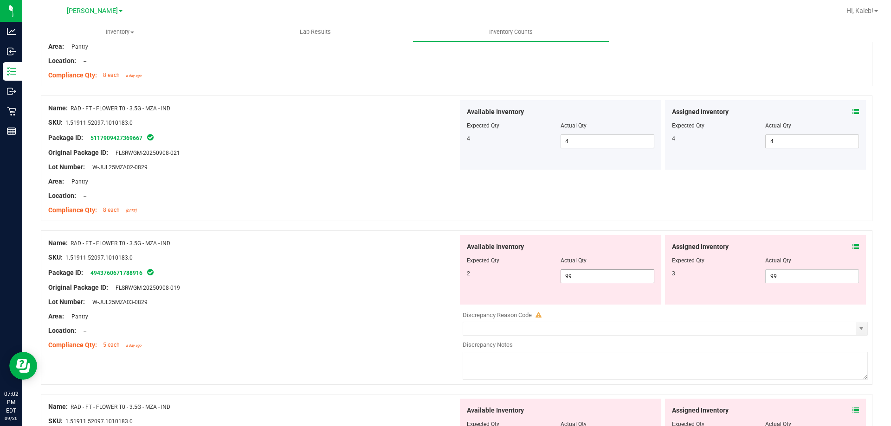
click at [625, 272] on span "99 99" at bounding box center [608, 277] width 94 height 14
click at [625, 272] on input "99" at bounding box center [607, 276] width 93 height 13
type input "2"
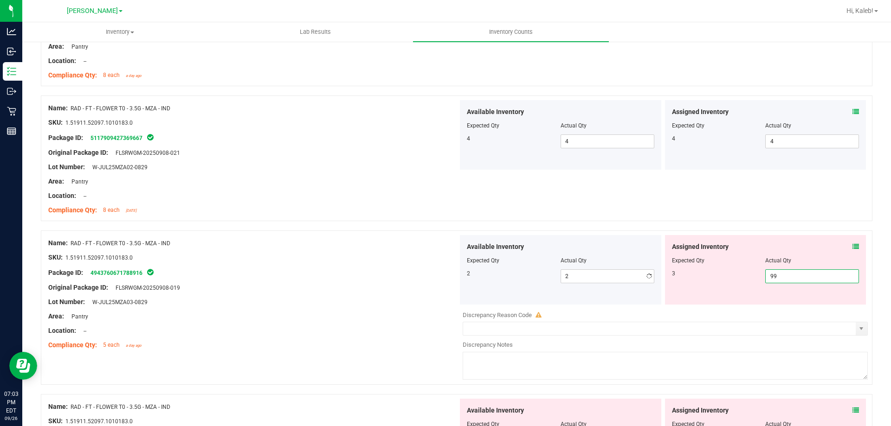
click at [832, 281] on span "99 99" at bounding box center [812, 277] width 94 height 14
click at [832, 281] on input "99" at bounding box center [812, 276] width 93 height 13
type input "3"
click at [724, 303] on div "Assigned Inventory Expected Qty Actual Qty 3 3 3" at bounding box center [765, 270] width 201 height 70
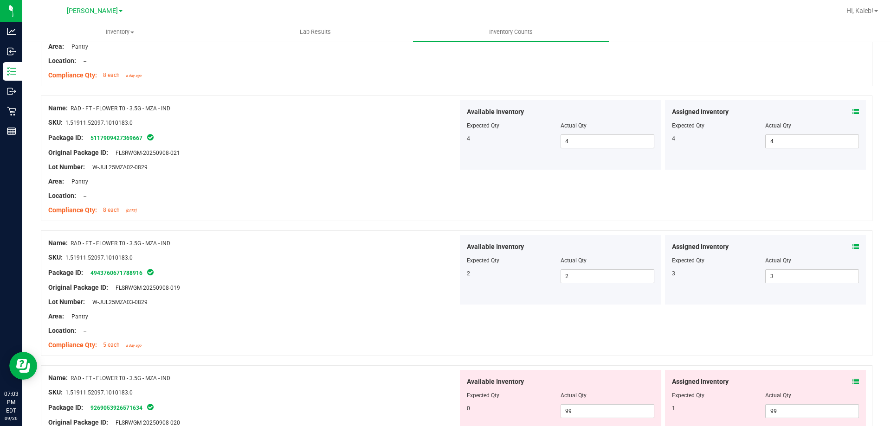
scroll to position [1439, 0]
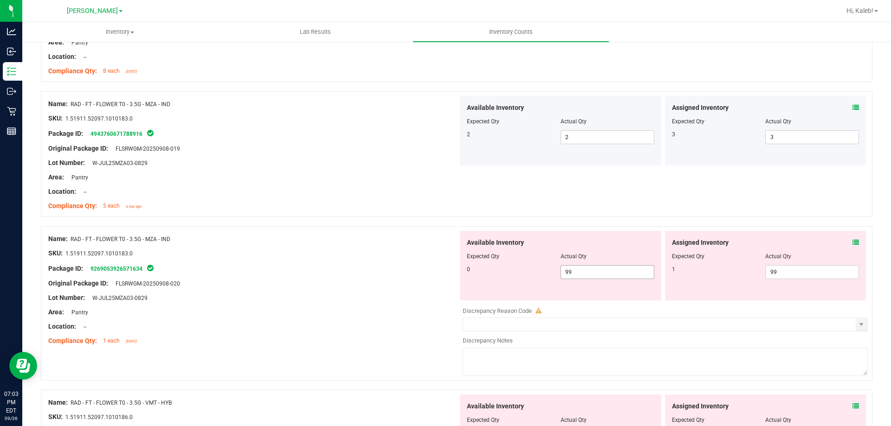
click at [615, 273] on span "99 99" at bounding box center [608, 272] width 94 height 14
click at [615, 273] on input "99" at bounding box center [607, 272] width 93 height 13
type input "0"
click at [807, 278] on span "99 99" at bounding box center [812, 272] width 94 height 14
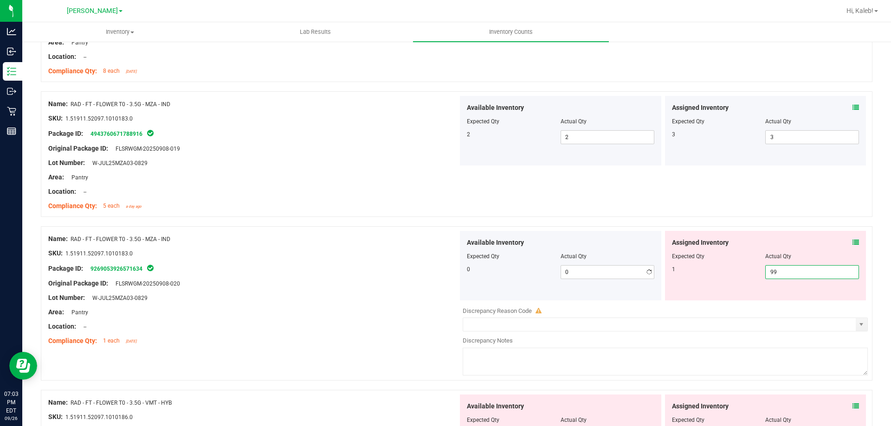
click at [807, 278] on input "99" at bounding box center [812, 272] width 93 height 13
type input "1"
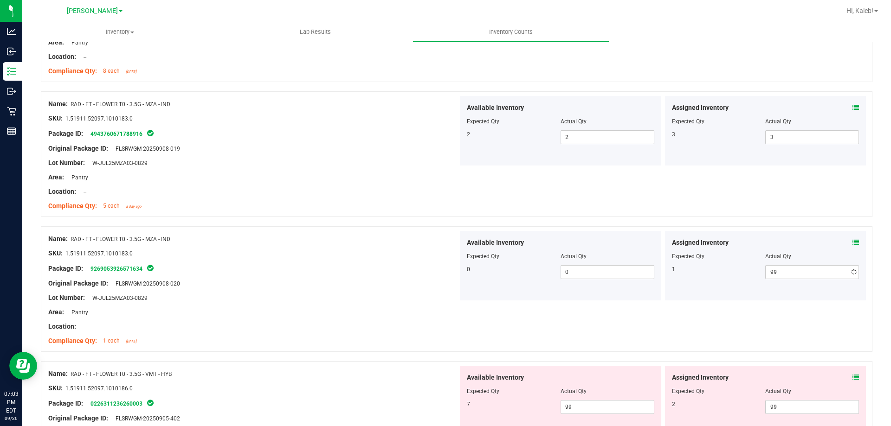
type input "1"
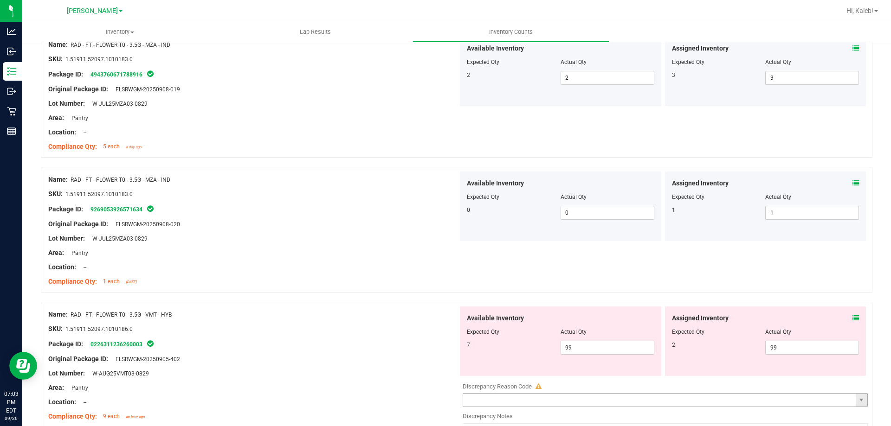
scroll to position [1578, 0]
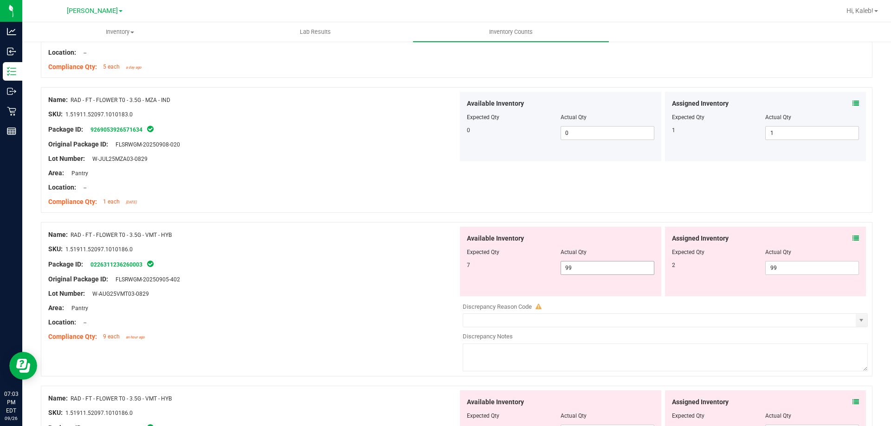
click at [603, 269] on span "99 99" at bounding box center [608, 268] width 94 height 14
click at [603, 269] on input "99" at bounding box center [607, 268] width 93 height 13
type input "7"
click at [765, 268] on span "99 99" at bounding box center [812, 268] width 94 height 14
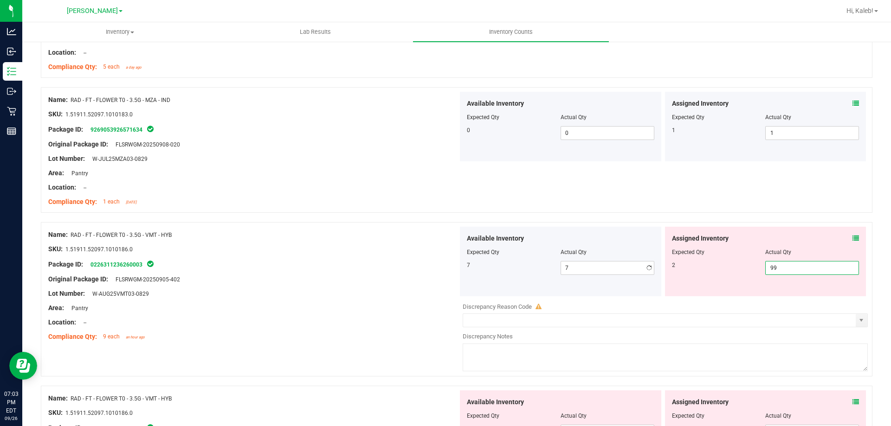
click at [766, 268] on input "99" at bounding box center [812, 268] width 93 height 13
type input "2"
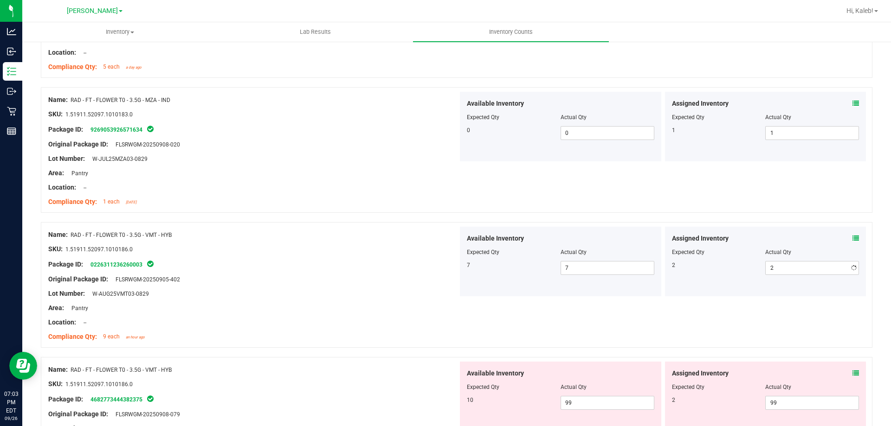
scroll to position [1717, 0]
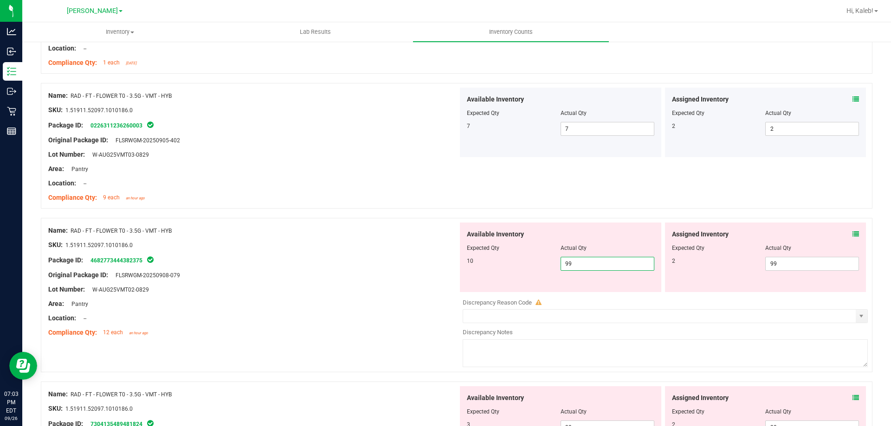
click at [612, 263] on span "99 99" at bounding box center [608, 264] width 94 height 14
click at [612, 263] on input "99" at bounding box center [607, 264] width 93 height 13
type input "10"
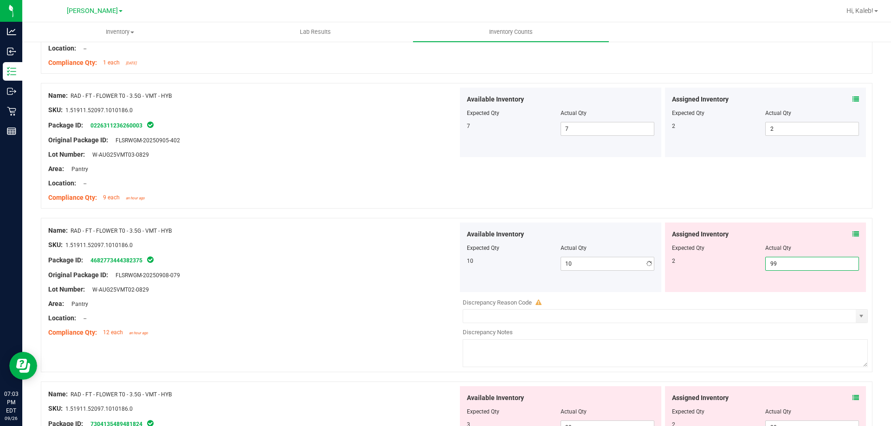
click at [826, 260] on span "99 99" at bounding box center [812, 264] width 94 height 14
click at [824, 260] on input "99" at bounding box center [812, 264] width 93 height 13
type input "2"
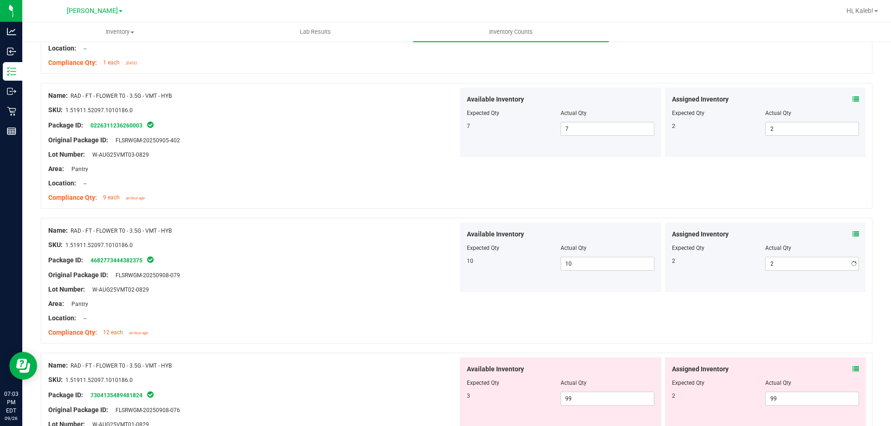
click at [803, 245] on div "Actual Qty" at bounding box center [812, 248] width 94 height 8
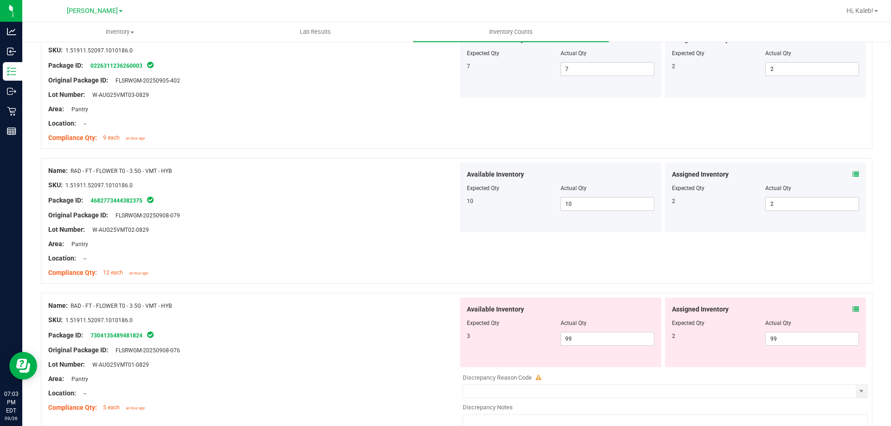
scroll to position [1856, 0]
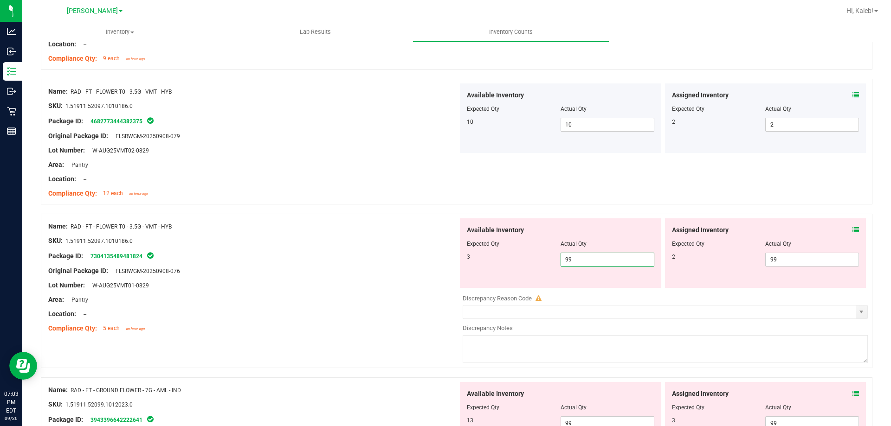
click at [623, 256] on span "99 99" at bounding box center [608, 260] width 94 height 14
click at [623, 256] on input "99" at bounding box center [607, 259] width 93 height 13
type input "3"
click at [778, 266] on span "99 99" at bounding box center [812, 260] width 94 height 14
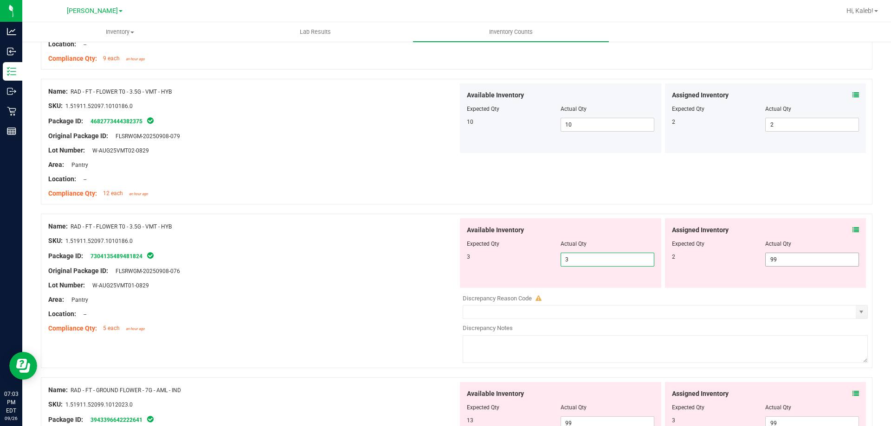
click at [778, 266] on span "99 99" at bounding box center [812, 260] width 94 height 14
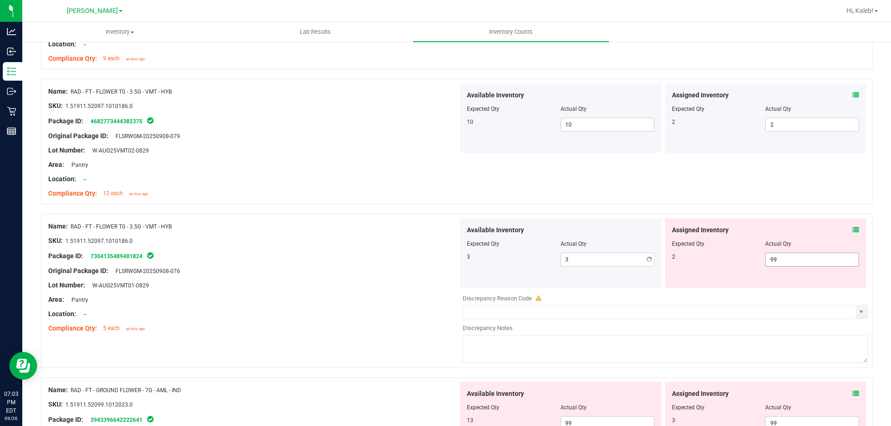
click at [788, 261] on span "99 99" at bounding box center [812, 260] width 94 height 14
click at [788, 261] on input "99" at bounding box center [812, 259] width 93 height 13
type input "2"
click at [765, 265] on span "2 2" at bounding box center [812, 260] width 94 height 14
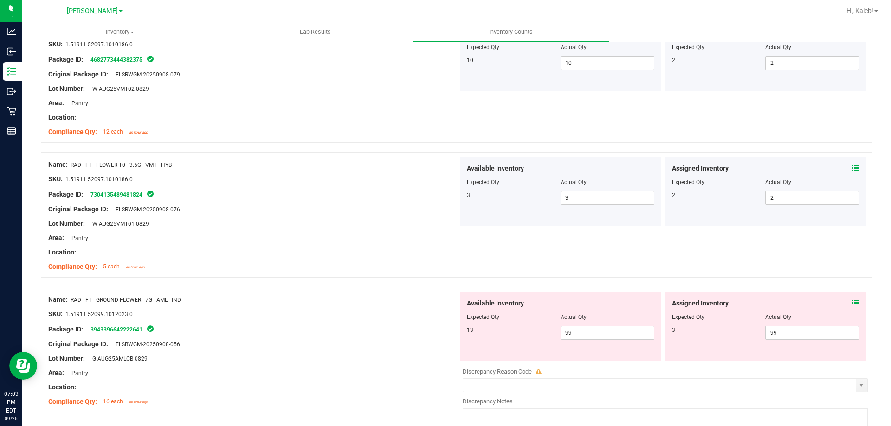
scroll to position [1995, 0]
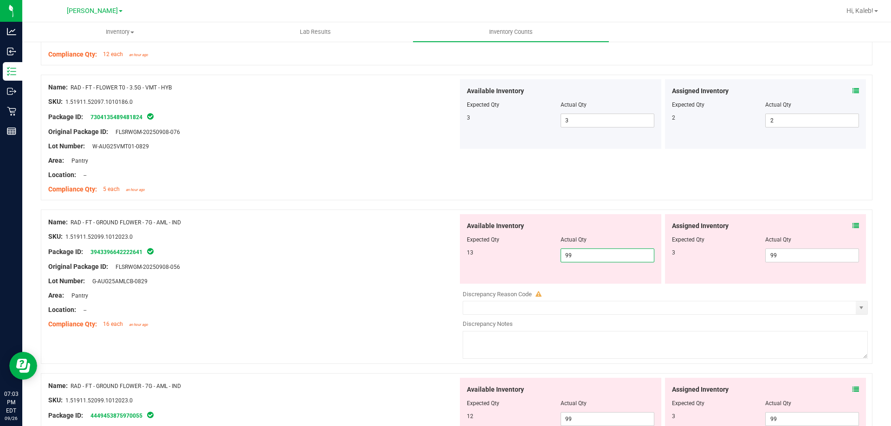
click at [610, 255] on span "99 99" at bounding box center [608, 256] width 94 height 14
click at [610, 255] on input "99" at bounding box center [607, 255] width 93 height 13
type input "13"
click at [801, 258] on span "99 99" at bounding box center [812, 256] width 94 height 14
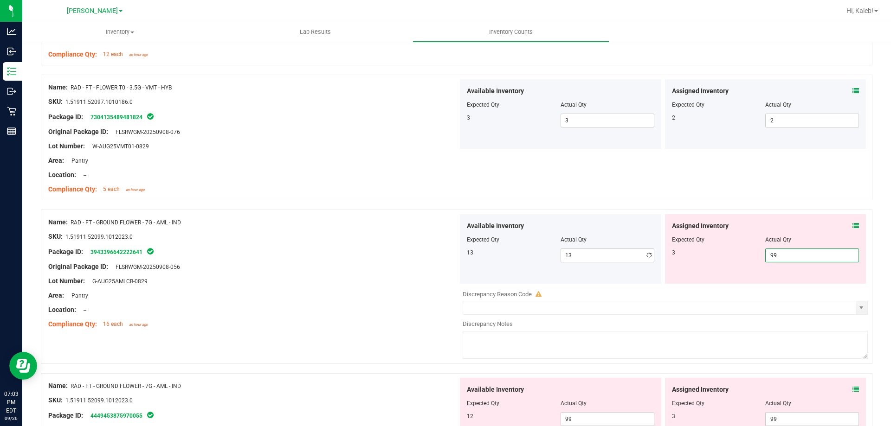
click at [801, 258] on input "99" at bounding box center [812, 255] width 93 height 13
type input "3"
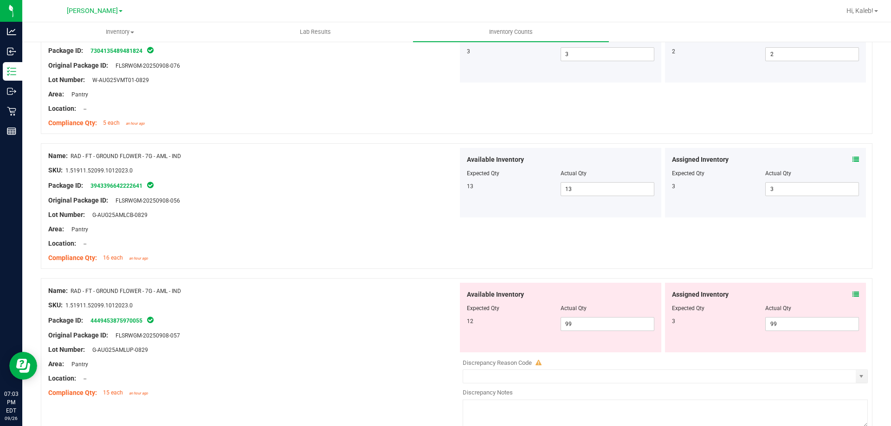
scroll to position [2135, 0]
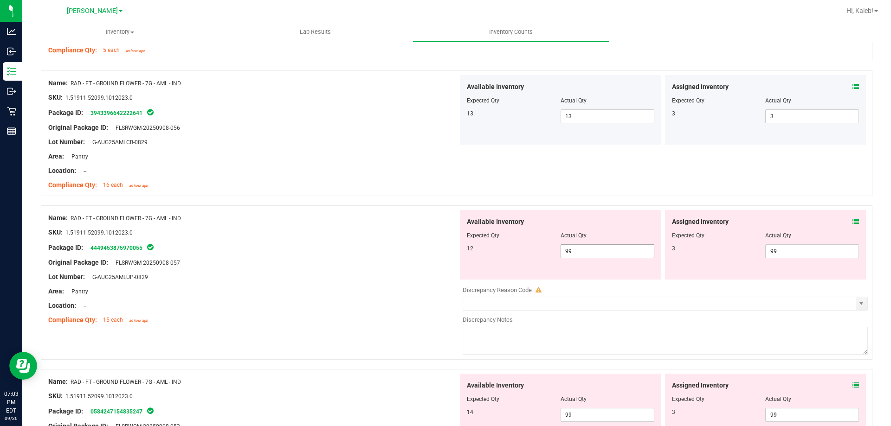
click at [604, 255] on span "99 99" at bounding box center [608, 252] width 94 height 14
click at [604, 255] on input "99" at bounding box center [607, 251] width 93 height 13
type input "12"
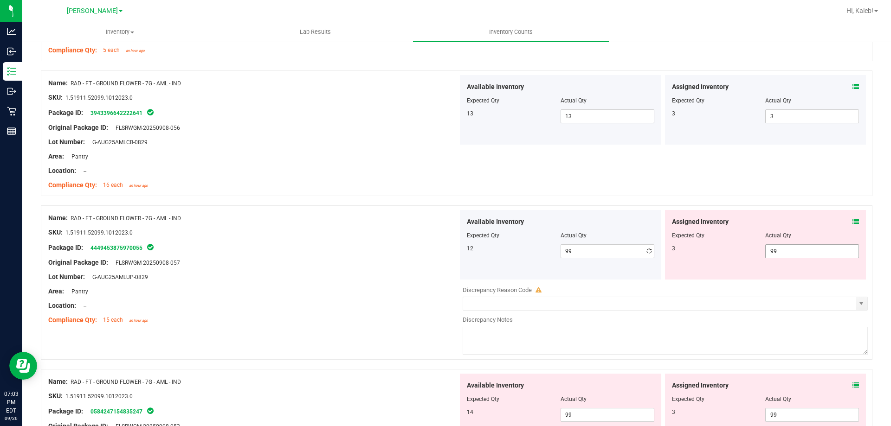
type input "12"
click at [783, 249] on span "99 99" at bounding box center [812, 252] width 94 height 14
click at [0, 0] on input "99" at bounding box center [0, 0] width 0 height 0
type input "3"
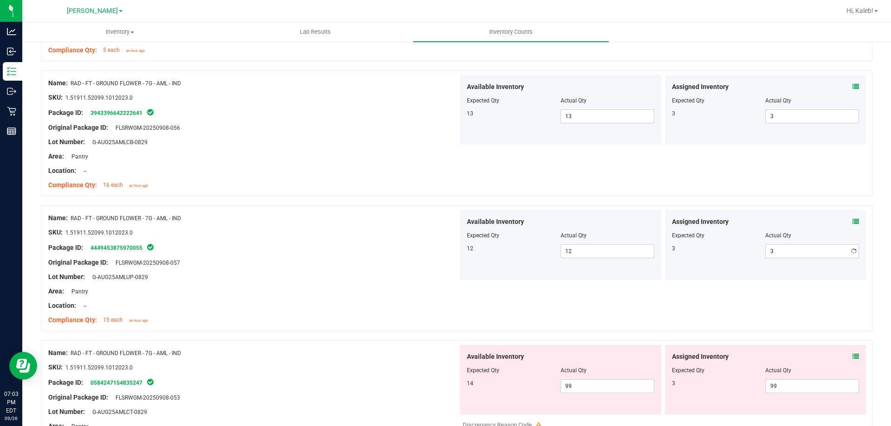
drag, startPoint x: 768, startPoint y: 259, endPoint x: 745, endPoint y: 272, distance: 26.2
click at [765, 261] on div "Assigned Inventory Expected Qty Actual Qty 3 3 3" at bounding box center [765, 245] width 201 height 70
click at [581, 378] on div at bounding box center [560, 377] width 187 height 5
click at [581, 384] on span "99 99" at bounding box center [608, 387] width 94 height 14
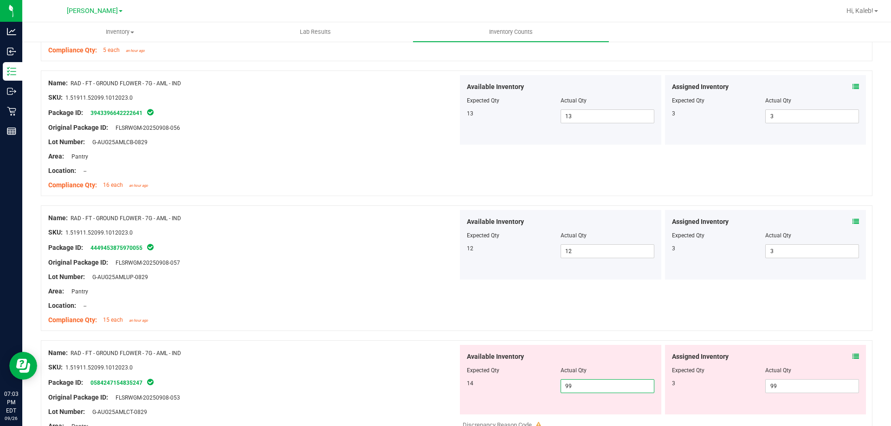
click at [581, 384] on input "99" at bounding box center [607, 386] width 93 height 13
type input "14"
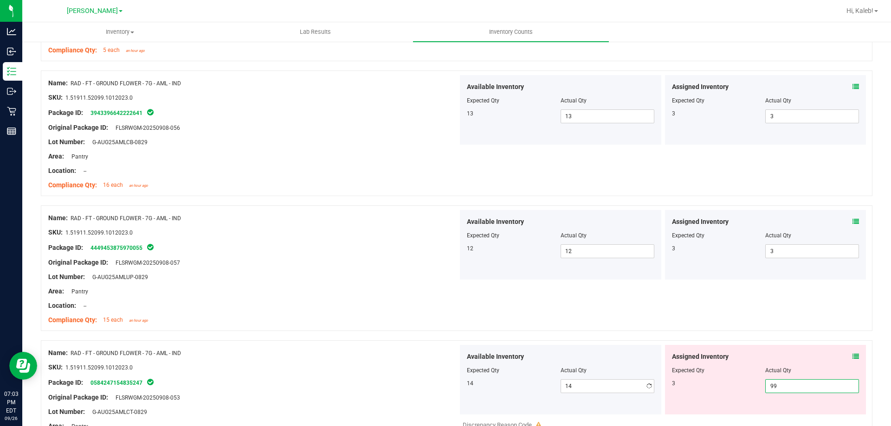
click at [786, 389] on span "99 99" at bounding box center [812, 387] width 94 height 14
click at [786, 389] on input "99" at bounding box center [812, 386] width 93 height 13
click at [782, 388] on input "993" at bounding box center [812, 386] width 93 height 13
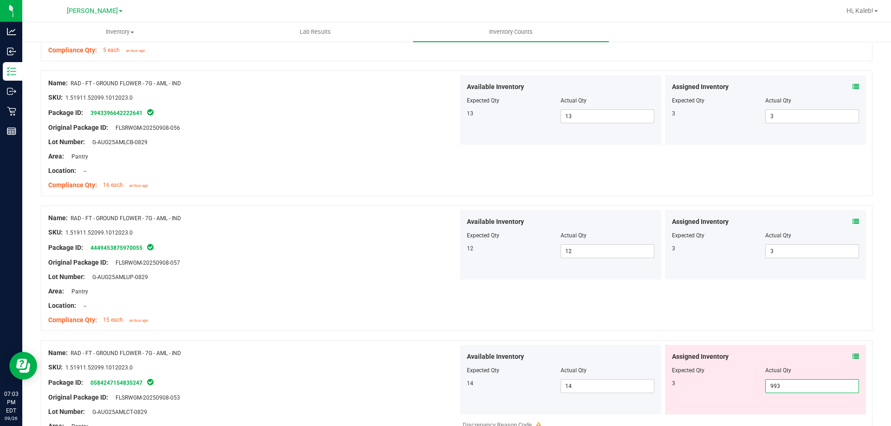
type input "3"
click at [768, 336] on div at bounding box center [457, 335] width 832 height 9
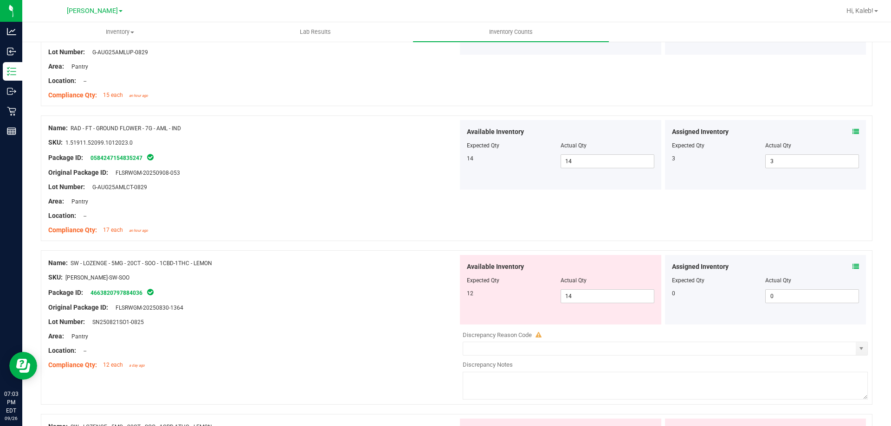
scroll to position [2367, 0]
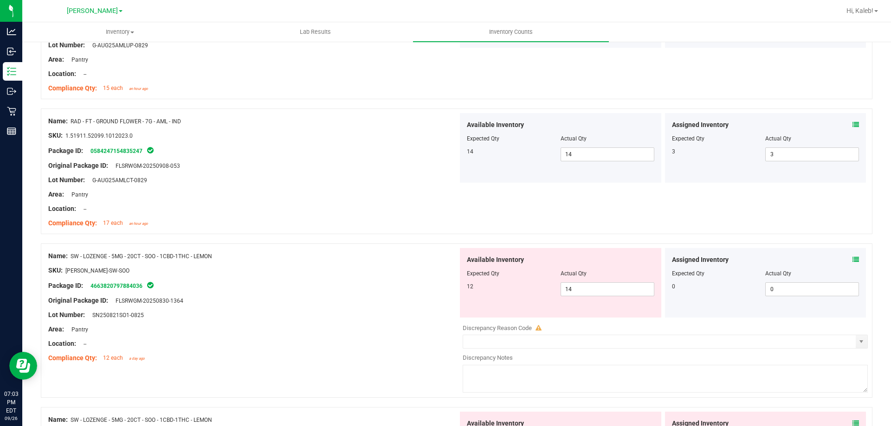
click at [852, 261] on icon at bounding box center [855, 260] width 6 height 6
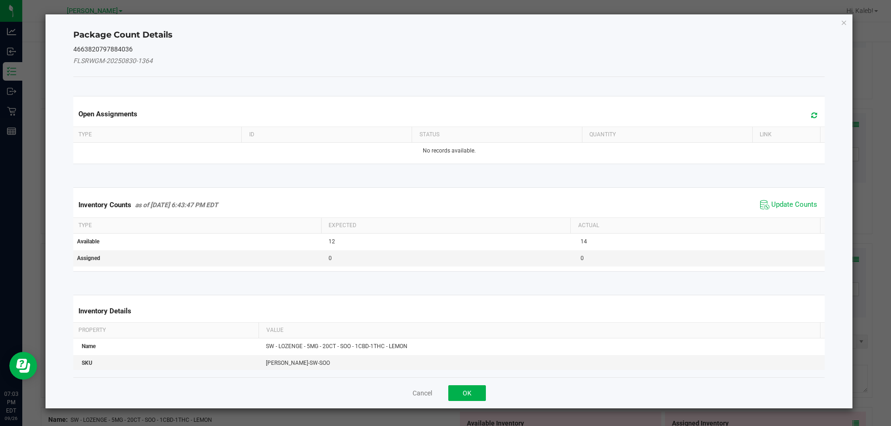
click at [794, 197] on div "Inventory Counts as of Sep 26, 2025 6:43:47 PM EDT Update Counts" at bounding box center [449, 205] width 756 height 25
click at [794, 200] on span "Update Counts" at bounding box center [794, 204] width 46 height 9
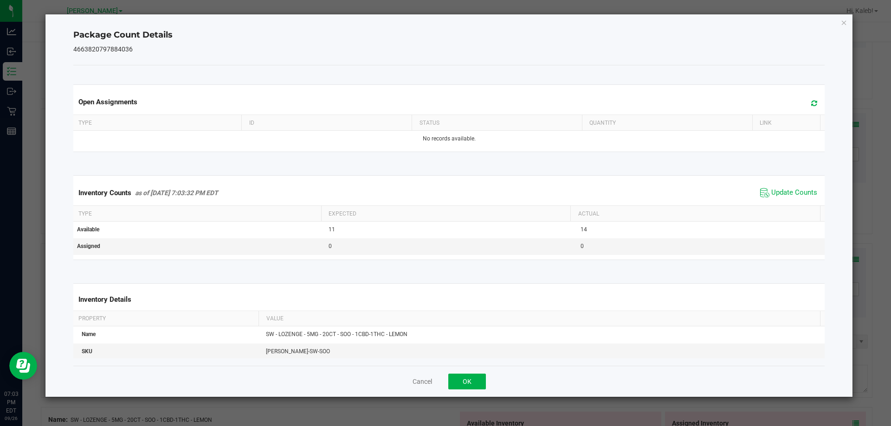
click at [462, 373] on div "Cancel OK" at bounding box center [449, 381] width 752 height 31
click at [466, 383] on button "OK" at bounding box center [467, 382] width 38 height 16
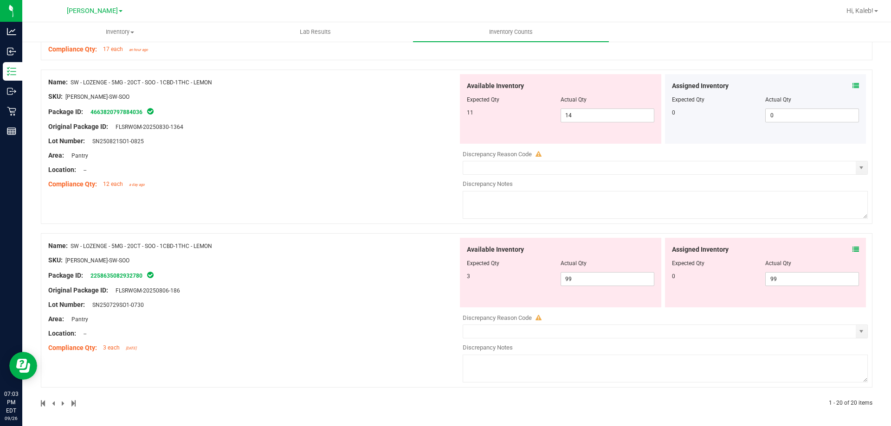
scroll to position [2543, 0]
click at [852, 246] on icon at bounding box center [855, 247] width 6 height 6
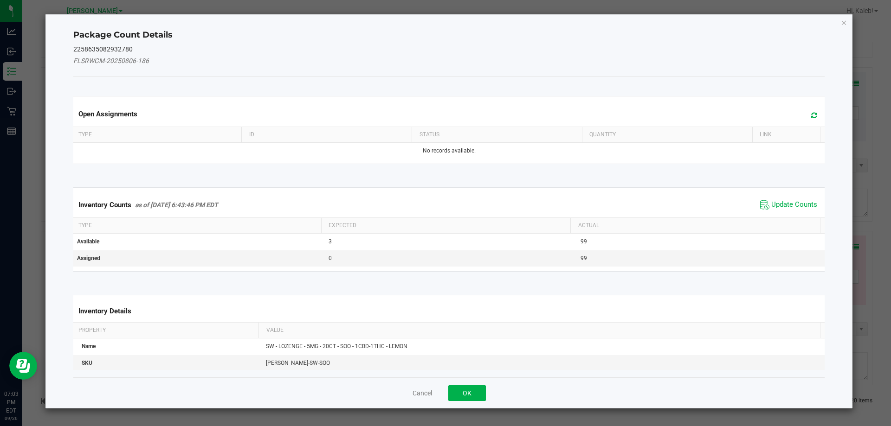
click at [771, 195] on div "Inventory Counts as of Sep 26, 2025 6:43:46 PM EDT Update Counts" at bounding box center [449, 205] width 756 height 25
click at [775, 198] on span "Update Counts" at bounding box center [789, 205] width 62 height 14
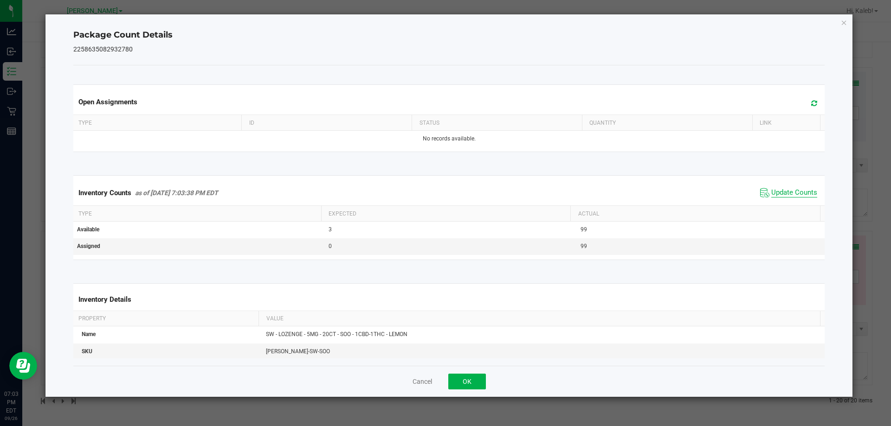
click at [781, 193] on span "Update Counts" at bounding box center [794, 192] width 46 height 9
click at [476, 385] on button "OK" at bounding box center [467, 382] width 38 height 16
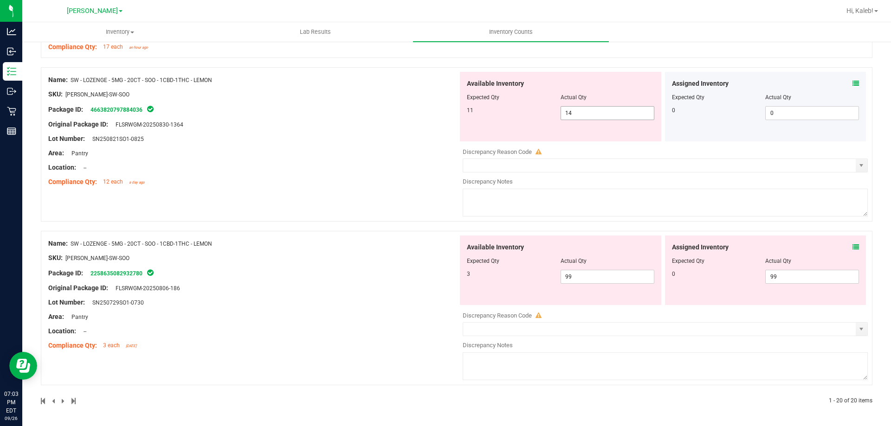
click at [588, 113] on span "14 14" at bounding box center [608, 113] width 94 height 14
click at [588, 113] on input "14" at bounding box center [607, 113] width 93 height 13
type input "11"
click at [392, 168] on div "Name: SW - LOZENGE - 5MG - 20CT - SOO - 1CBD-1THC - LEMON SKU: EDI-LOZ-SW-SOO P…" at bounding box center [253, 131] width 410 height 118
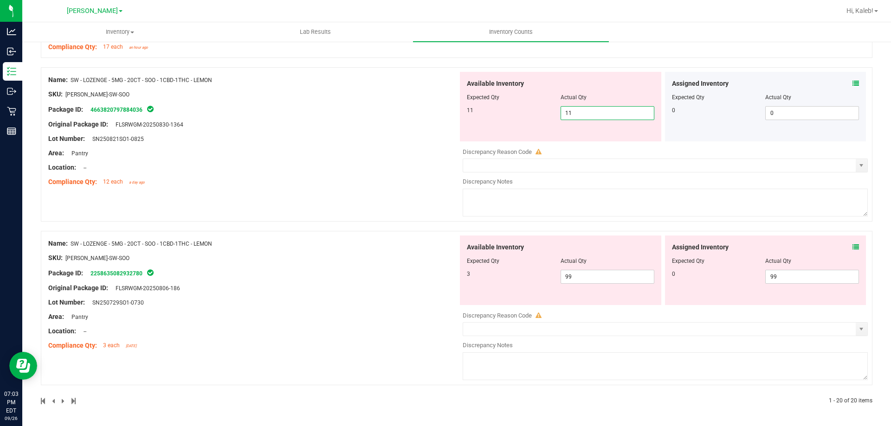
scroll to position [2514, 0]
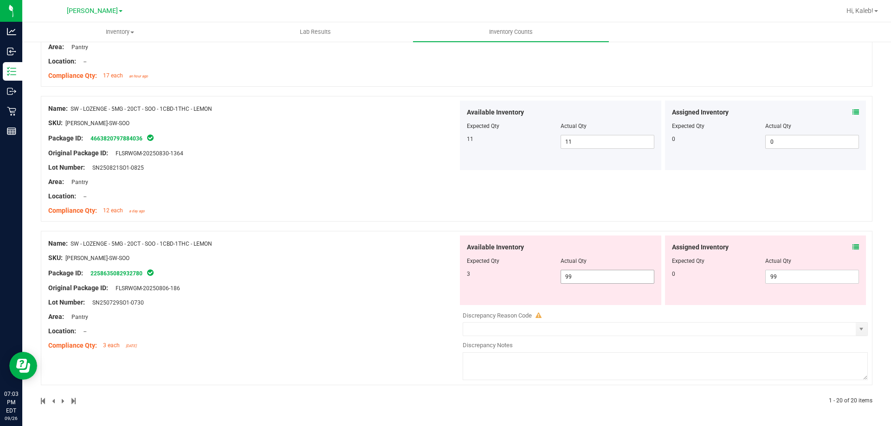
click at [582, 278] on span "99 99" at bounding box center [608, 277] width 94 height 14
click at [582, 278] on input "99" at bounding box center [607, 277] width 93 height 13
type input "3"
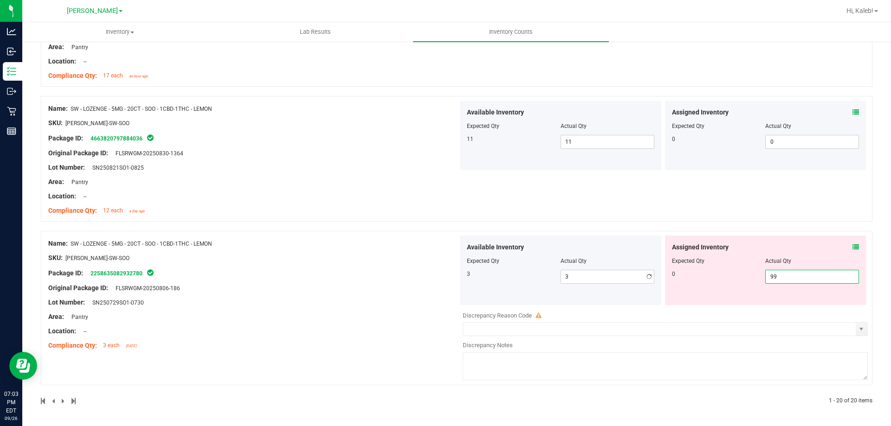
click at [796, 283] on span "99 99" at bounding box center [812, 277] width 94 height 14
click at [796, 283] on input "99" at bounding box center [812, 277] width 93 height 13
type input "0"
click at [476, 229] on div "Name: SW - LOZENGE - 5MG - 20CT - SOO - 1CBD-1THC - LEMON SKU: EDI-LOZ-SW-SOO P…" at bounding box center [457, 163] width 832 height 135
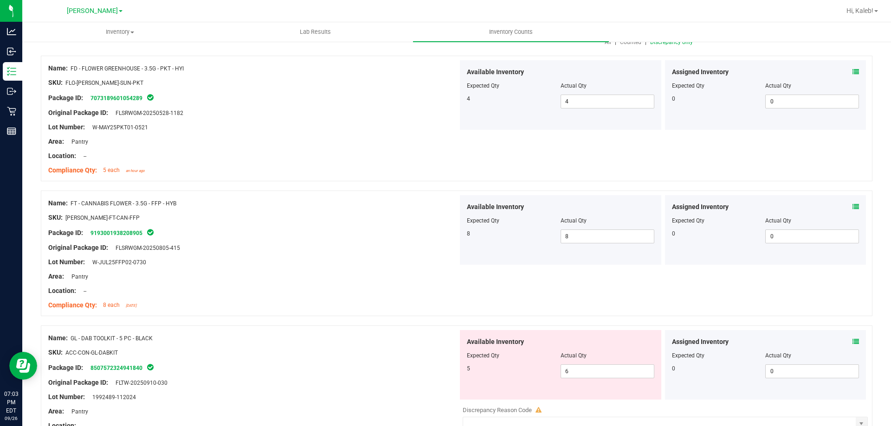
scroll to position [0, 0]
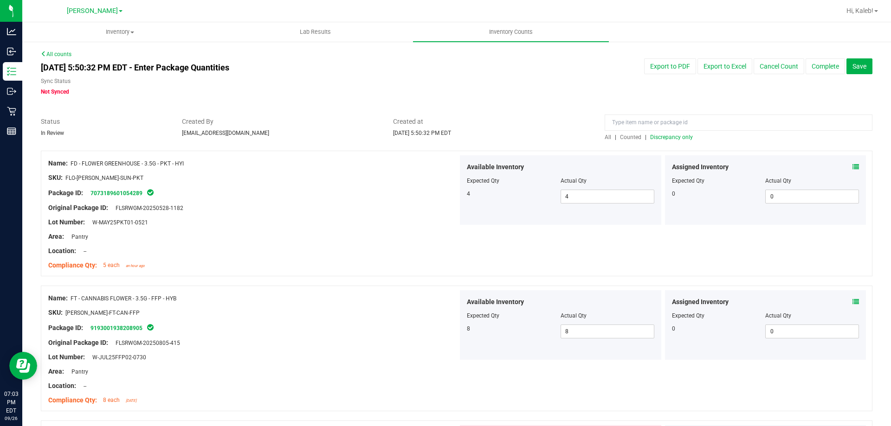
click at [671, 134] on span "Discrepancy only" at bounding box center [671, 137] width 43 height 6
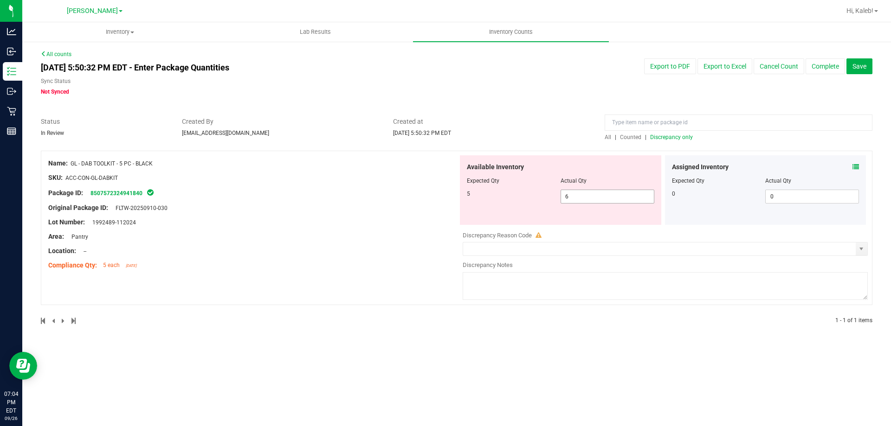
click at [578, 196] on span "6 6" at bounding box center [608, 197] width 94 height 14
type input "5"
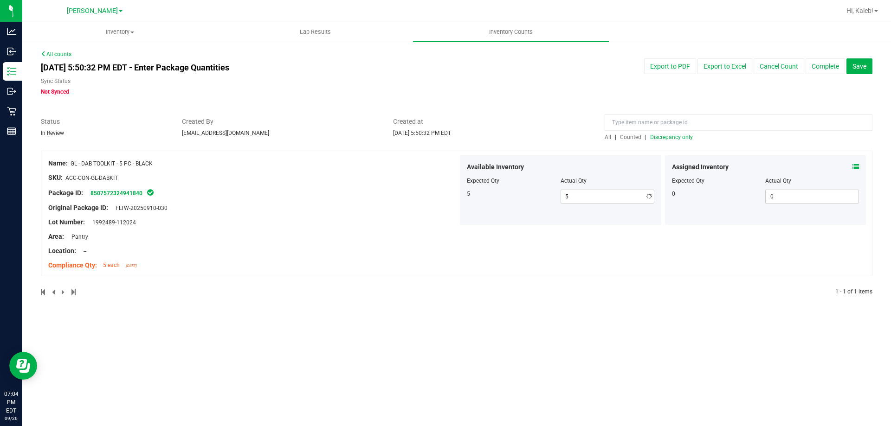
click at [504, 123] on span "Created at" at bounding box center [492, 122] width 198 height 10
click at [679, 137] on span "Discrepancy only" at bounding box center [671, 137] width 43 height 6
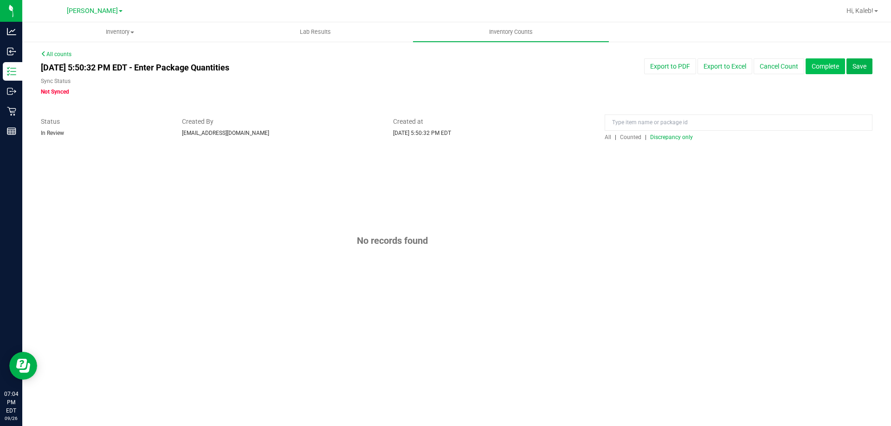
click at [814, 67] on button "Complete" at bounding box center [825, 66] width 39 height 16
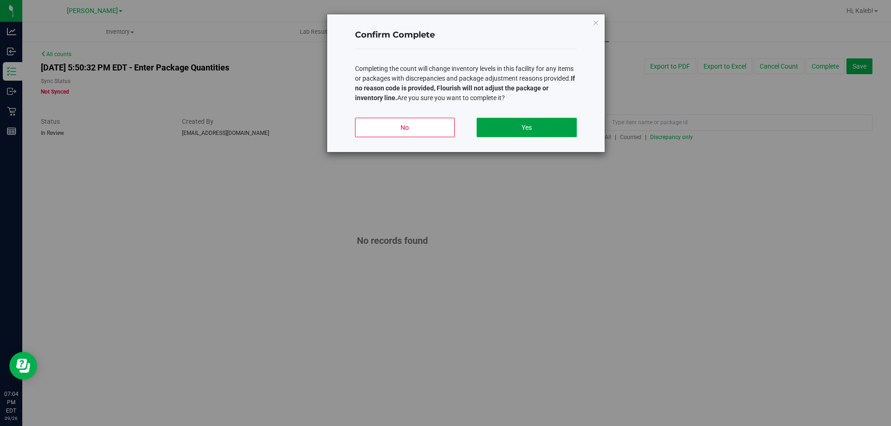
click at [509, 130] on button "Yes" at bounding box center [527, 127] width 100 height 19
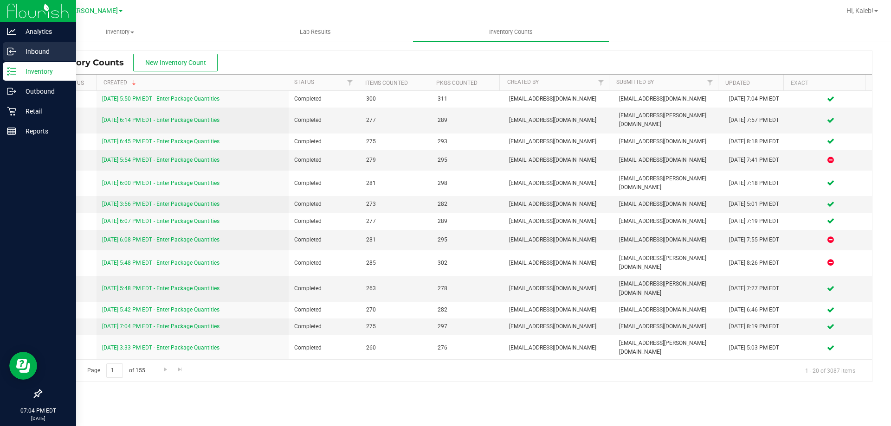
click at [18, 58] on div "Inbound" at bounding box center [39, 51] width 73 height 19
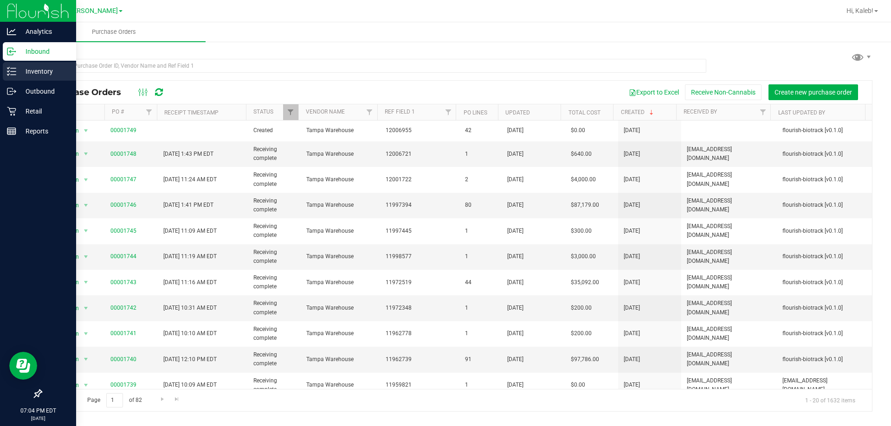
click at [1, 72] on link "Inventory" at bounding box center [38, 72] width 76 height 20
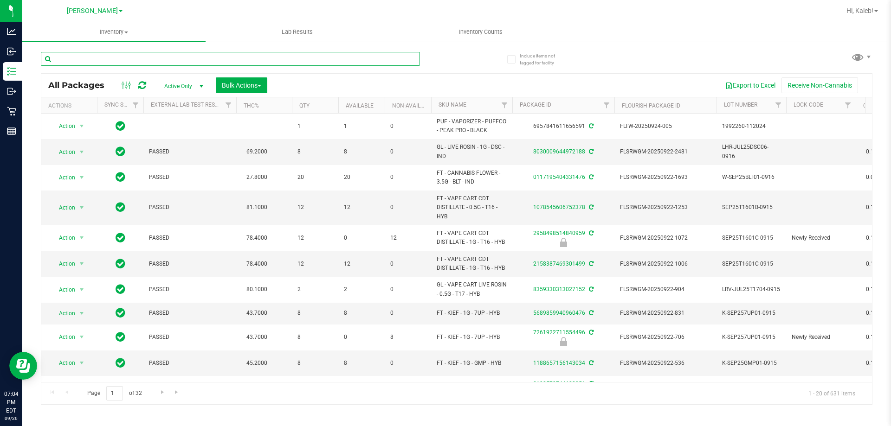
click at [310, 64] on input "text" at bounding box center [230, 59] width 379 height 14
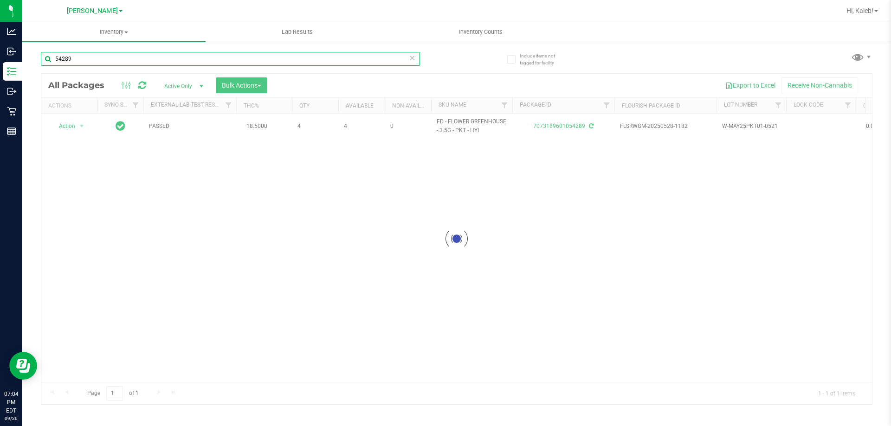
type input "54289"
click at [77, 128] on div at bounding box center [456, 239] width 831 height 331
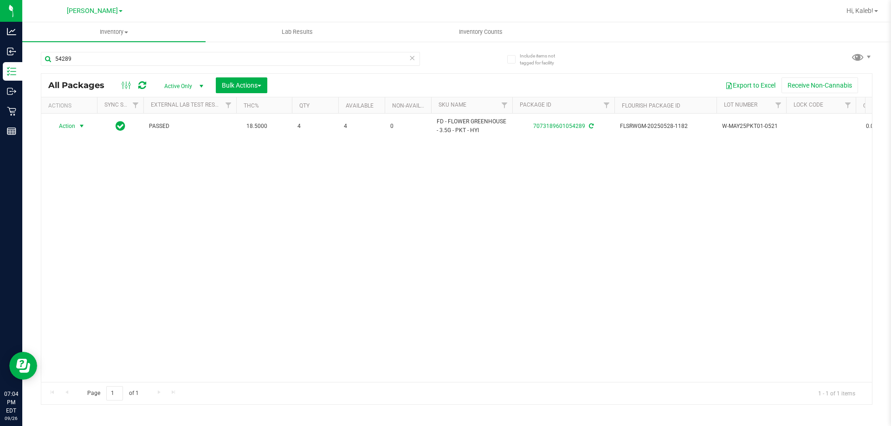
click at [77, 128] on span "select" at bounding box center [82, 126] width 12 height 13
click at [97, 209] on li "Lock package" at bounding box center [87, 211] width 72 height 14
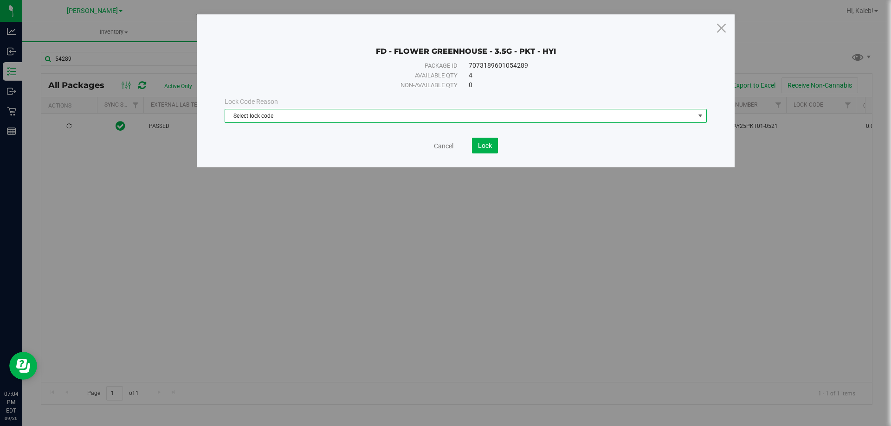
click at [278, 122] on span "Select lock code" at bounding box center [460, 116] width 470 height 13
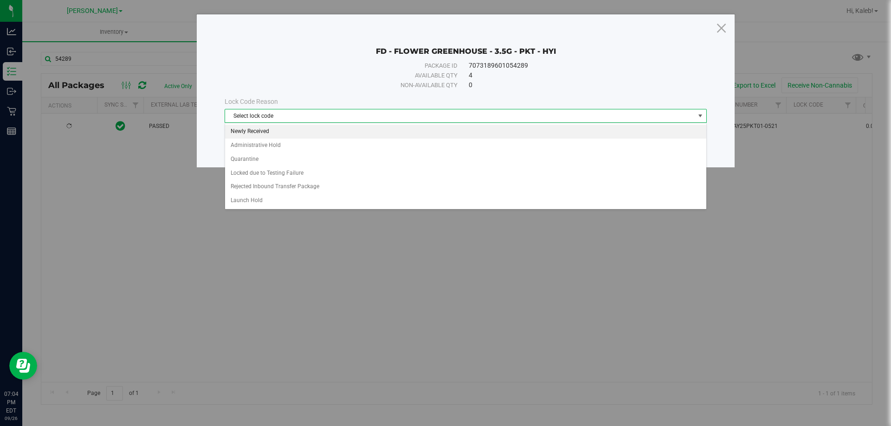
click at [273, 135] on li "Newly Received" at bounding box center [465, 132] width 481 height 14
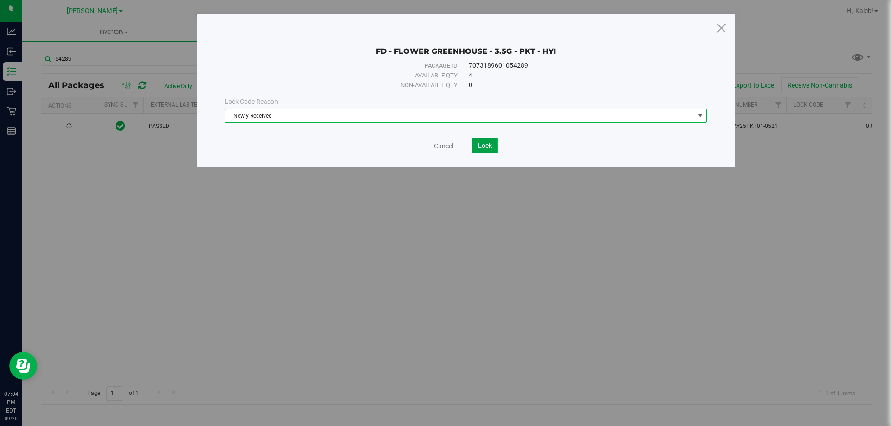
click at [481, 145] on span "Lock" at bounding box center [485, 145] width 14 height 7
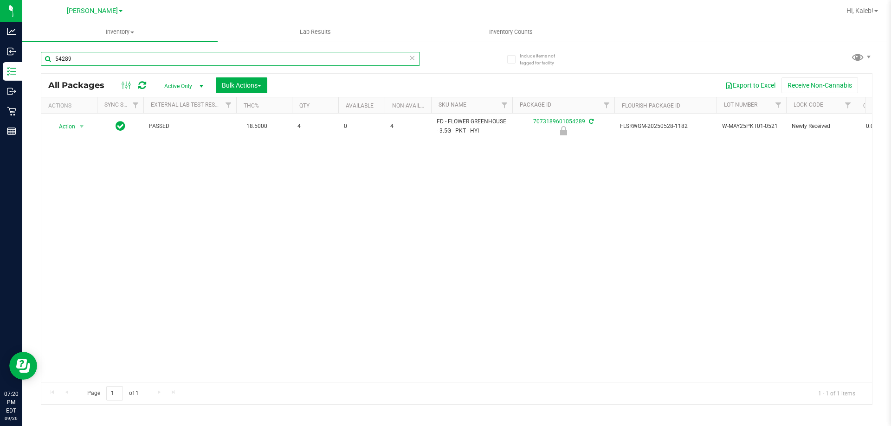
click at [232, 56] on input "54289" at bounding box center [230, 59] width 379 height 14
click at [237, 61] on input "54289" at bounding box center [230, 59] width 379 height 14
type input "5"
type input "SEP24WZK01-0912"
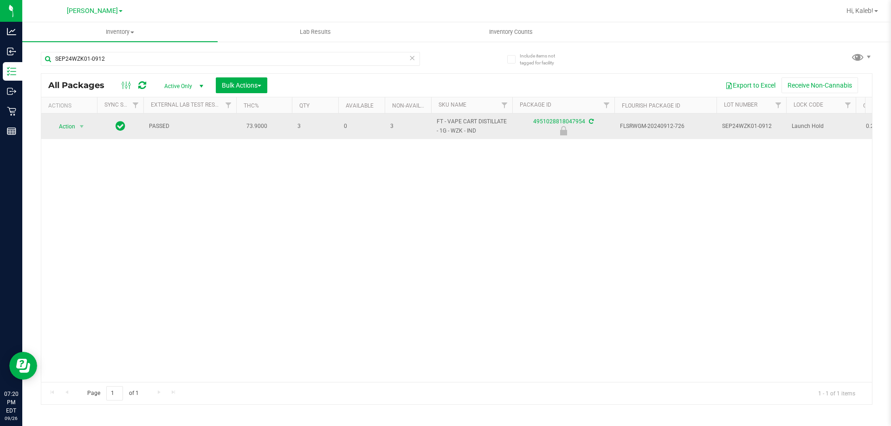
click at [65, 130] on span "Action" at bounding box center [63, 126] width 25 height 13
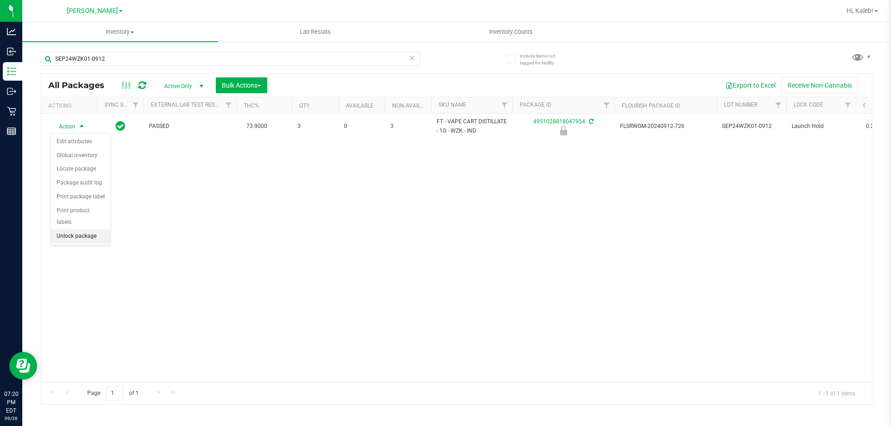
click at [78, 230] on li "Unlock package" at bounding box center [80, 237] width 59 height 14
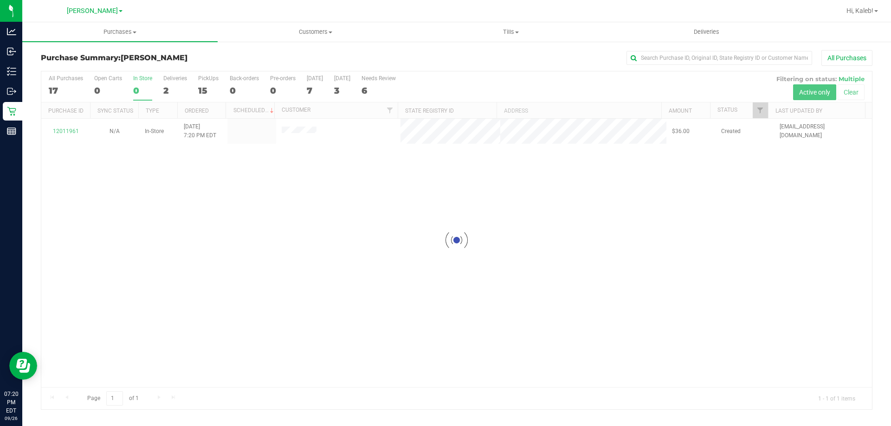
click at [90, 95] on div at bounding box center [456, 240] width 831 height 338
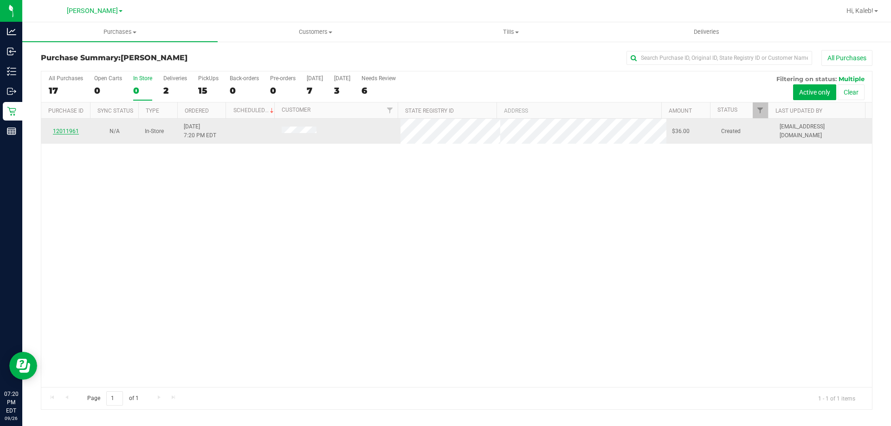
click at [69, 129] on link "12011961" at bounding box center [66, 131] width 26 height 6
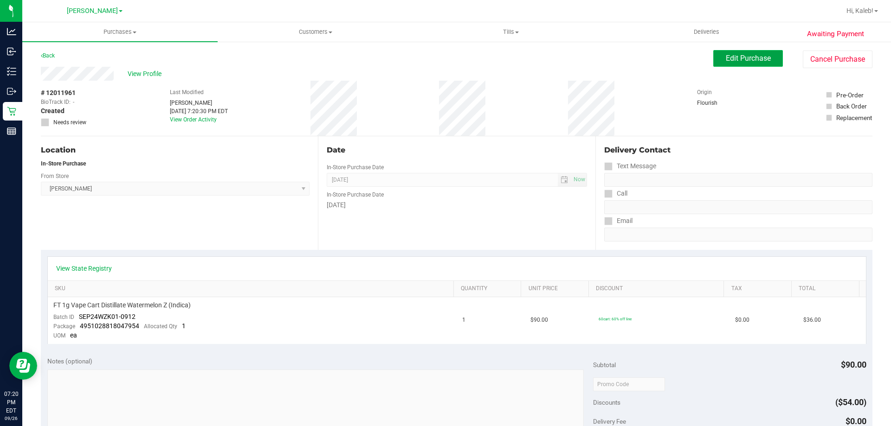
click at [726, 54] on span "Edit Purchase" at bounding box center [748, 58] width 45 height 9
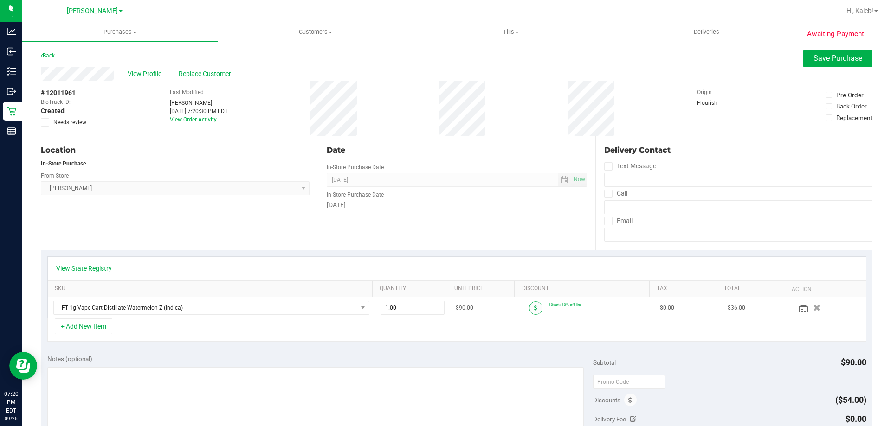
click at [529, 312] on span at bounding box center [535, 308] width 13 height 13
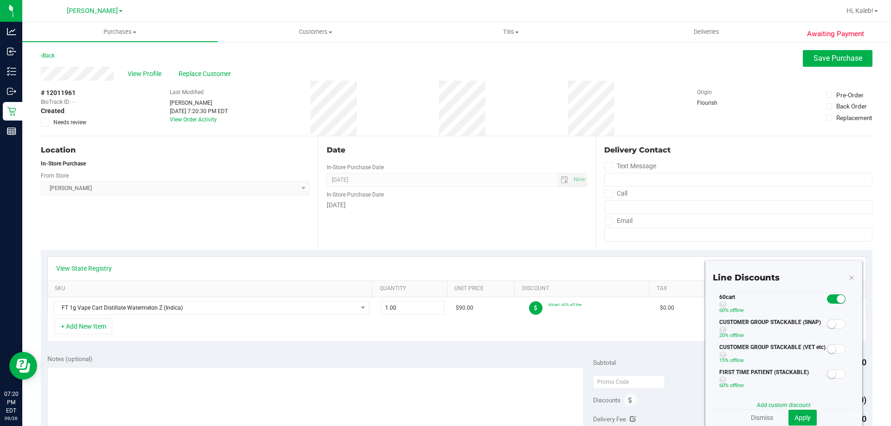
click at [837, 299] on small at bounding box center [841, 299] width 8 height 8
click at [769, 408] on link "Add custom discount" at bounding box center [784, 405] width 54 height 6
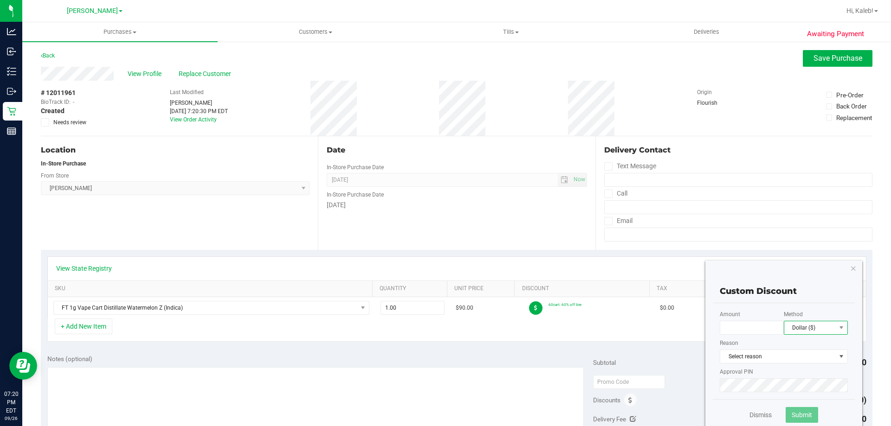
click at [808, 331] on span "Dollar ($)" at bounding box center [810, 328] width 52 height 13
click at [799, 342] on li "Dollar ($)" at bounding box center [808, 345] width 63 height 16
click at [743, 332] on input "text" at bounding box center [752, 328] width 64 height 14
type input "85.00"
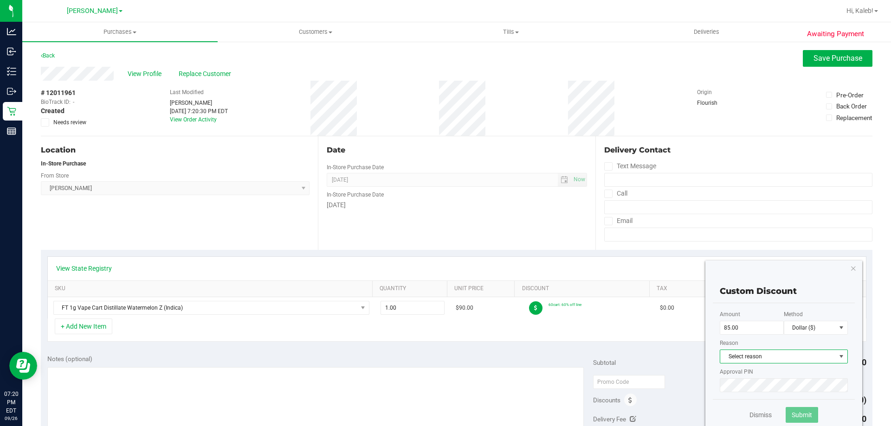
click at [748, 364] on span "Select reason" at bounding box center [784, 357] width 128 height 14
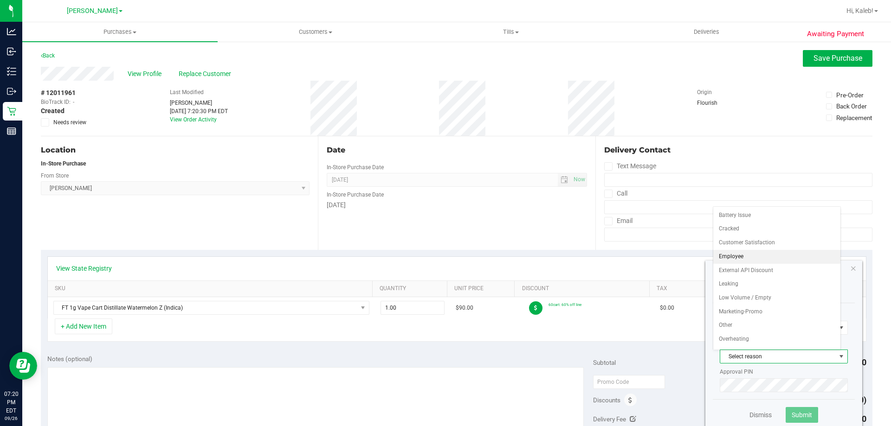
click at [744, 258] on li "Employee" at bounding box center [776, 257] width 127 height 14
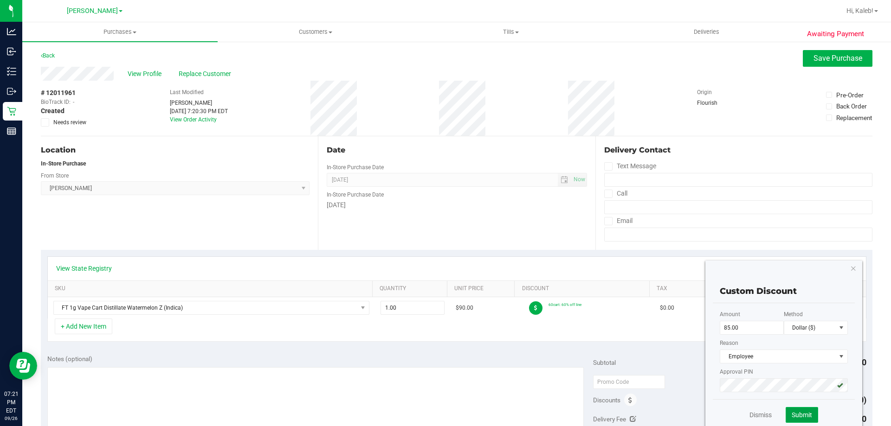
click at [790, 410] on button "Submit" at bounding box center [802, 415] width 32 height 16
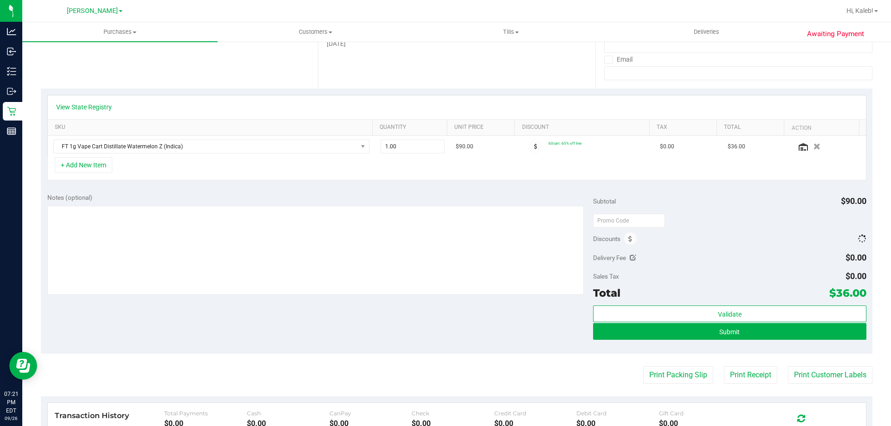
scroll to position [186, 0]
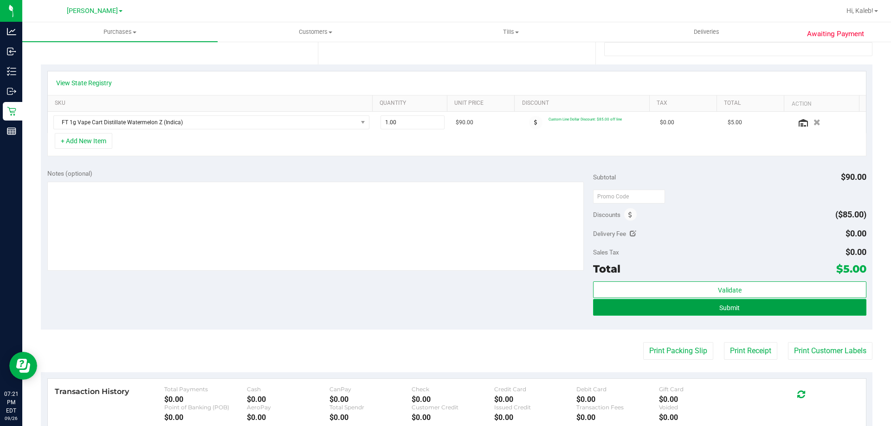
click at [734, 306] on button "Submit" at bounding box center [729, 307] width 273 height 17
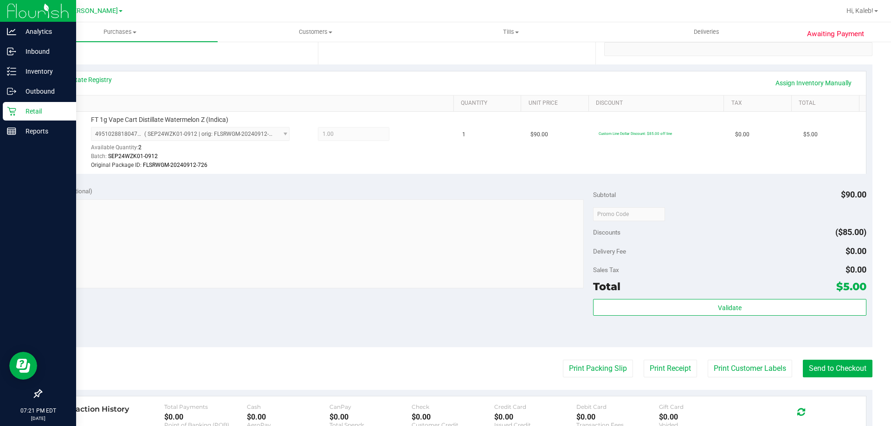
click at [23, 107] on p "Retail" at bounding box center [44, 111] width 56 height 11
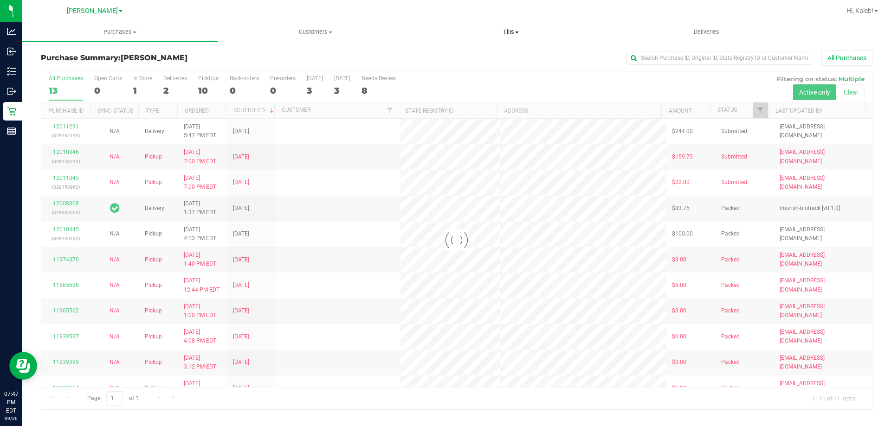
click at [490, 28] on span "Tills" at bounding box center [510, 32] width 194 height 8
click at [463, 55] on span "Manage tills" at bounding box center [444, 56] width 63 height 8
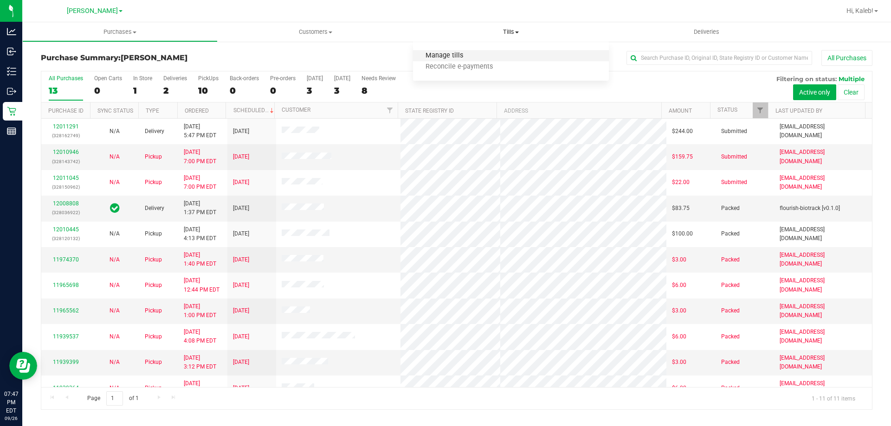
click at [463, 55] on span "Manage tills" at bounding box center [444, 56] width 63 height 8
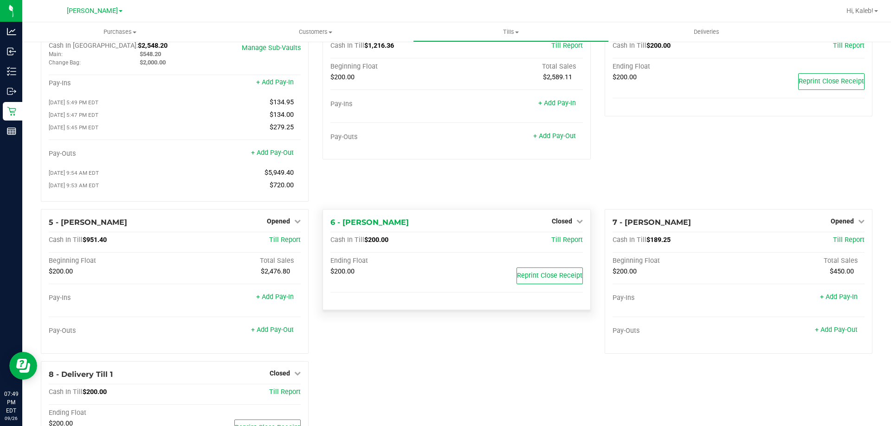
scroll to position [91, 0]
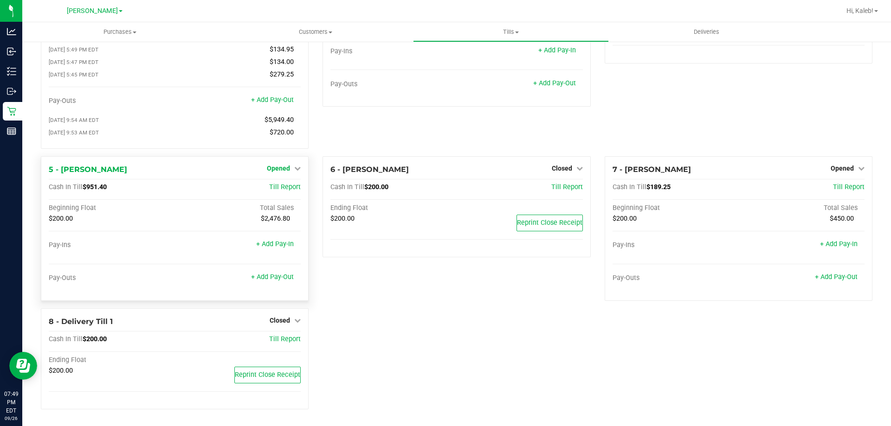
click at [276, 172] on span "Opened" at bounding box center [278, 168] width 23 height 7
click at [279, 187] on link "Close Till" at bounding box center [279, 187] width 25 height 7
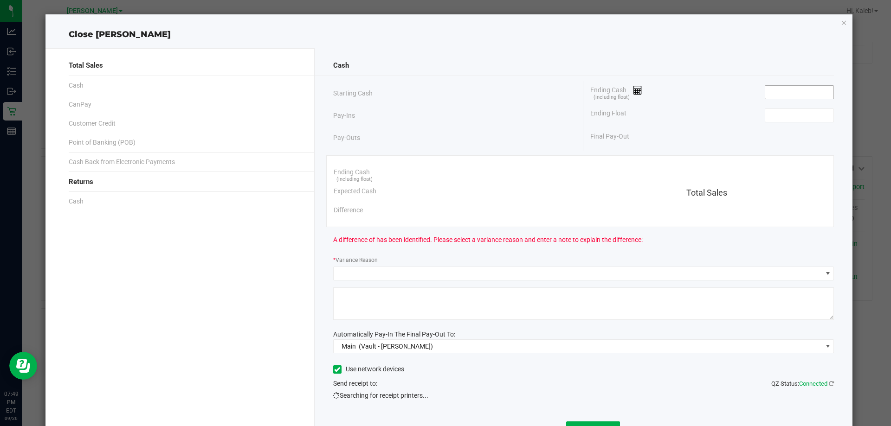
click at [782, 94] on input at bounding box center [799, 92] width 68 height 13
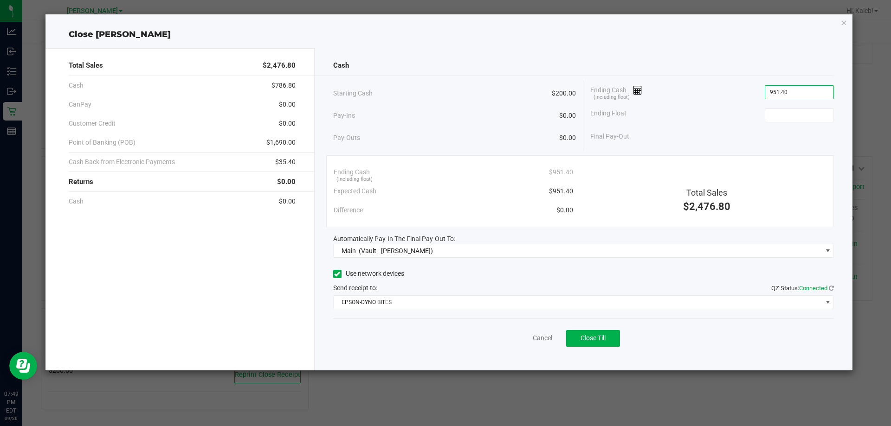
type input "$951.40"
type input "$200.00"
drag, startPoint x: 730, startPoint y: 125, endPoint x: 672, endPoint y: 239, distance: 128.1
click at [729, 125] on div "Ending Float $200.00" at bounding box center [712, 115] width 244 height 23
click at [608, 343] on button "Close Till" at bounding box center [593, 338] width 54 height 17
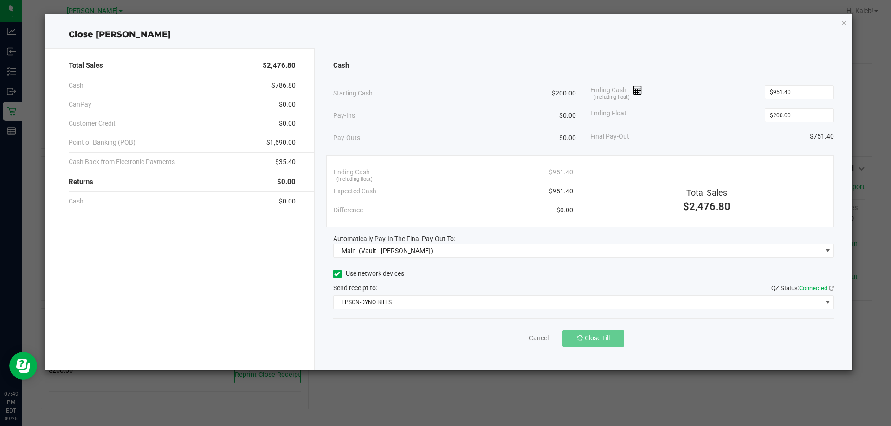
click at [710, 62] on div "Cash" at bounding box center [583, 66] width 501 height 20
click at [528, 339] on link "Dismiss" at bounding box center [522, 339] width 22 height 10
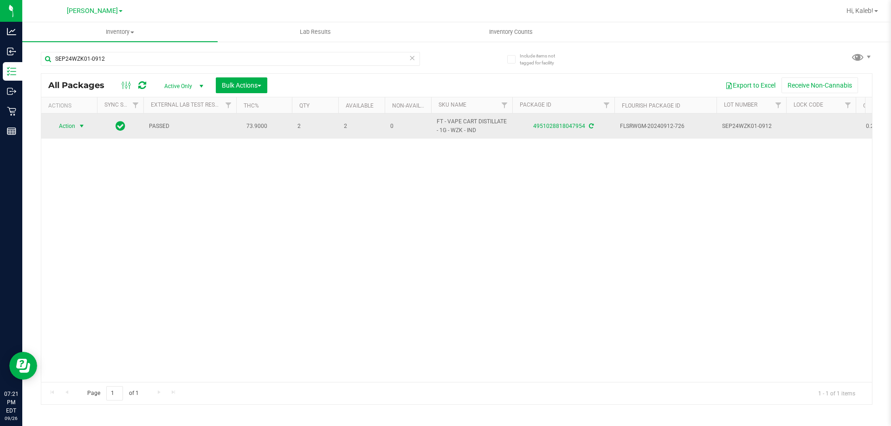
click at [71, 132] on span "Action" at bounding box center [63, 126] width 25 height 13
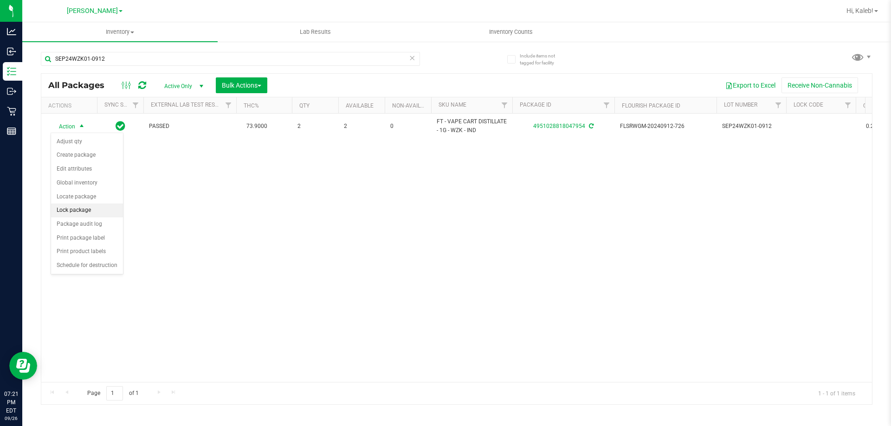
click at [73, 205] on li "Lock package" at bounding box center [87, 211] width 72 height 14
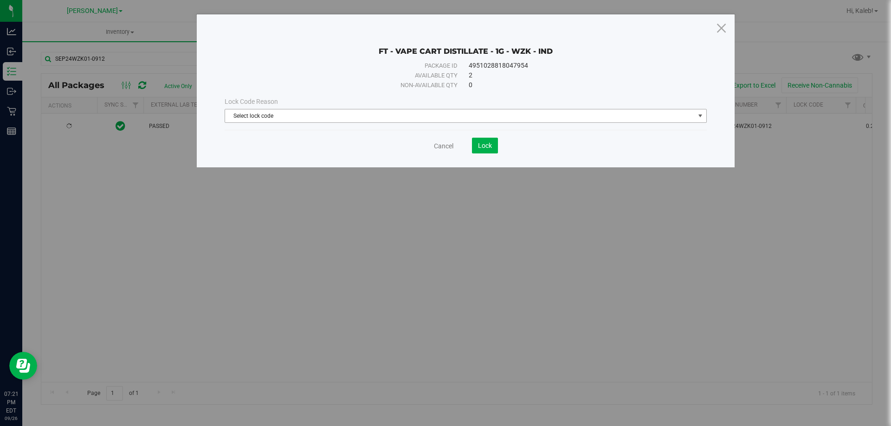
click at [317, 117] on span "Select lock code" at bounding box center [460, 116] width 470 height 13
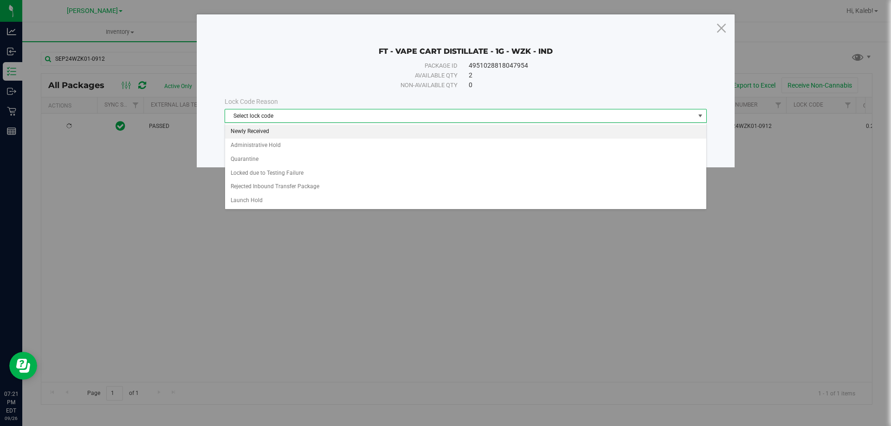
click at [295, 132] on li "Newly Received" at bounding box center [465, 132] width 481 height 14
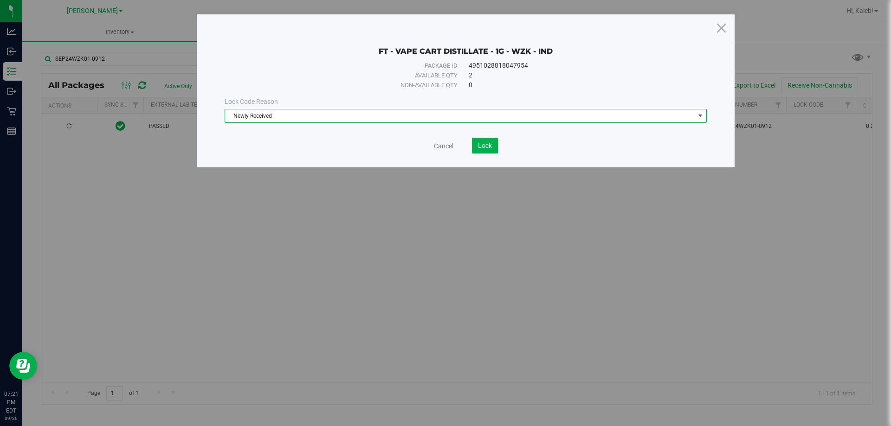
click at [319, 118] on span "Newly Received" at bounding box center [460, 116] width 470 height 13
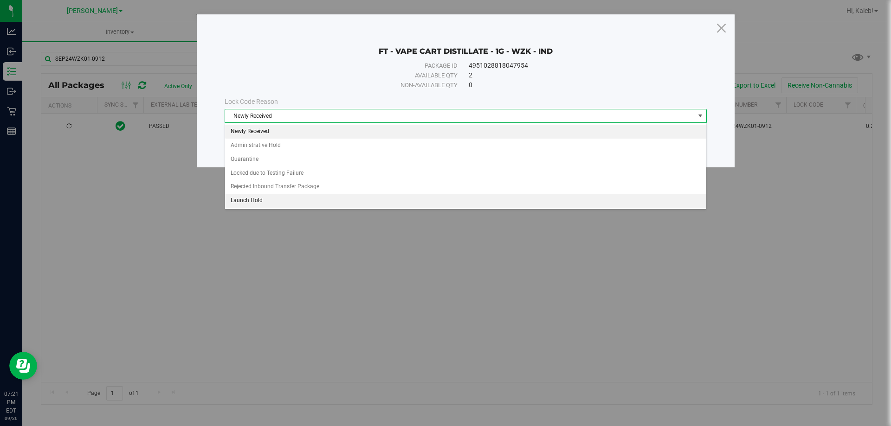
click at [286, 203] on li "Launch Hold" at bounding box center [465, 201] width 481 height 14
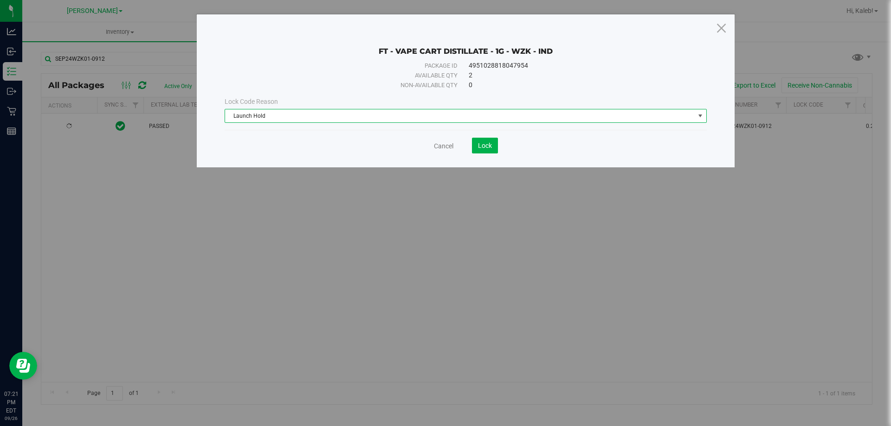
click at [501, 135] on div "Cancel Lock" at bounding box center [466, 142] width 482 height 23
click at [491, 142] on span "Lock" at bounding box center [485, 145] width 14 height 7
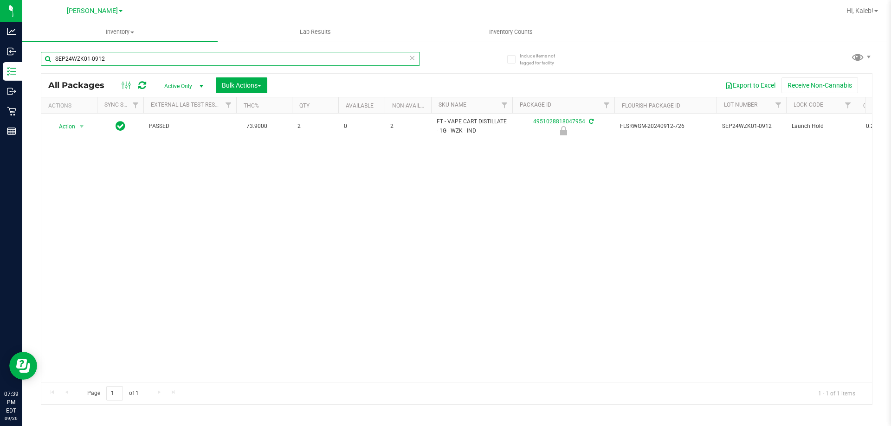
click at [250, 59] on input "SEP24WZK01-0912" at bounding box center [230, 59] width 379 height 14
type input "S"
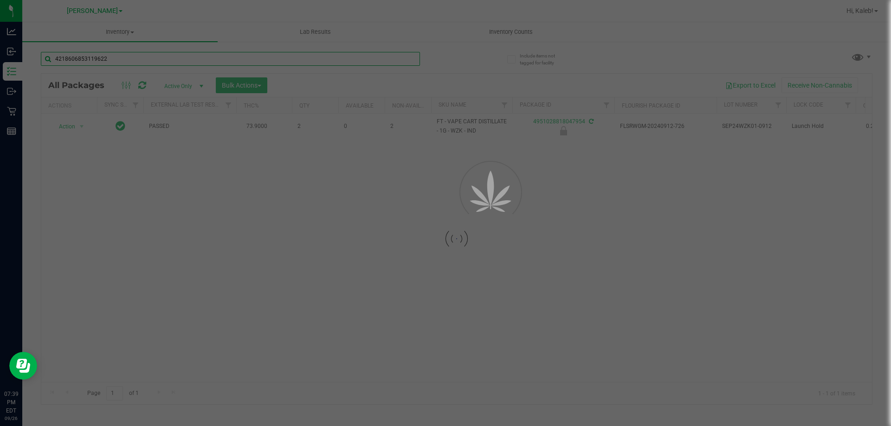
type input "4218606853119622"
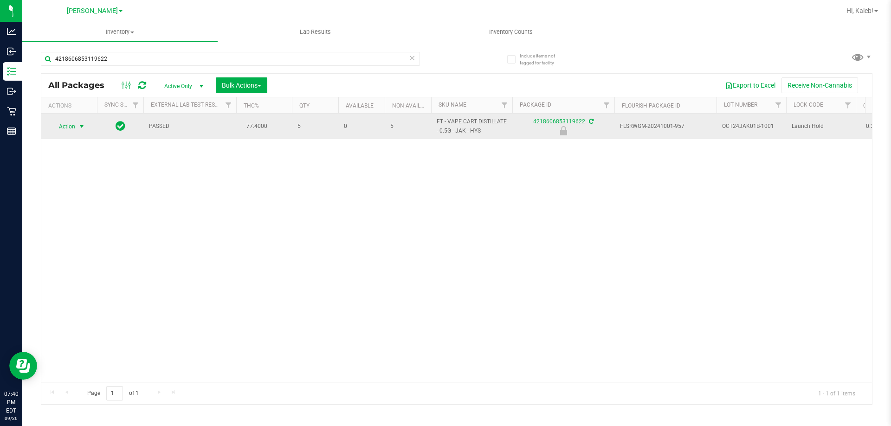
click at [80, 127] on span "select" at bounding box center [81, 126] width 7 height 7
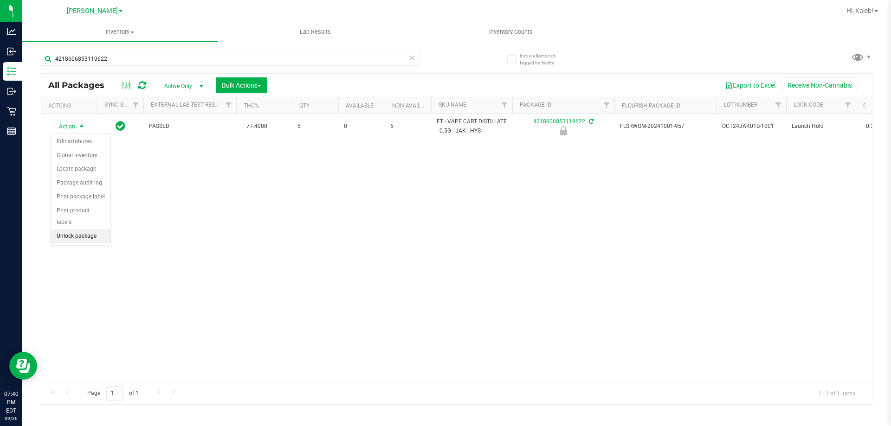
click at [89, 230] on li "Unlock package" at bounding box center [80, 237] width 59 height 14
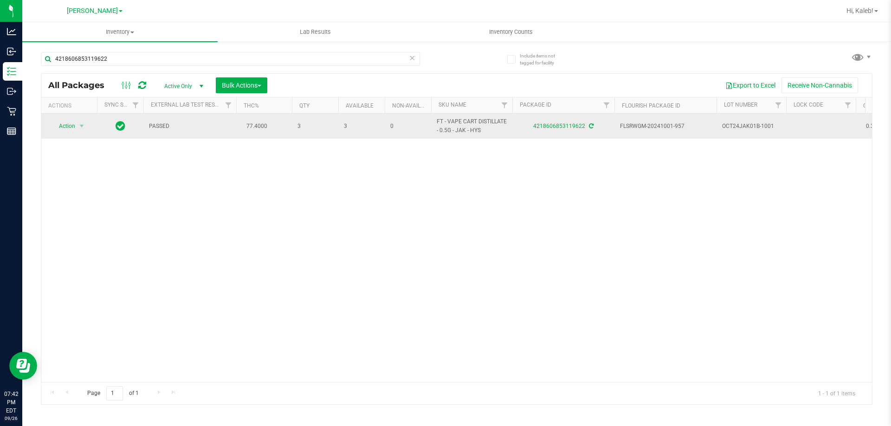
click at [65, 129] on span "Action" at bounding box center [63, 126] width 25 height 13
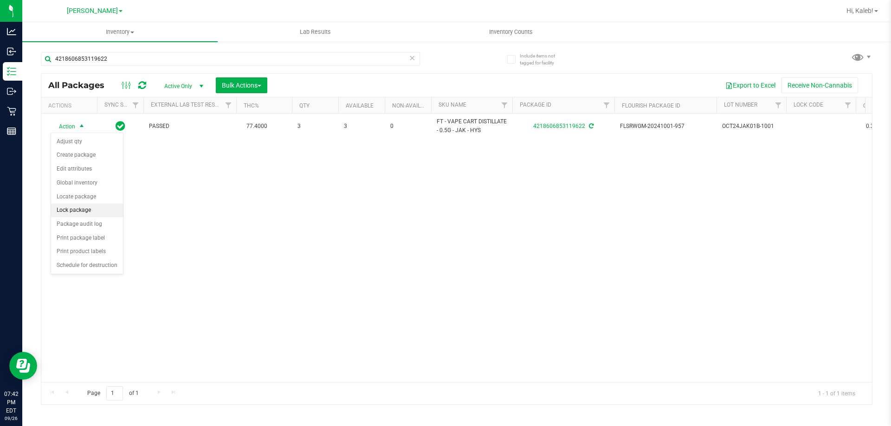
click at [100, 212] on li "Lock package" at bounding box center [87, 211] width 72 height 14
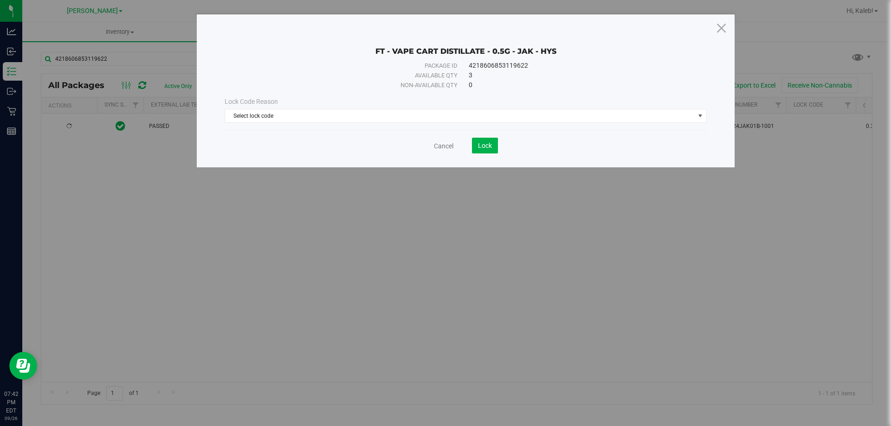
click at [318, 127] on div "Lock Code Reason Select lock code Select lock code Newly Received Administrativ…" at bounding box center [466, 110] width 496 height 40
click at [320, 121] on span "Select lock code" at bounding box center [460, 116] width 470 height 13
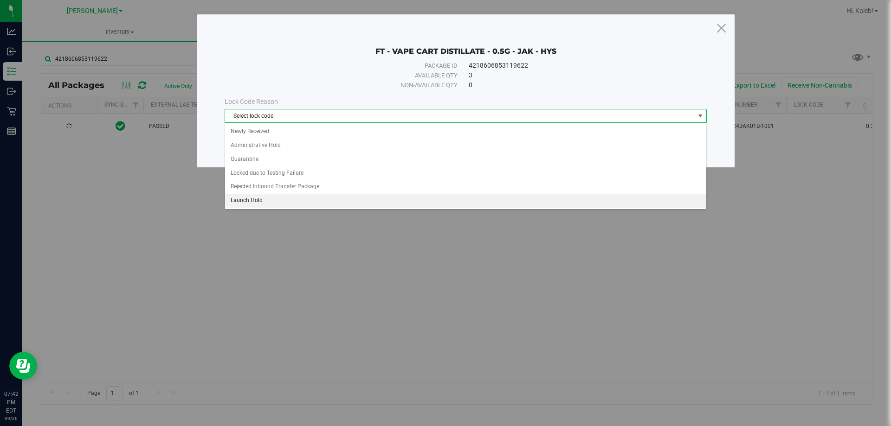
click at [263, 200] on li "Launch Hold" at bounding box center [465, 201] width 481 height 14
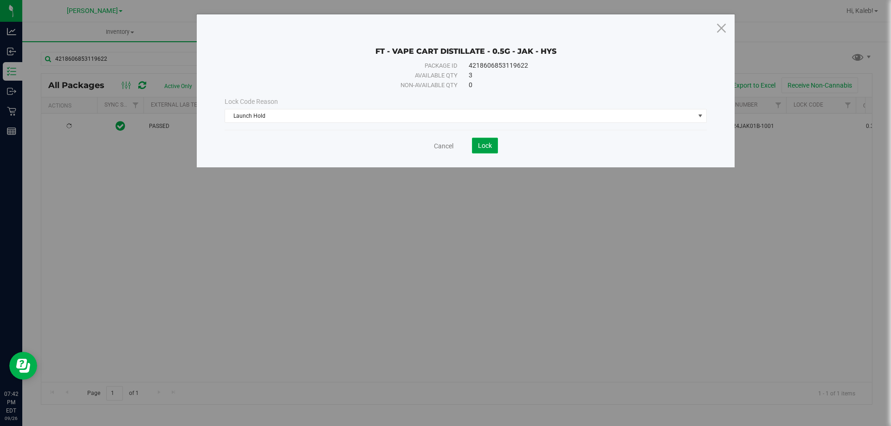
click at [490, 147] on span "Lock" at bounding box center [485, 145] width 14 height 7
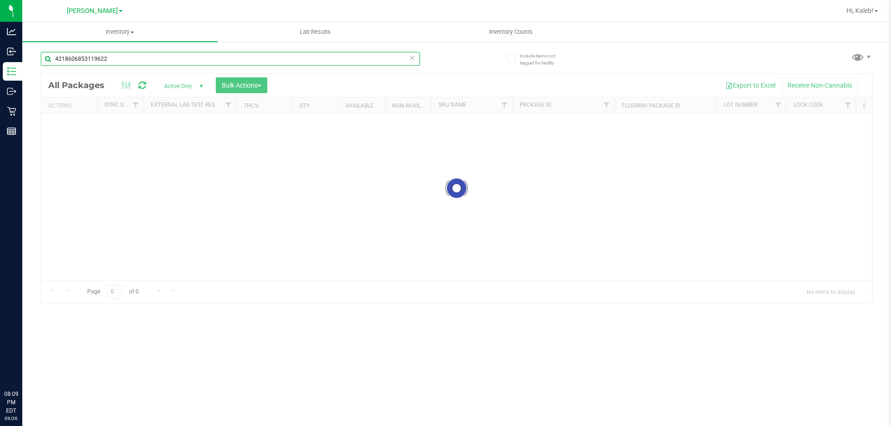
click at [207, 59] on input "4218606853119622" at bounding box center [230, 59] width 379 height 14
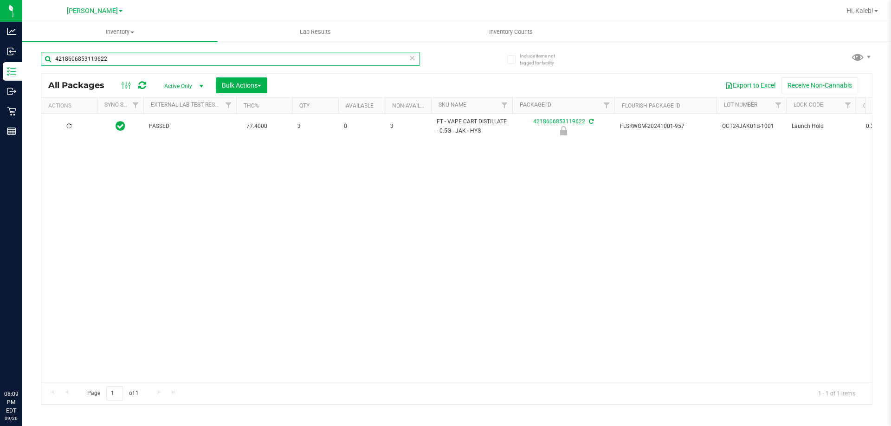
click at [207, 59] on input "4218606853119622" at bounding box center [230, 59] width 379 height 14
type input "0121935704601344"
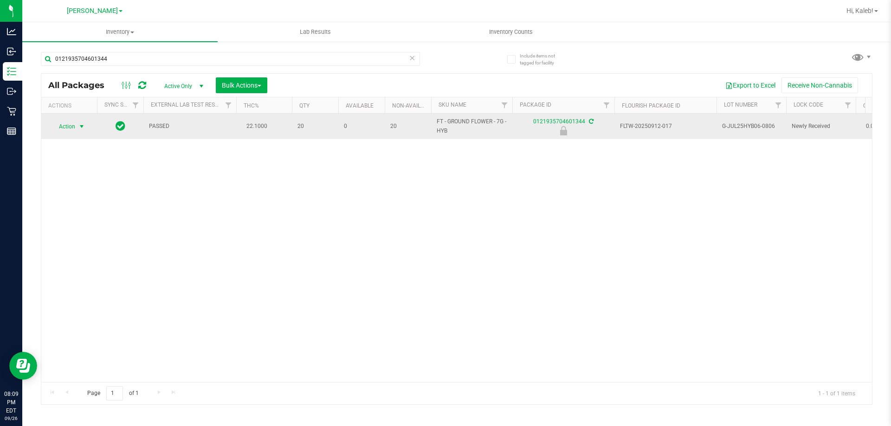
click at [77, 129] on span "select" at bounding box center [82, 126] width 12 height 13
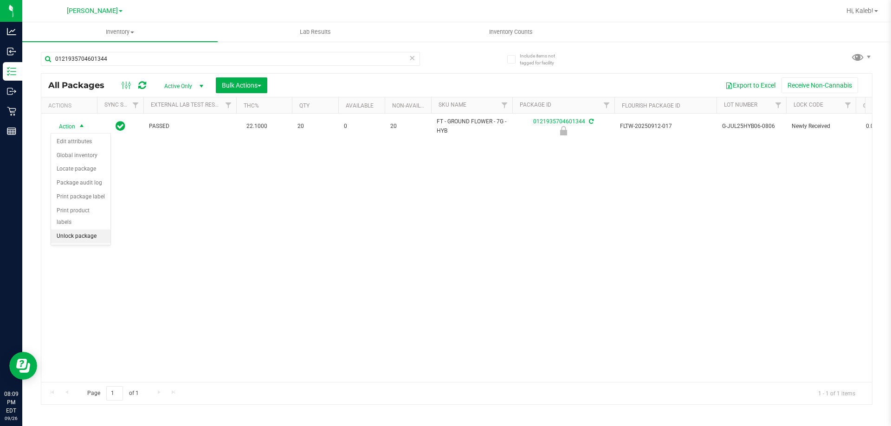
click at [77, 230] on li "Unlock package" at bounding box center [80, 237] width 59 height 14
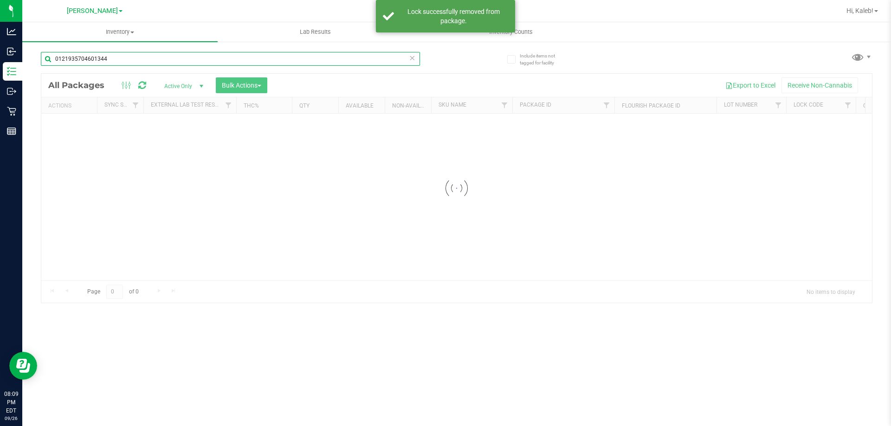
click at [212, 57] on input "0121935704601344" at bounding box center [230, 59] width 379 height 14
type input "4804045295353819"
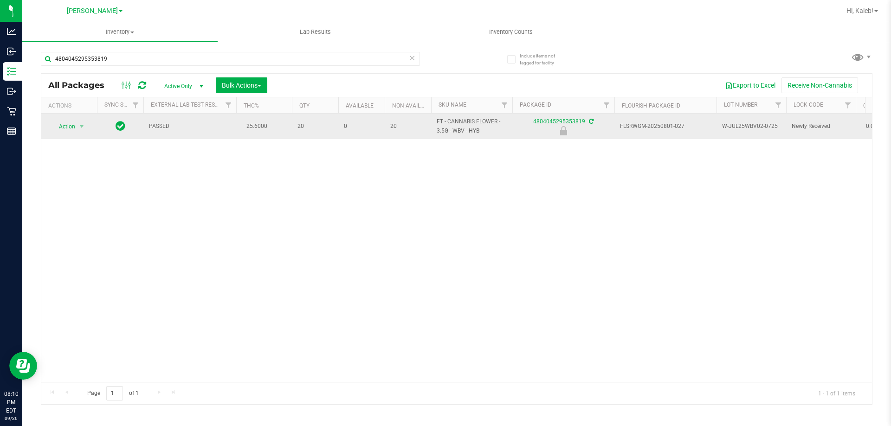
click at [75, 136] on td "Action Action Edit attributes Global inventory Locate package Package audit log…" at bounding box center [69, 127] width 56 height 26
click at [75, 127] on span "Action" at bounding box center [63, 126] width 25 height 13
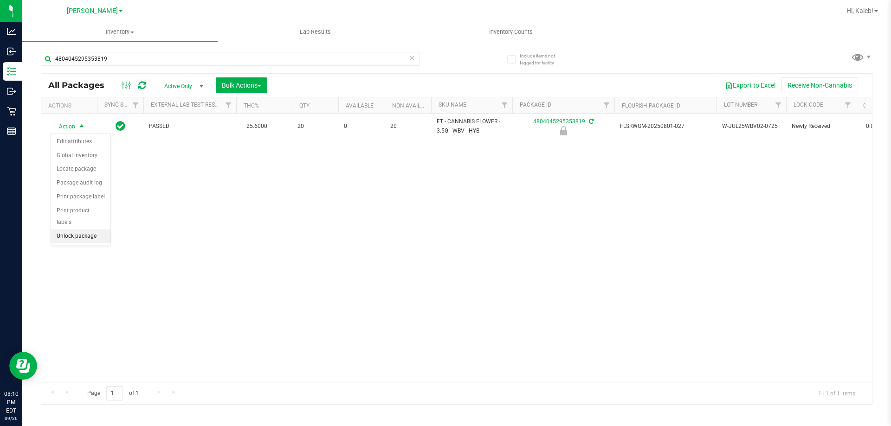
click at [69, 230] on li "Unlock package" at bounding box center [80, 237] width 59 height 14
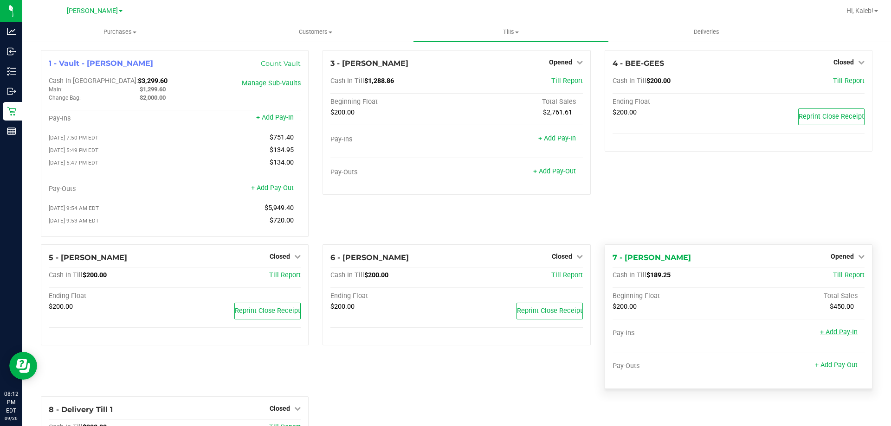
click at [834, 336] on link "+ Add Pay-In" at bounding box center [839, 333] width 38 height 8
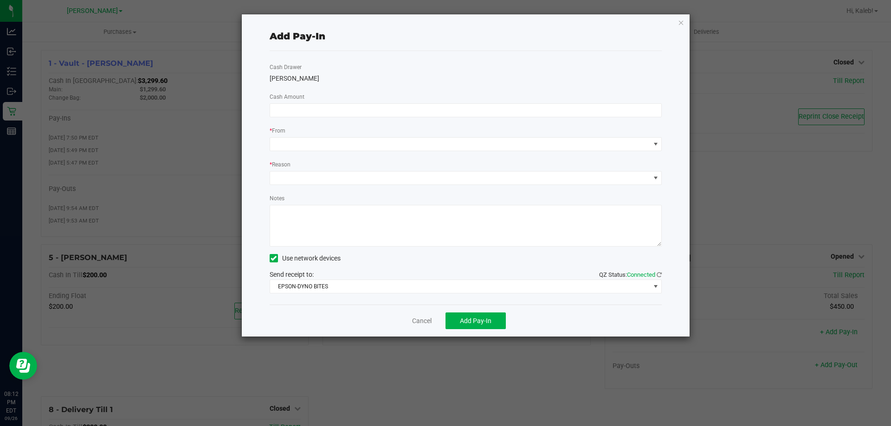
click at [406, 97] on div "Cash Drawer [PERSON_NAME] Cash Amount * From * Reason Notes Use network devices…" at bounding box center [466, 178] width 393 height 254
click at [400, 109] on input at bounding box center [466, 110] width 392 height 13
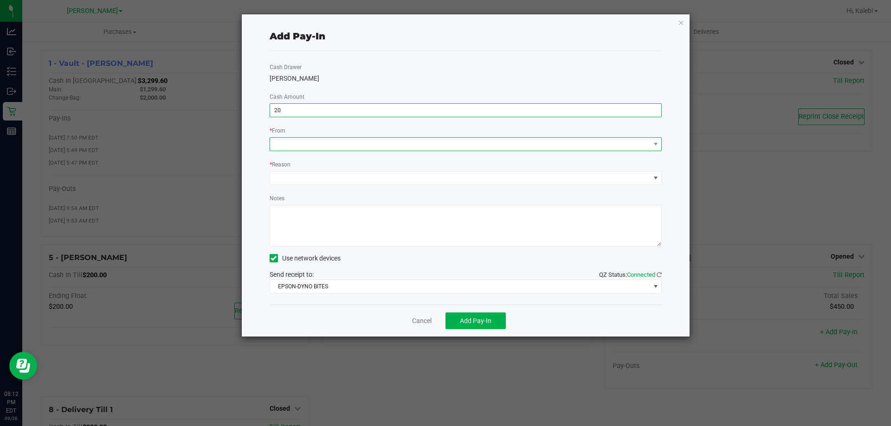
type input "$20.00"
click at [399, 137] on span at bounding box center [466, 144] width 393 height 14
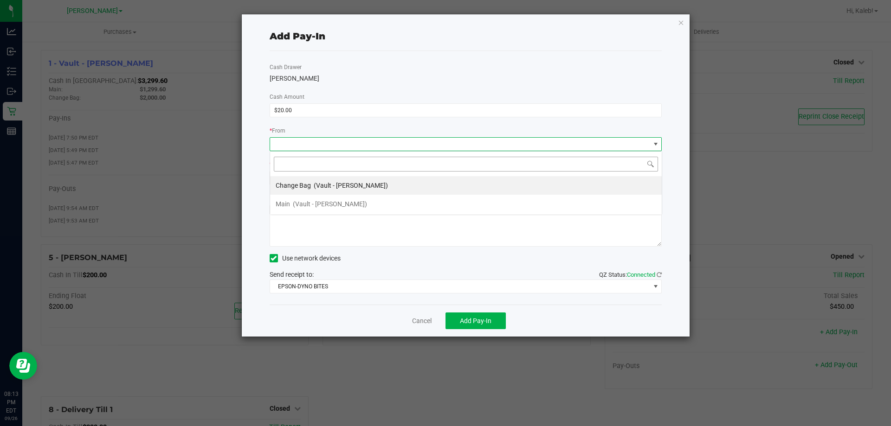
scroll to position [14, 392]
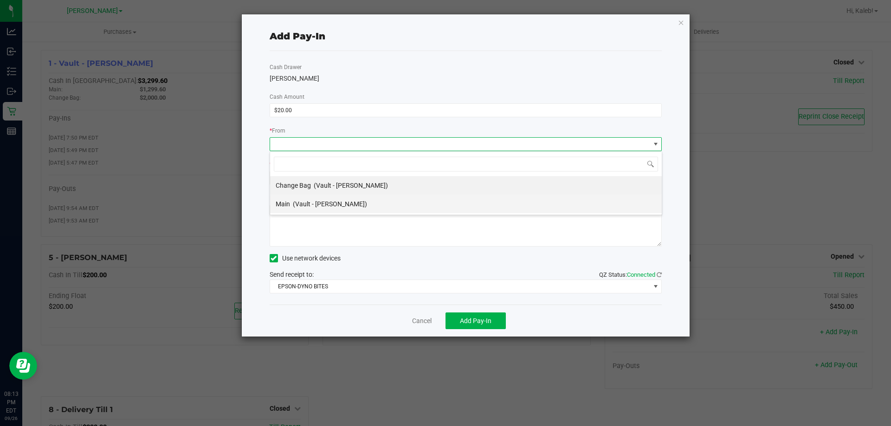
click at [368, 205] on li "Main (Vault - [PERSON_NAME])" at bounding box center [466, 204] width 392 height 19
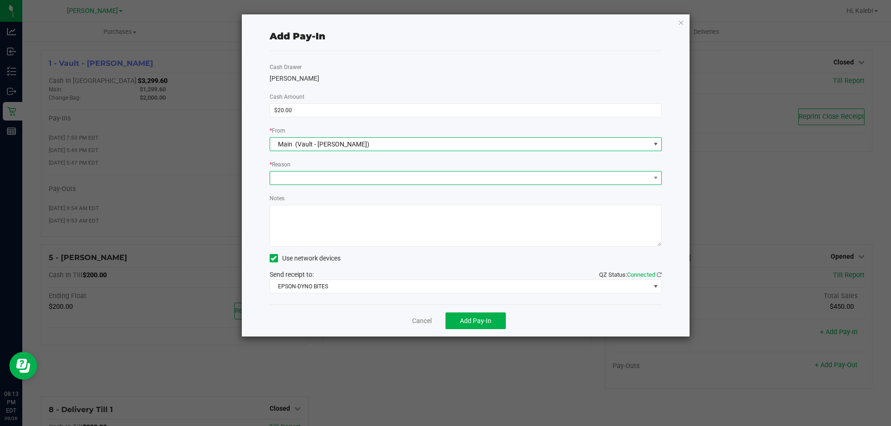
click at [387, 181] on span at bounding box center [460, 178] width 380 height 13
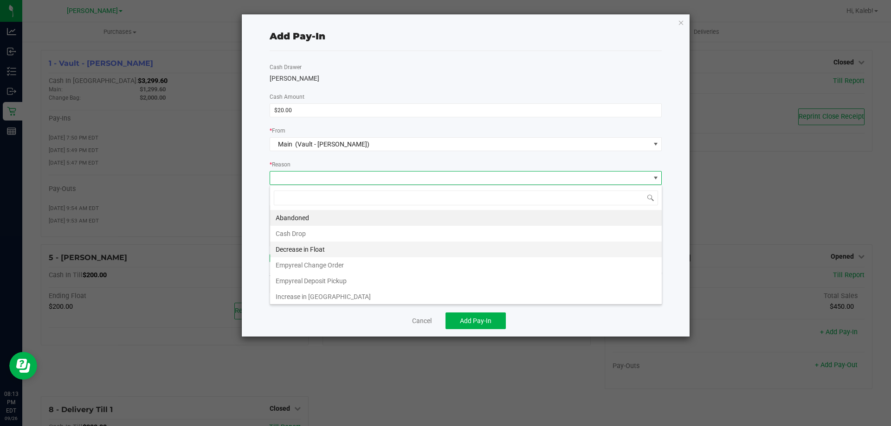
scroll to position [2, 0]
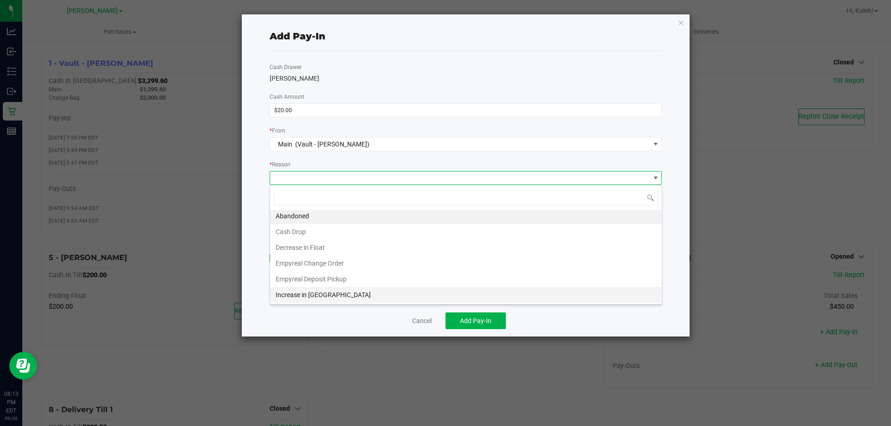
click at [303, 299] on li "Increase in [GEOGRAPHIC_DATA]" at bounding box center [466, 295] width 392 height 16
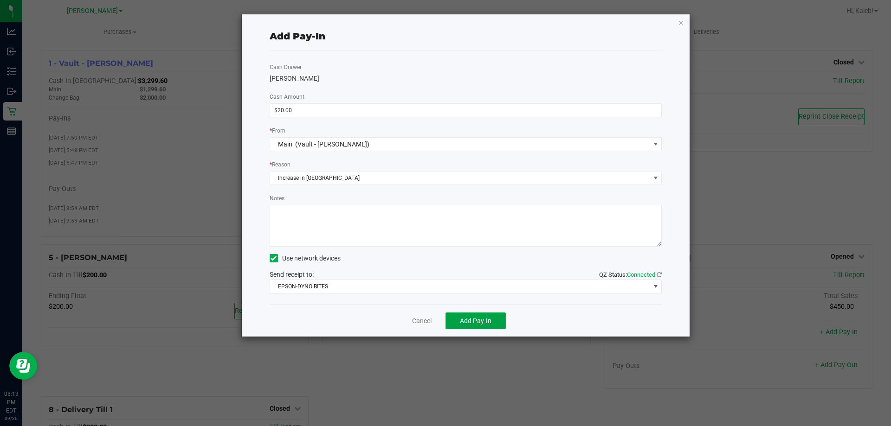
click at [487, 319] on span "Add Pay-In" at bounding box center [476, 320] width 32 height 7
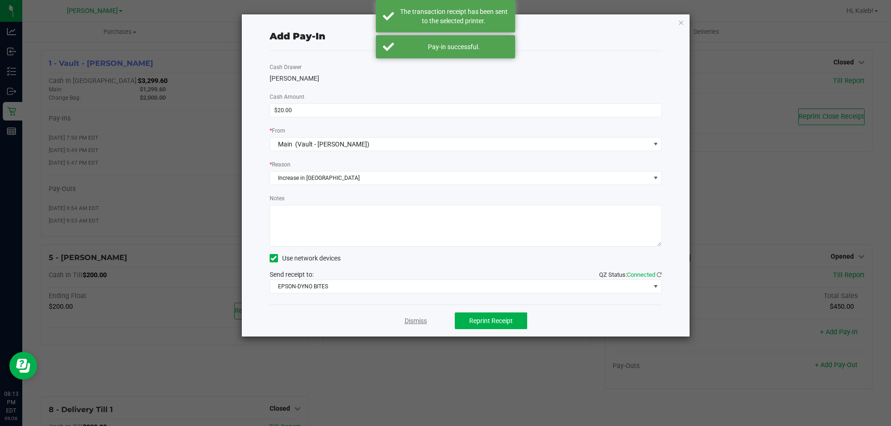
click at [408, 321] on link "Dismiss" at bounding box center [416, 321] width 22 height 10
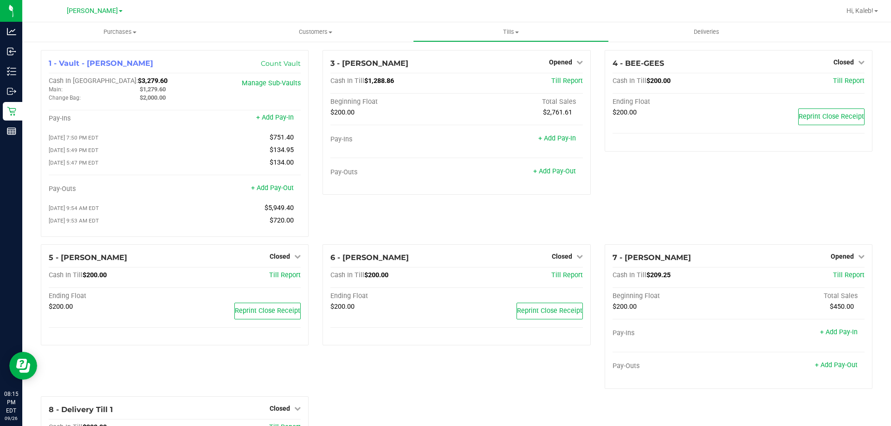
click at [785, 203] on div "4 - BEE-GEES Closed Open Till Cash In Till $200.00 Till Report Ending Float $20…" at bounding box center [739, 147] width 282 height 194
click at [852, 264] on div "7 - DAVID-BOWIE Opened Close Till" at bounding box center [739, 257] width 252 height 11
click at [847, 258] on link "Opened" at bounding box center [848, 256] width 34 height 7
click at [831, 279] on link "Close Till" at bounding box center [843, 275] width 25 height 7
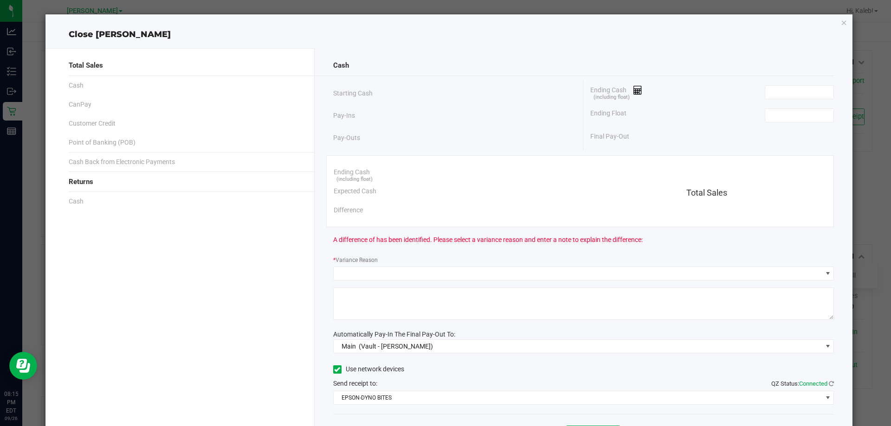
click at [785, 105] on div "Ending Float" at bounding box center [712, 115] width 244 height 23
click at [790, 92] on input at bounding box center [799, 92] width 68 height 13
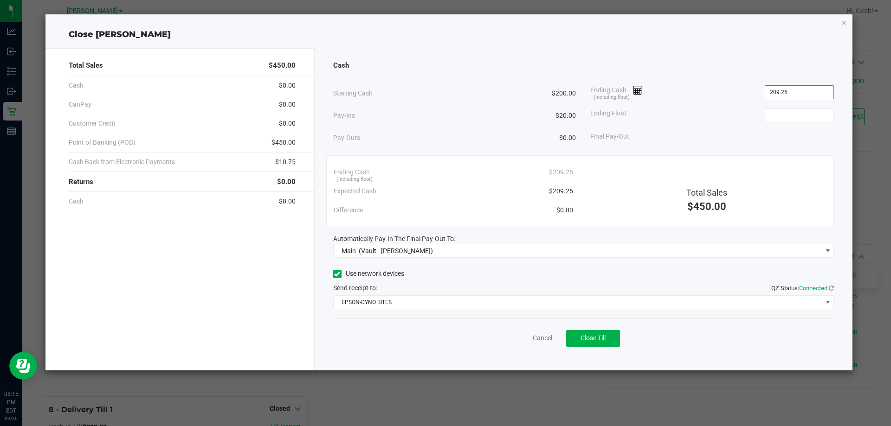
type input "$209.25"
type input "$200.00"
click at [663, 104] on div "Ending Float $200.00" at bounding box center [712, 115] width 244 height 23
click at [589, 332] on button "Close Till" at bounding box center [593, 338] width 54 height 17
click at [429, 46] on div "Total Sales $450.00 Cash $0.00 CanPay $0.00 Customer Credit $0.00 Point of Bank…" at bounding box center [448, 206] width 807 height 330
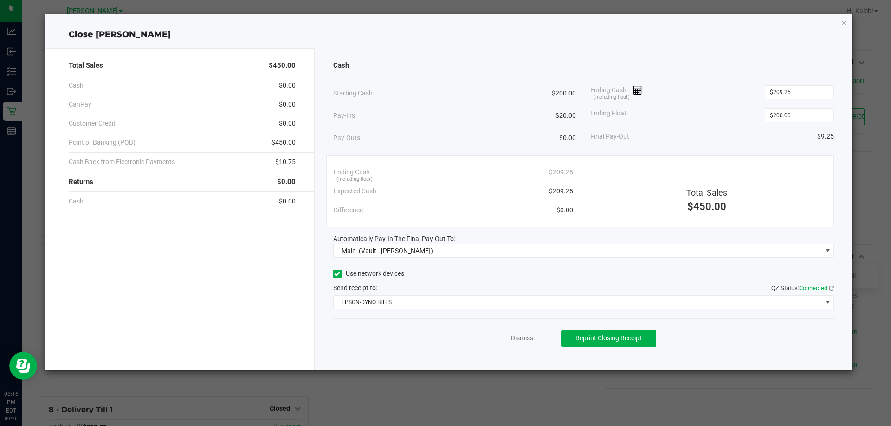
click at [523, 342] on link "Dismiss" at bounding box center [522, 339] width 22 height 10
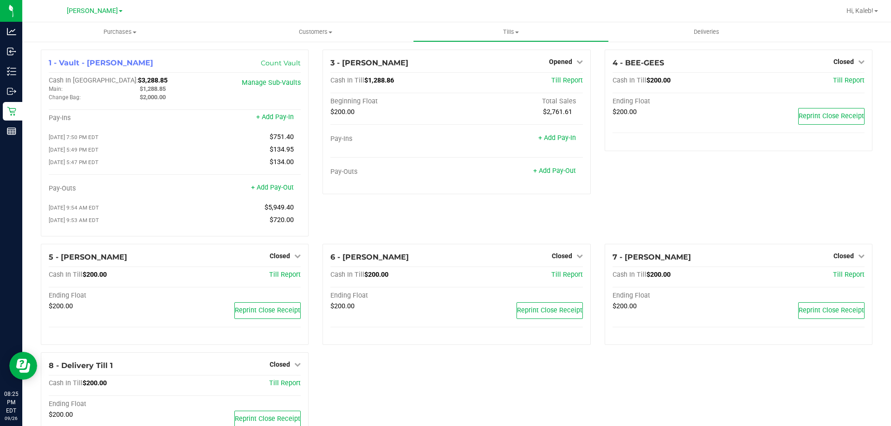
scroll to position [0, 0]
click at [398, 174] on div "Pay-Outs" at bounding box center [393, 172] width 126 height 8
click at [576, 65] on icon at bounding box center [579, 62] width 6 height 6
click at [567, 81] on link "Close Till" at bounding box center [561, 81] width 25 height 7
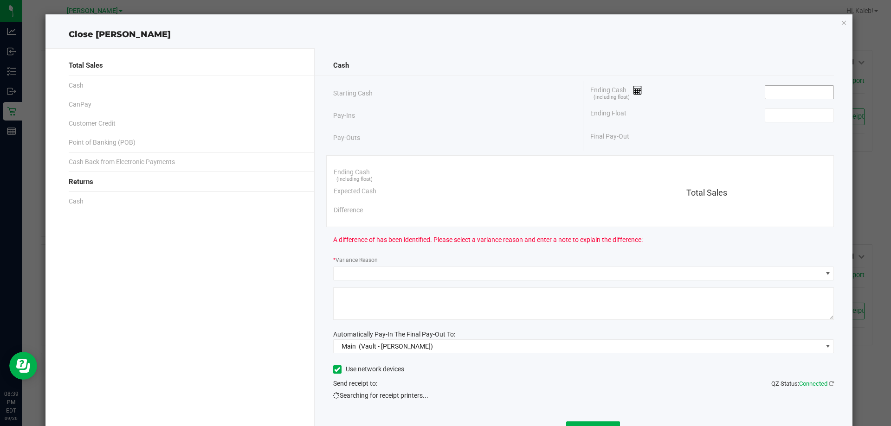
click at [775, 87] on input at bounding box center [799, 92] width 68 height 13
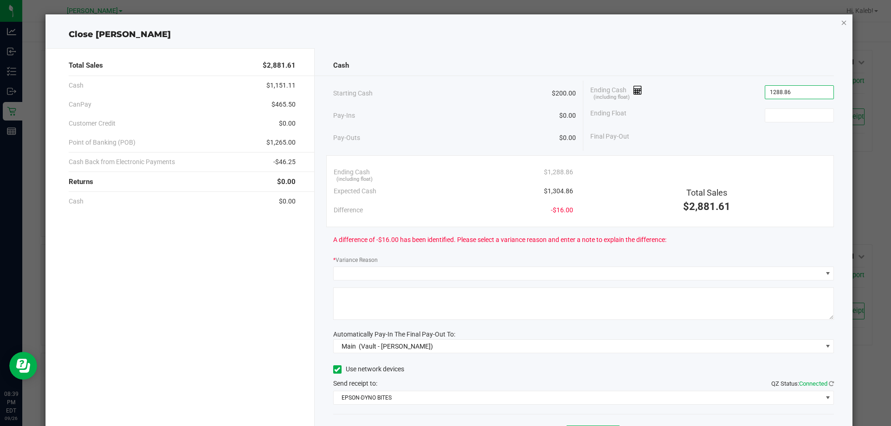
type input "$1,288.86"
click at [841, 25] on icon "button" at bounding box center [844, 22] width 6 height 11
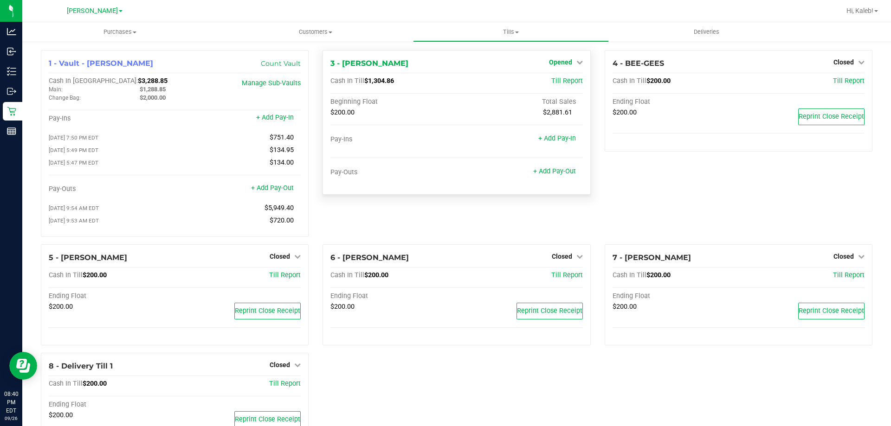
click at [576, 62] on icon at bounding box center [579, 62] width 6 height 6
click at [568, 84] on link "Close Till" at bounding box center [561, 81] width 25 height 7
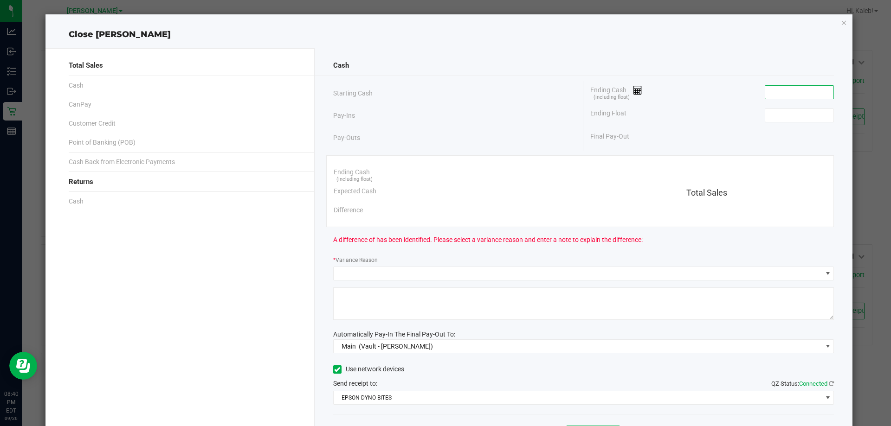
click at [802, 94] on input at bounding box center [799, 92] width 68 height 13
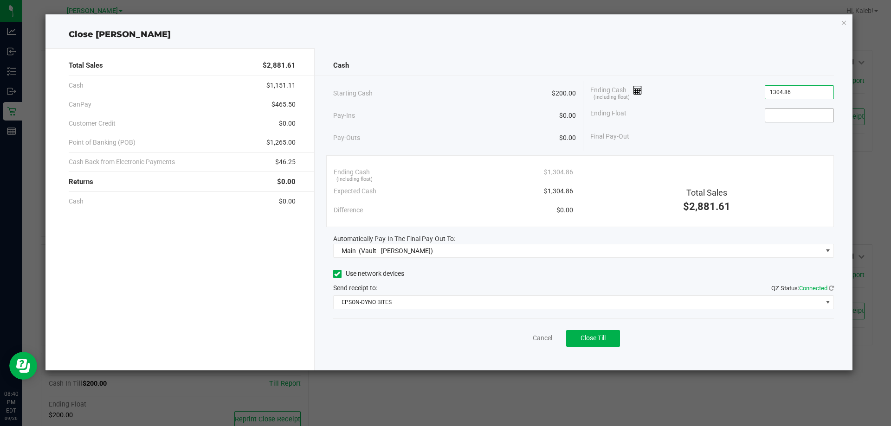
type input "$1,304.86"
click at [813, 111] on input at bounding box center [799, 115] width 68 height 13
type input "$200.00"
click at [676, 109] on div "Ending Float $200.00" at bounding box center [712, 115] width 244 height 23
click at [603, 347] on div "Cancel Close Till" at bounding box center [583, 337] width 501 height 36
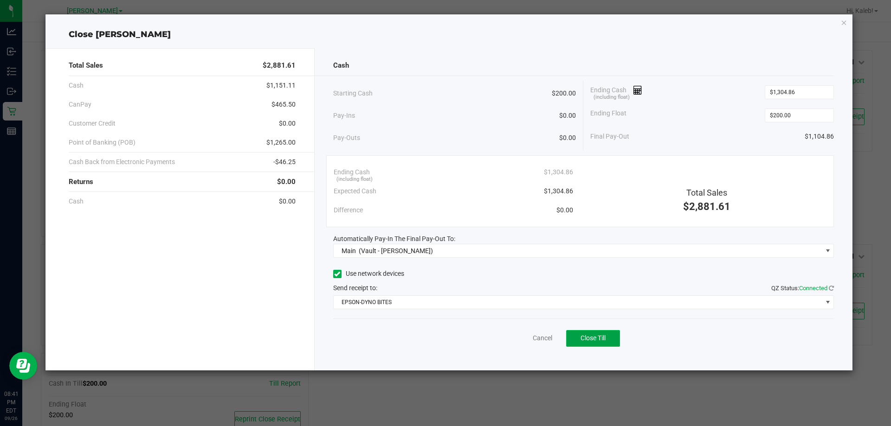
click at [604, 338] on span "Close Till" at bounding box center [593, 338] width 25 height 7
click at [519, 340] on link "Dismiss" at bounding box center [522, 339] width 22 height 10
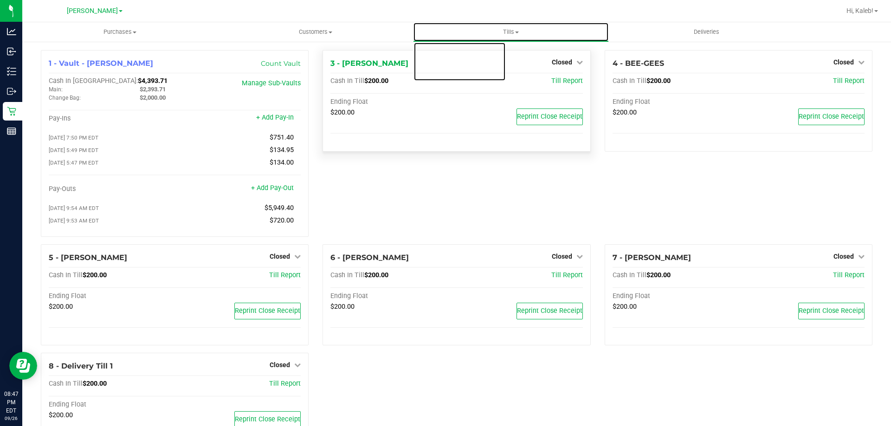
click at [484, 35] on span "Tills" at bounding box center [510, 32] width 194 height 8
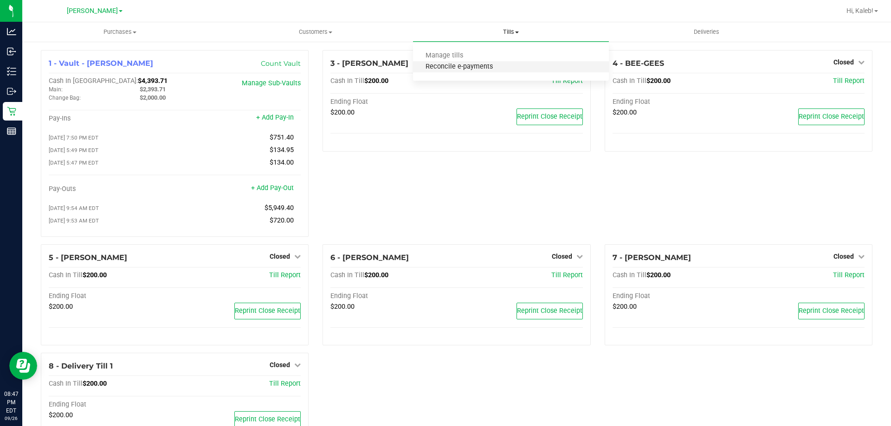
click at [474, 68] on span "Reconcile e-payments" at bounding box center [459, 67] width 92 height 8
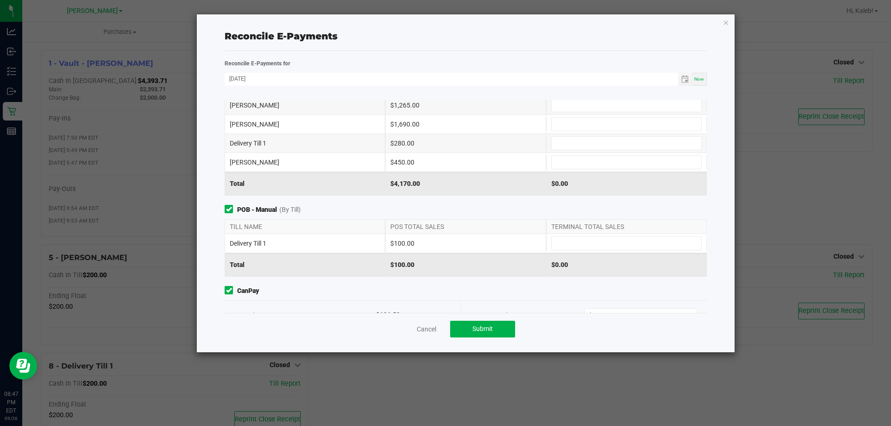
scroll to position [129, 0]
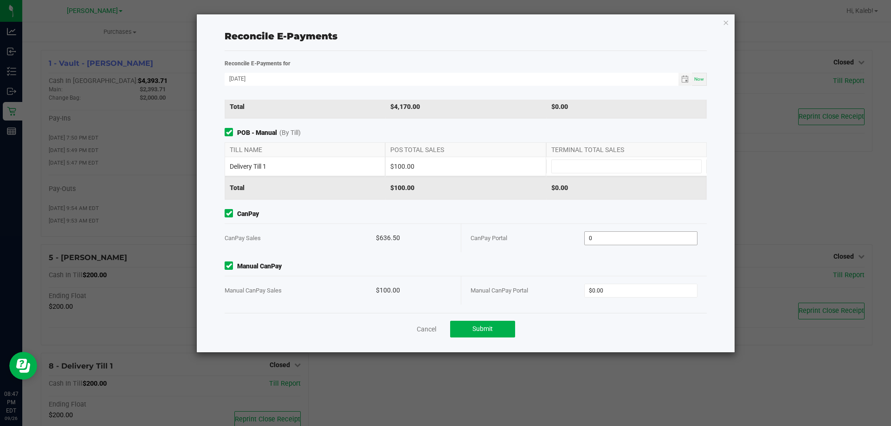
click at [624, 234] on input "0" at bounding box center [641, 238] width 113 height 13
type input "$636.50"
click at [611, 291] on input "0" at bounding box center [641, 290] width 113 height 13
click at [609, 294] on input "0" at bounding box center [641, 290] width 113 height 13
type input "$100.00"
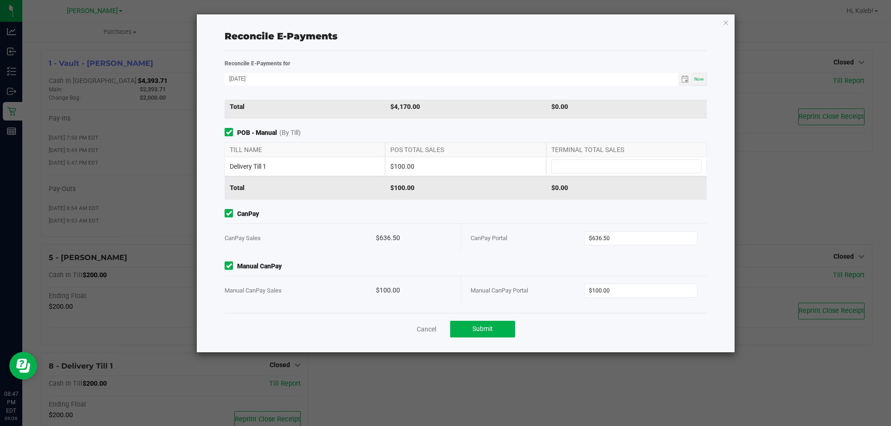
click at [426, 259] on div "Point of Banking (POB) (By Till) TILL NAME POS TOTAL SALES TERMINAL TOTAL SALES…" at bounding box center [466, 206] width 496 height 213
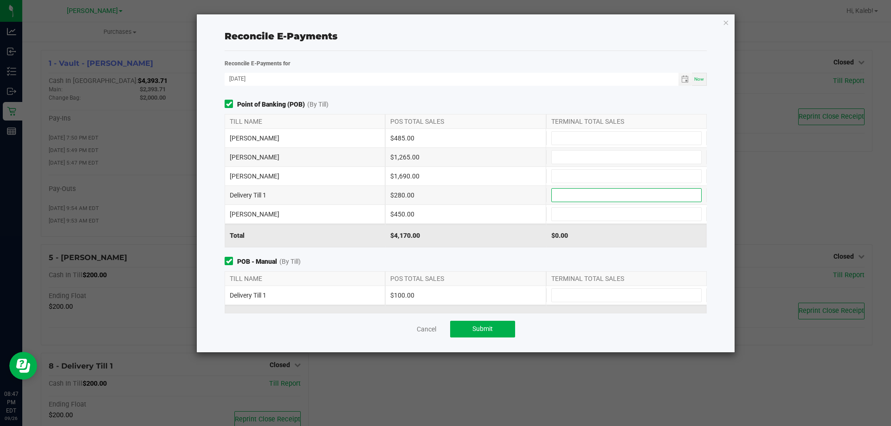
click at [556, 190] on input at bounding box center [626, 195] width 149 height 13
type input "$280.00"
click at [559, 283] on div "TERMINAL TOTAL SALES" at bounding box center [626, 279] width 161 height 14
click at [556, 289] on input at bounding box center [626, 295] width 149 height 13
type input "$100.00"
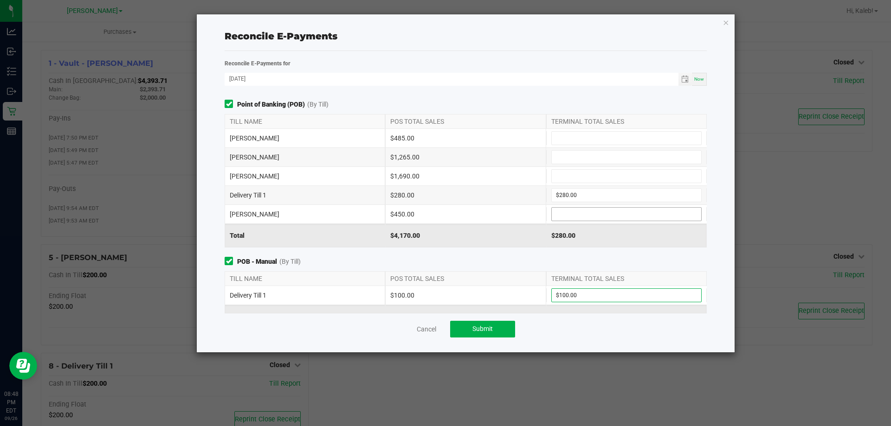
click at [555, 210] on input at bounding box center [626, 214] width 149 height 13
type input "$450.00"
click at [575, 174] on input at bounding box center [626, 176] width 149 height 13
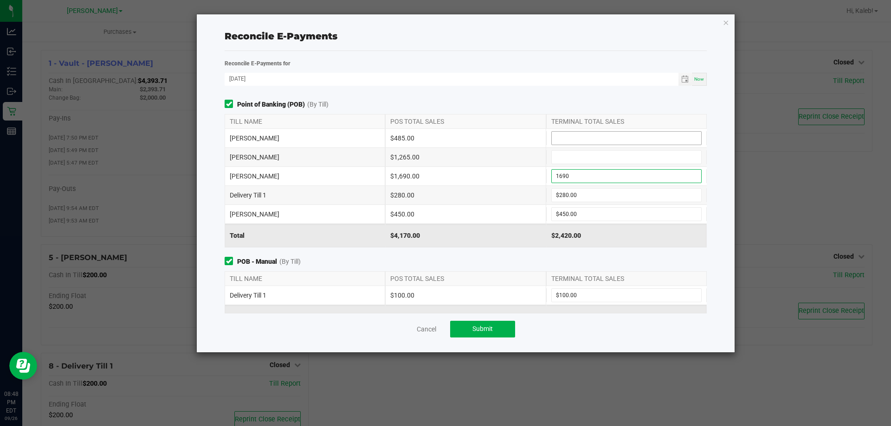
type input "$1,690.00"
click at [570, 140] on input at bounding box center [626, 138] width 149 height 13
type input "$485.00"
click at [579, 154] on input at bounding box center [626, 157] width 149 height 13
type input "$1,265.00"
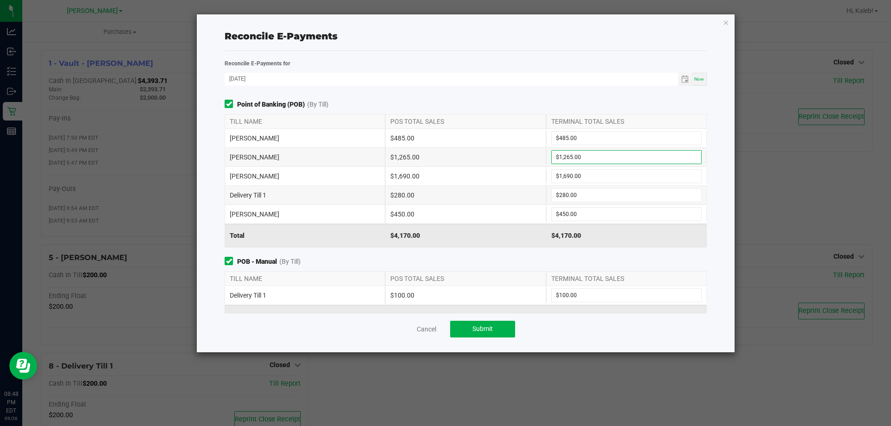
click at [460, 232] on div "$4,170.00" at bounding box center [465, 235] width 161 height 23
click at [464, 330] on button "Submit" at bounding box center [482, 329] width 65 height 17
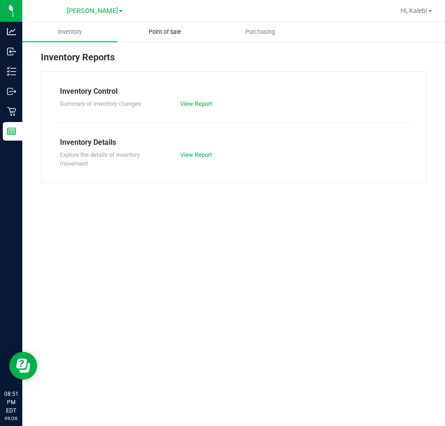
click at [173, 38] on uib-tab-heading "Point of Sale" at bounding box center [165, 32] width 94 height 19
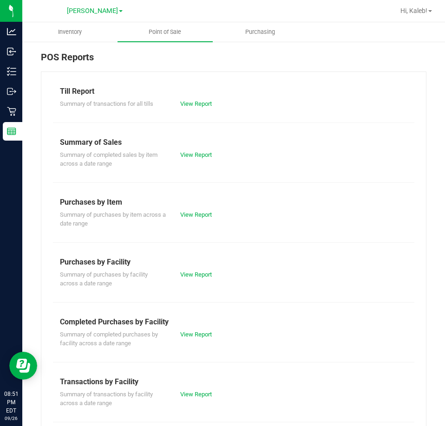
click at [194, 330] on div "View Report" at bounding box center [203, 334] width 60 height 9
click at [194, 334] on link "View Report" at bounding box center [196, 334] width 32 height 7
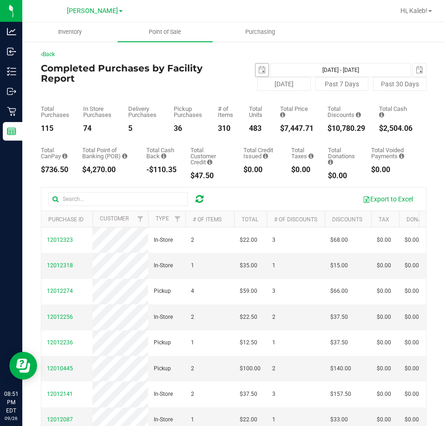
click at [252, 67] on div "[DATE] [DATE] - [DATE] [DATE]" at bounding box center [329, 70] width 207 height 14
click at [258, 68] on span "select" at bounding box center [261, 69] width 7 height 7
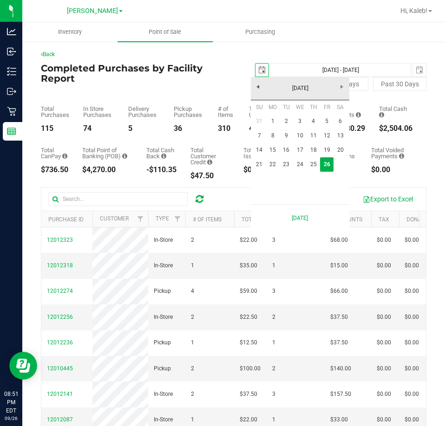
scroll to position [0, 23]
click at [262, 168] on link "21" at bounding box center [258, 164] width 13 height 14
type input "[DATE]"
type input "[DATE] - [DATE]"
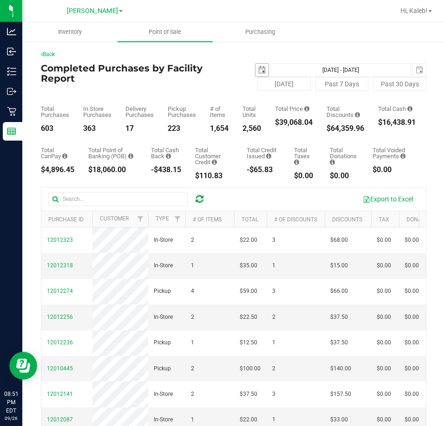
click at [255, 70] on span "select" at bounding box center [261, 70] width 13 height 13
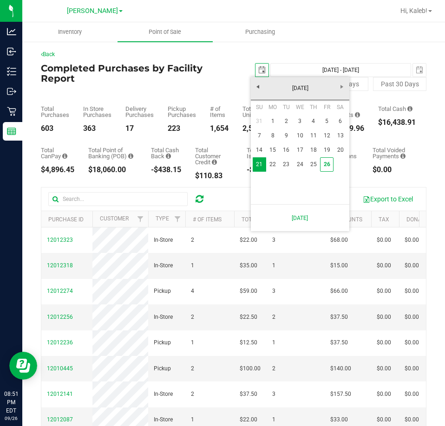
click at [272, 114] on th "Mo" at bounding box center [272, 107] width 13 height 14
click at [272, 122] on link "1" at bounding box center [272, 121] width 13 height 14
type input "[DATE]"
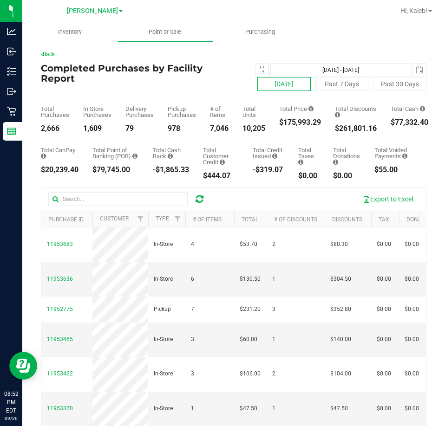
click at [275, 85] on button "[DATE]" at bounding box center [283, 84] width 53 height 14
type input "[DATE] - [DATE]"
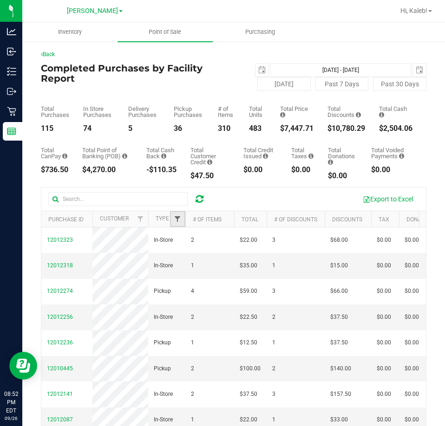
click at [176, 220] on span "Filter" at bounding box center [177, 218] width 7 height 7
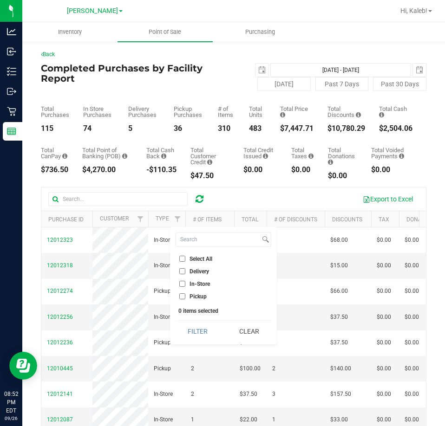
click at [185, 271] on input "Delivery" at bounding box center [182, 271] width 6 height 6
checkbox input "true"
click at [187, 338] on button "Filter" at bounding box center [197, 331] width 45 height 20
